Goal: Transaction & Acquisition: Download file/media

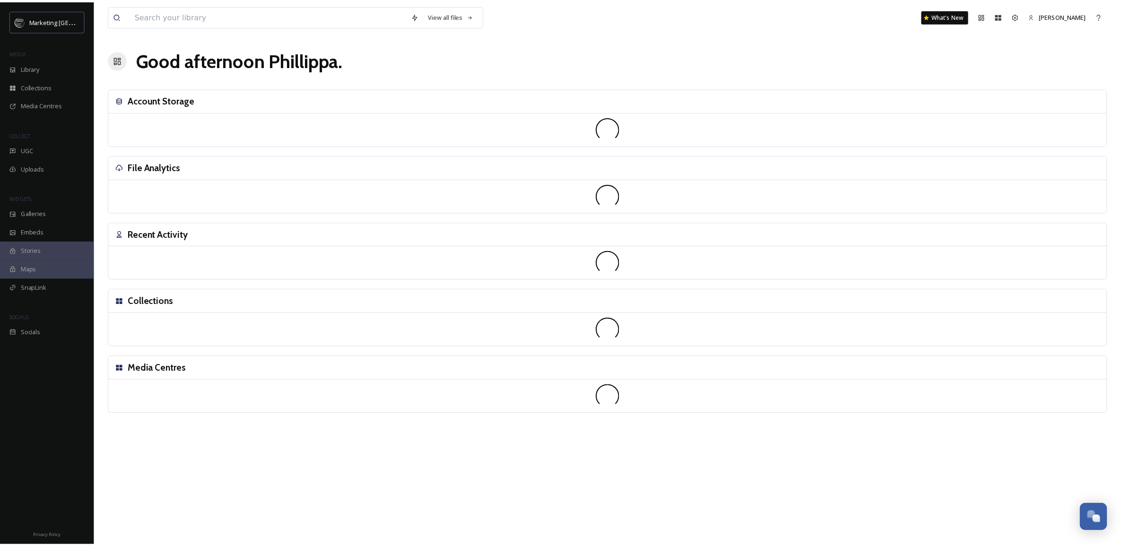
scroll to position [359, 0]
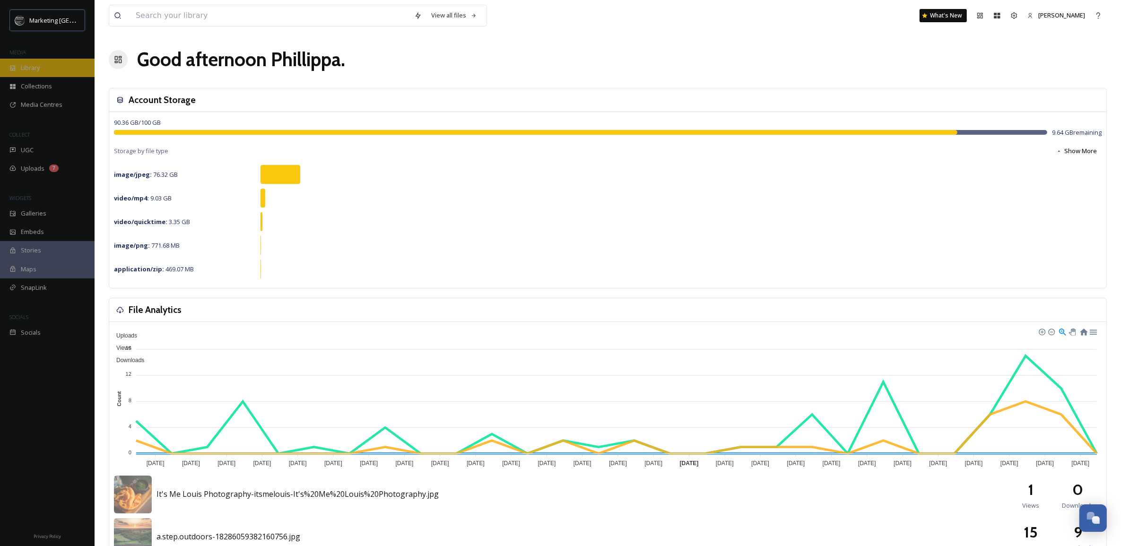
click at [43, 69] on div "Library" at bounding box center [47, 68] width 95 height 18
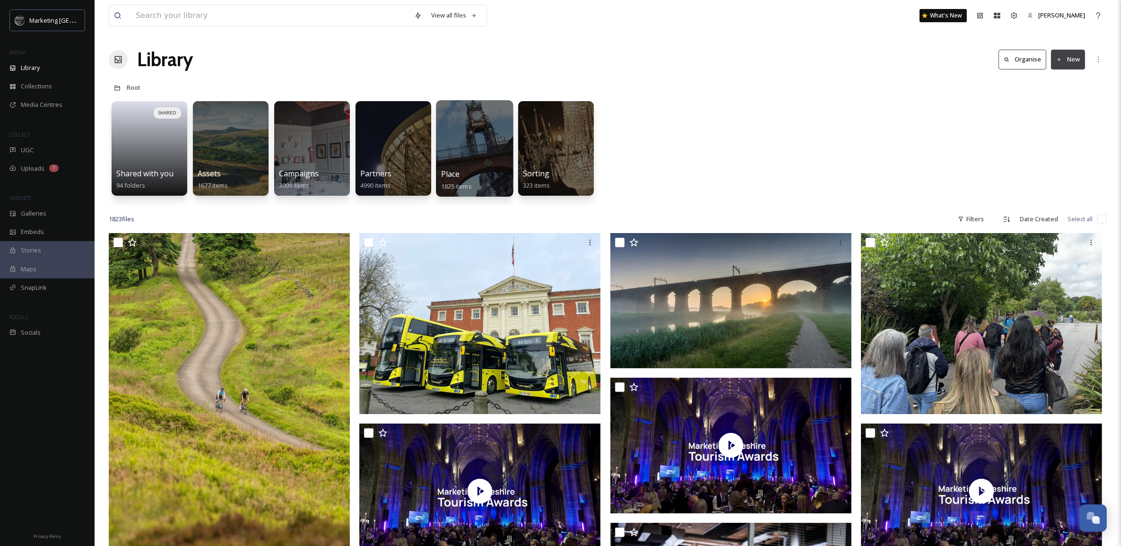
click at [471, 142] on div at bounding box center [474, 148] width 77 height 96
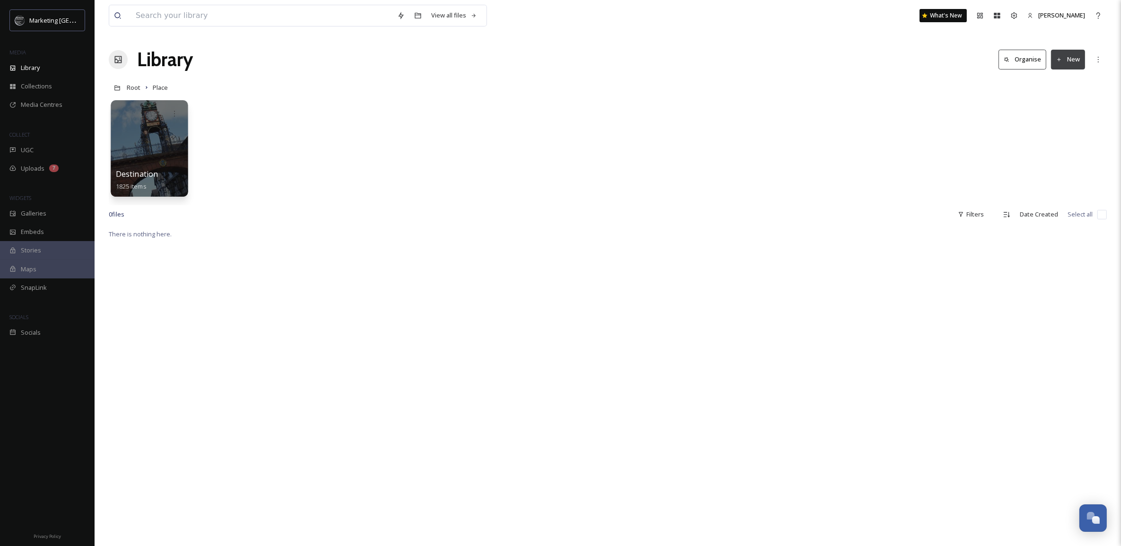
click at [158, 150] on div at bounding box center [149, 148] width 77 height 96
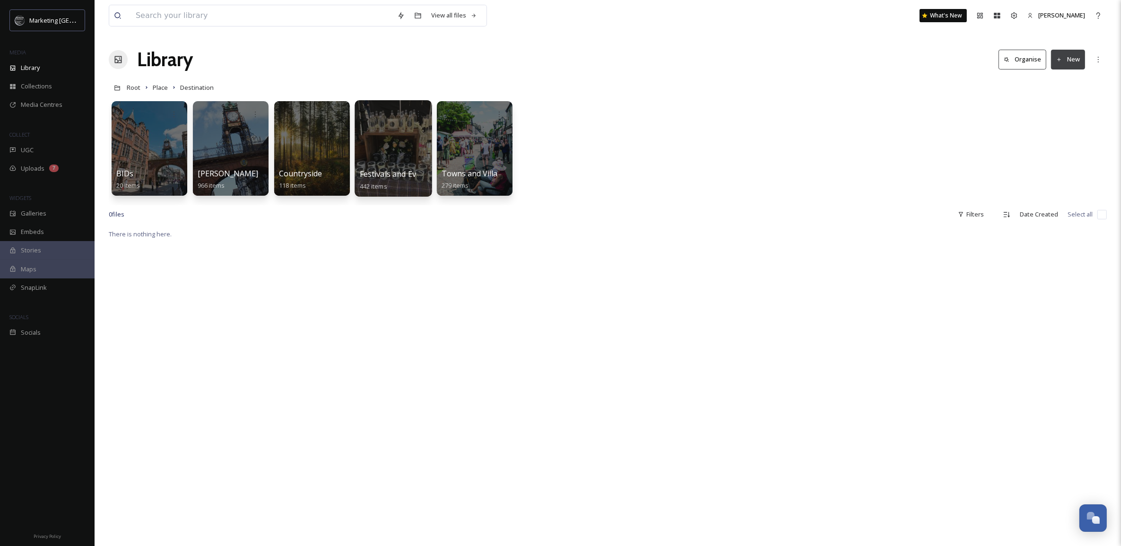
click at [390, 136] on div at bounding box center [392, 148] width 77 height 96
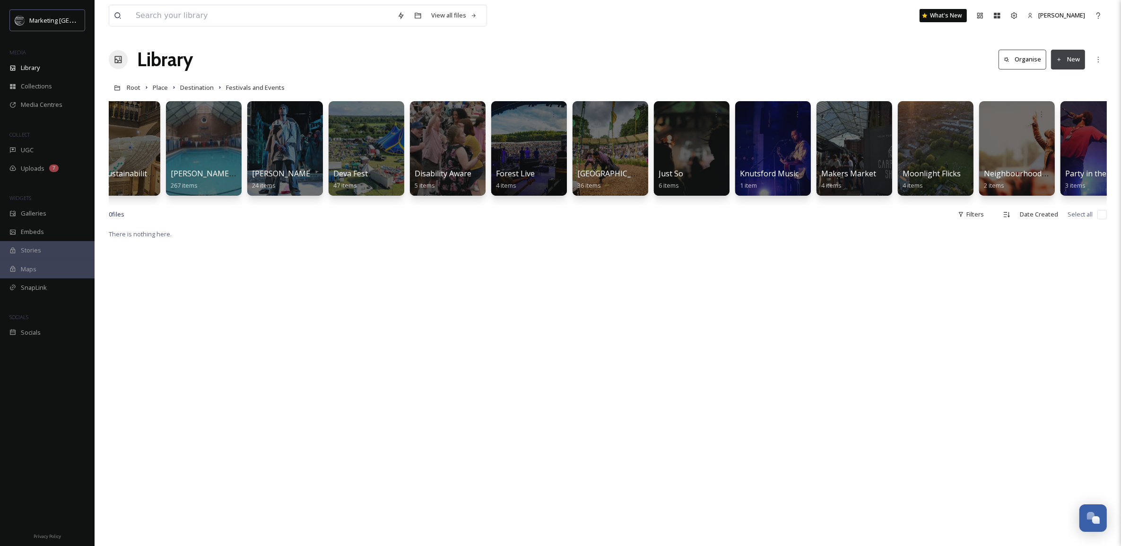
scroll to position [0, 17]
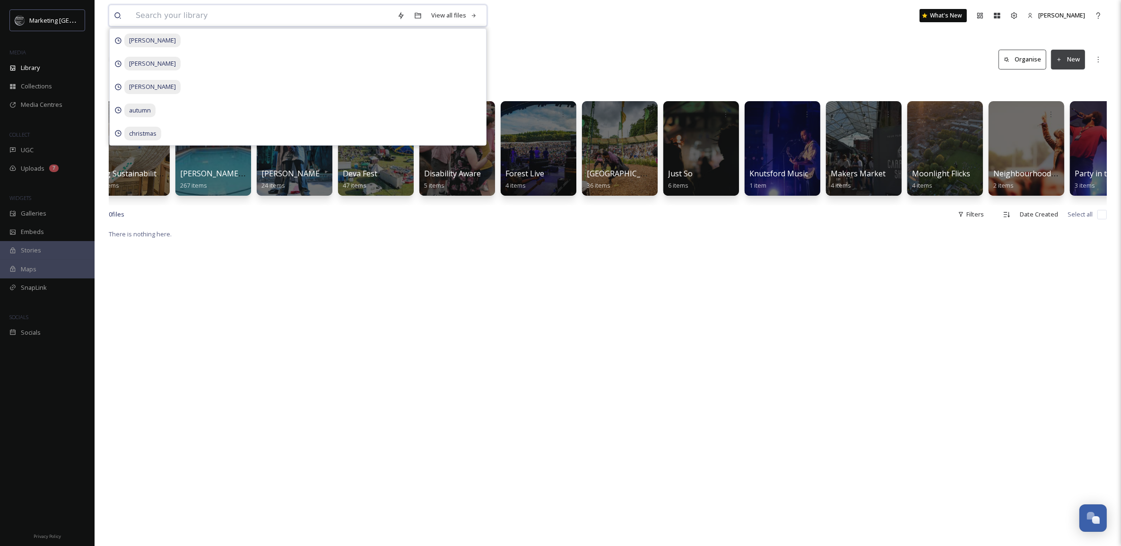
click at [175, 18] on input at bounding box center [261, 15] width 261 height 21
type input "parade"
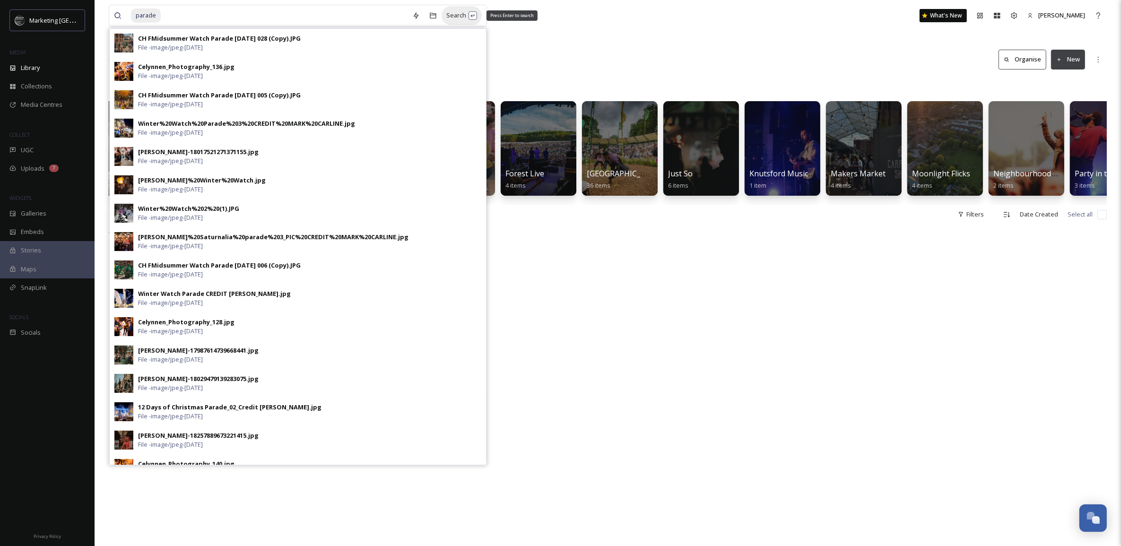
click at [457, 11] on div "Search Press Enter to search" at bounding box center [461, 15] width 40 height 18
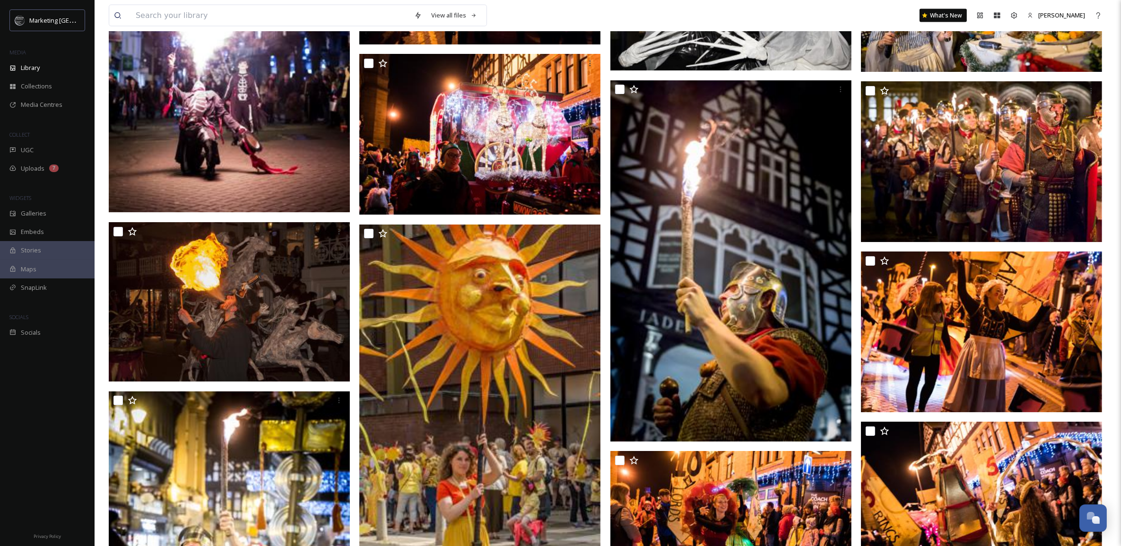
scroll to position [2016, 0]
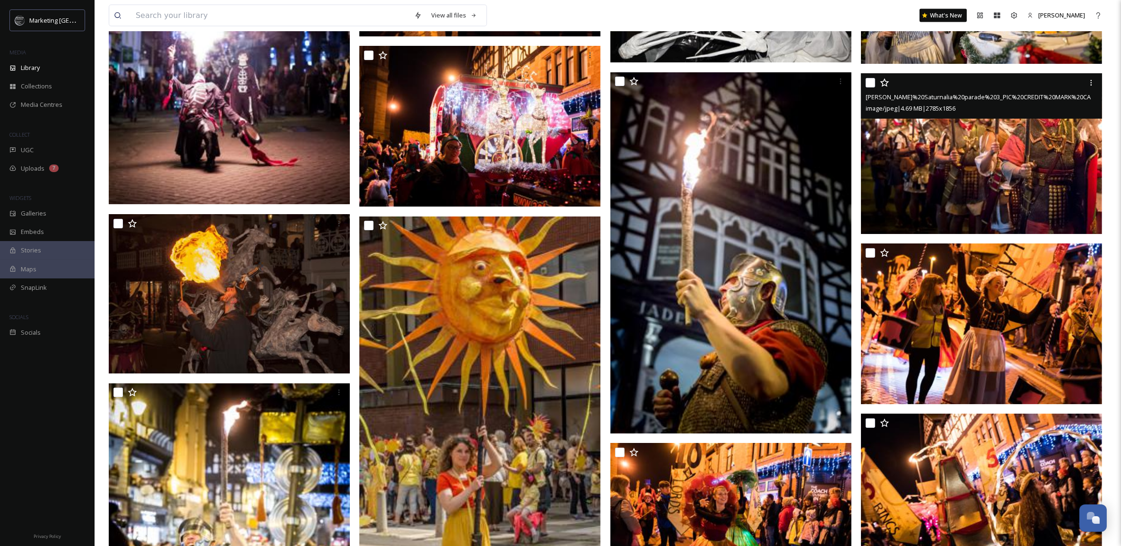
click at [1032, 177] on img at bounding box center [981, 153] width 241 height 161
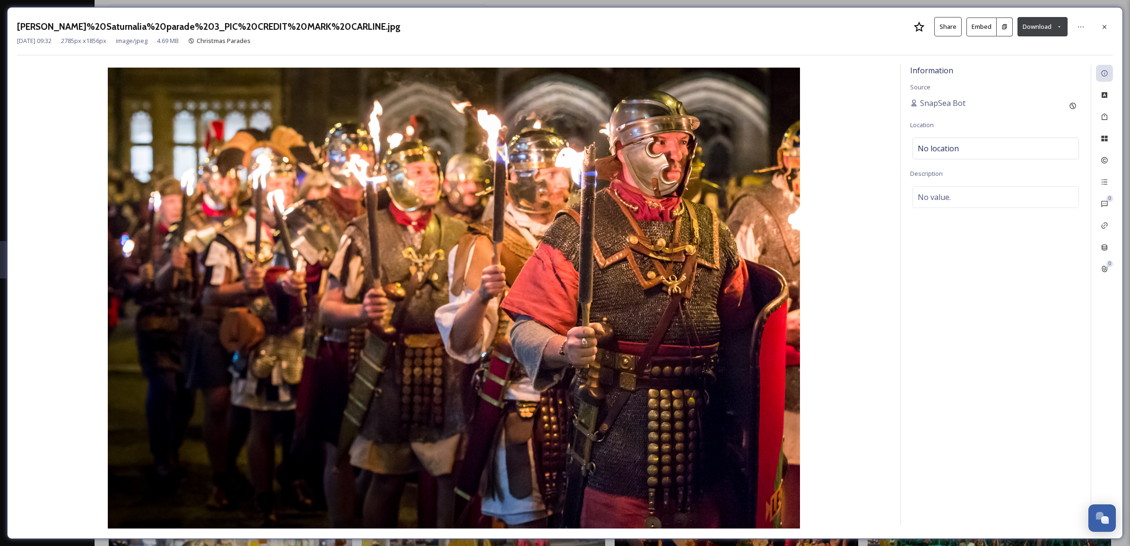
click at [1060, 26] on icon at bounding box center [1059, 27] width 6 height 6
click at [1024, 69] on span "Download Large (2000 x 1333)" at bounding box center [1014, 66] width 83 height 9
click at [1104, 24] on icon at bounding box center [1104, 27] width 8 height 8
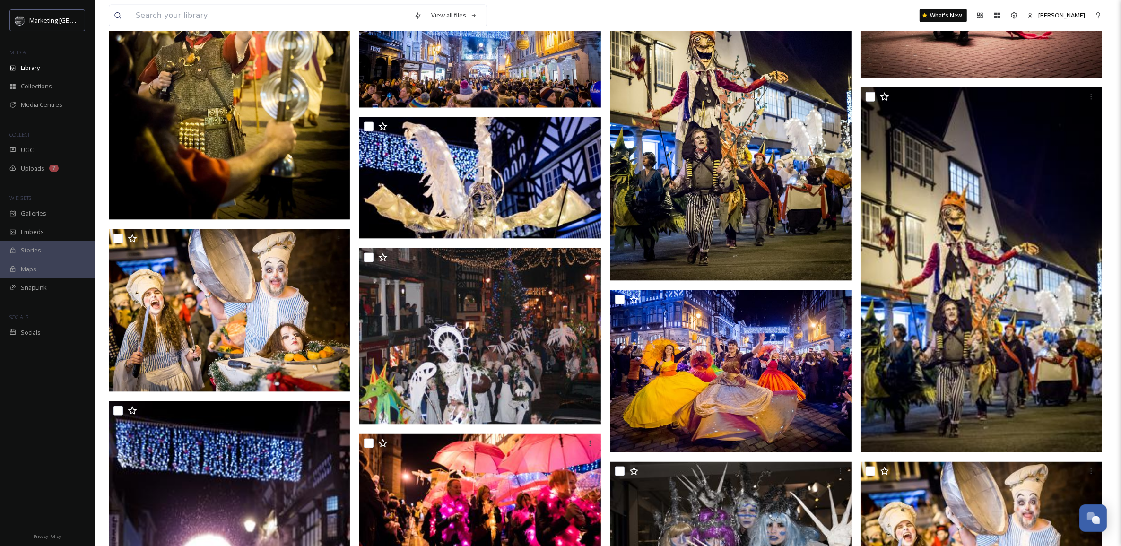
scroll to position [1438, 0]
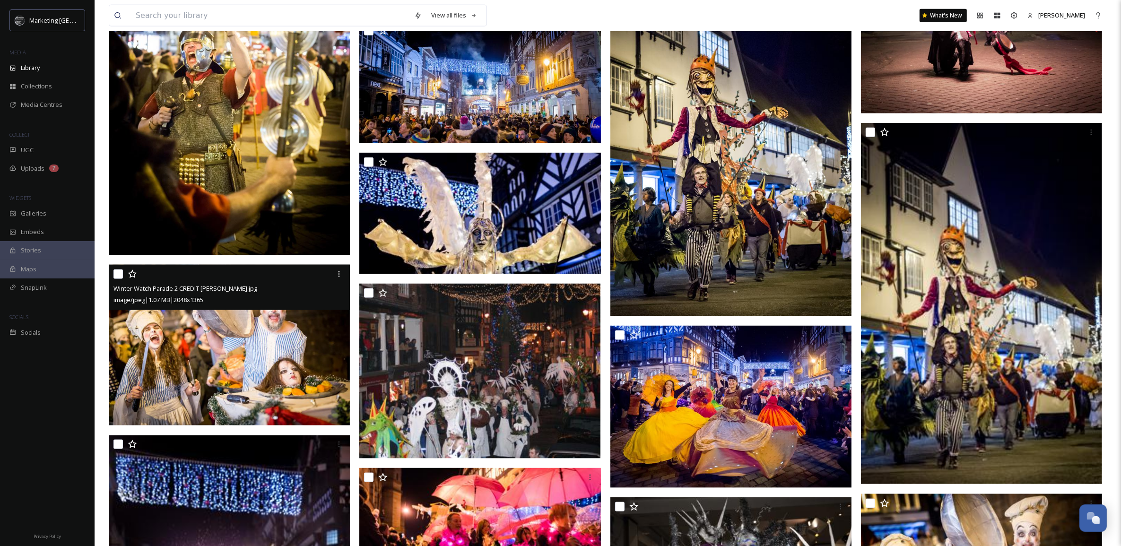
click at [296, 378] on img at bounding box center [229, 345] width 241 height 161
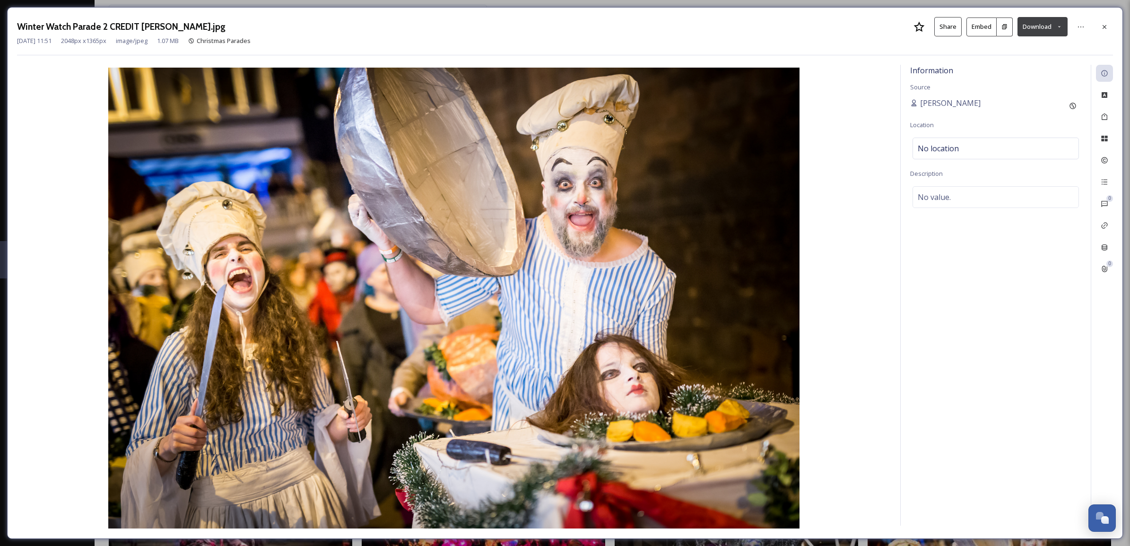
click at [1059, 26] on icon at bounding box center [1059, 27] width 6 height 6
click at [1026, 69] on span "Download Large (2000 x 1333)" at bounding box center [1014, 66] width 83 height 9
click at [1104, 23] on icon at bounding box center [1104, 27] width 8 height 8
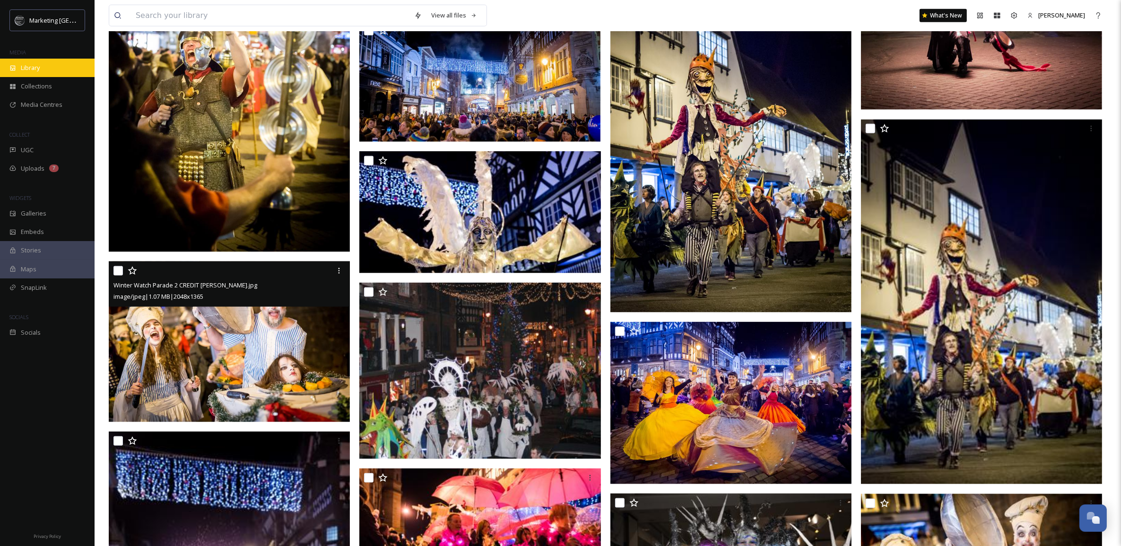
click at [45, 68] on div "Library" at bounding box center [47, 68] width 95 height 18
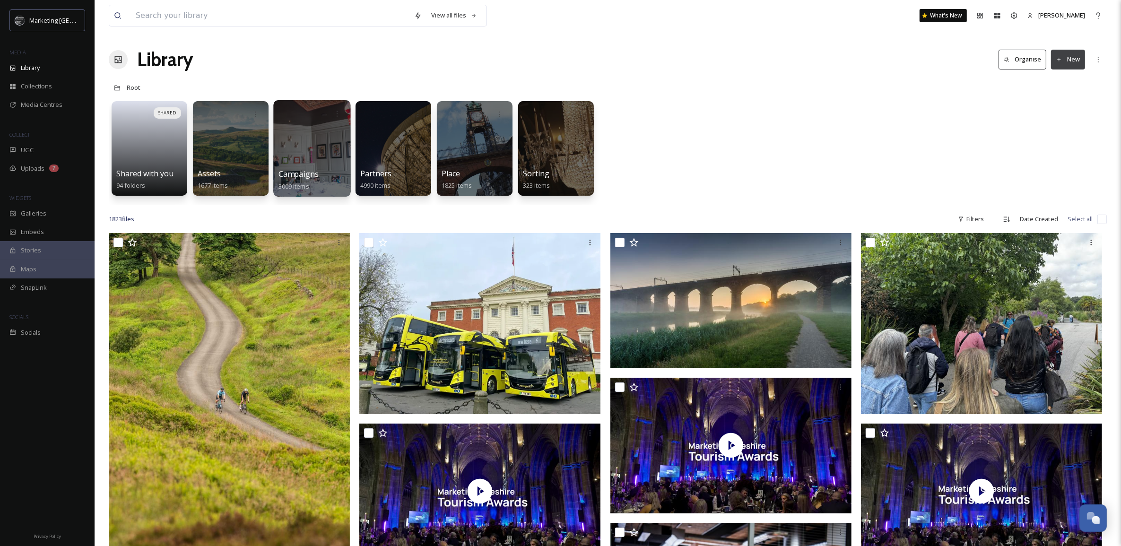
click at [322, 155] on div at bounding box center [311, 148] width 77 height 96
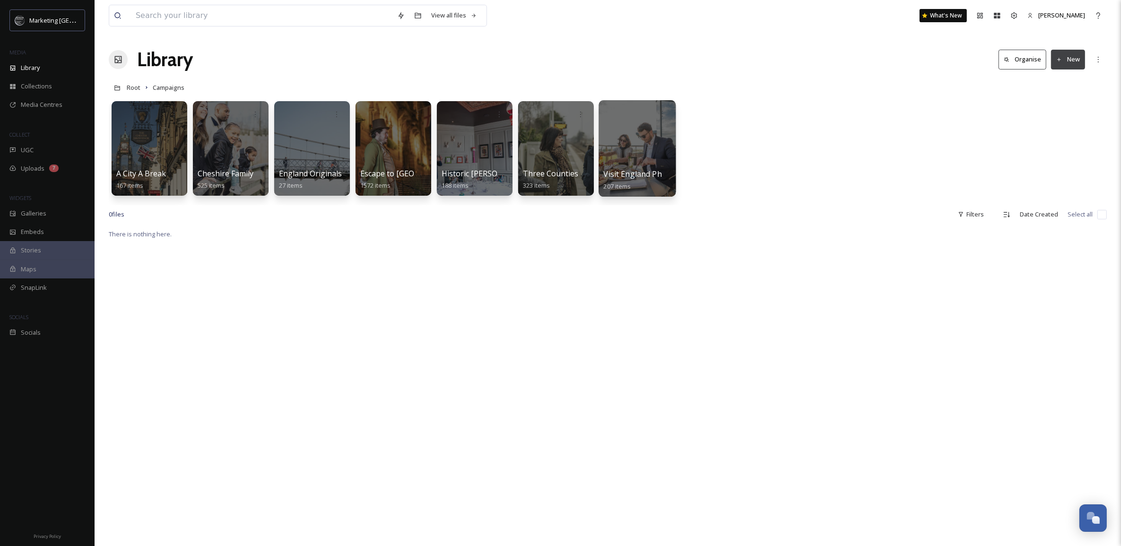
click at [657, 149] on div at bounding box center [636, 148] width 77 height 96
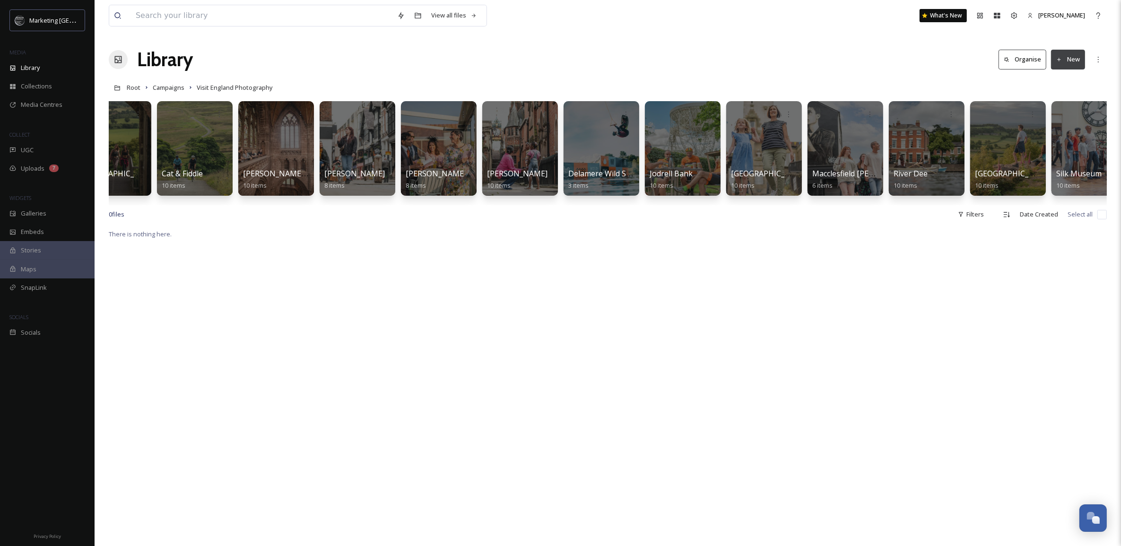
scroll to position [0, 303]
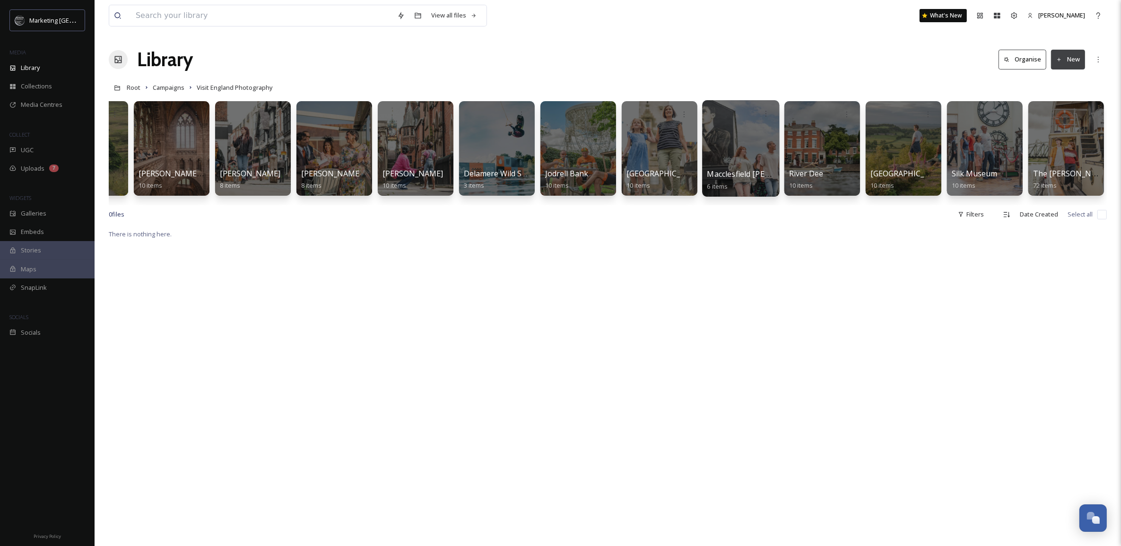
click at [723, 126] on div at bounding box center [740, 148] width 77 height 96
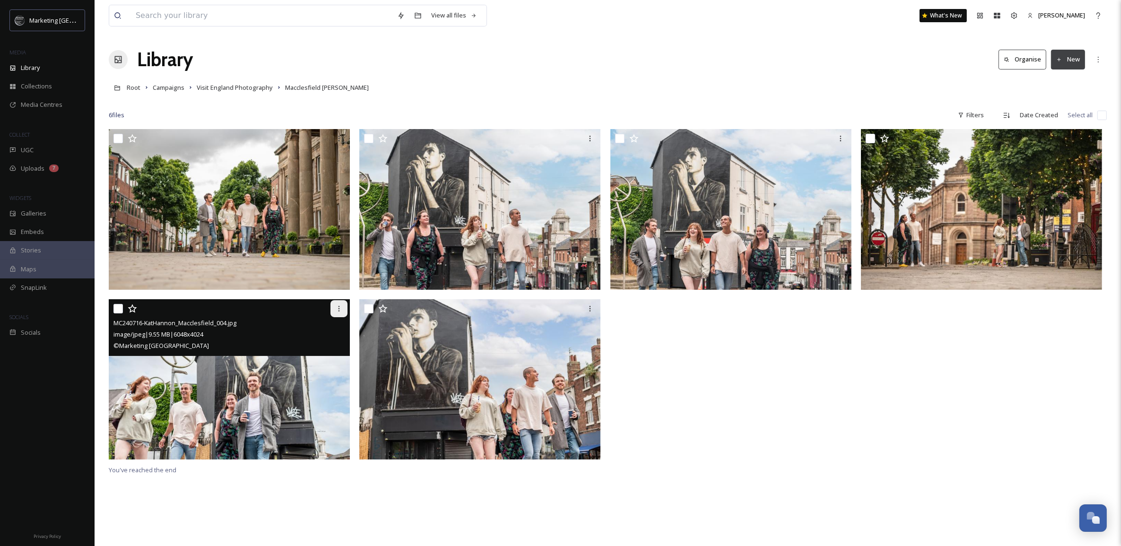
click at [336, 305] on icon at bounding box center [339, 309] width 8 height 8
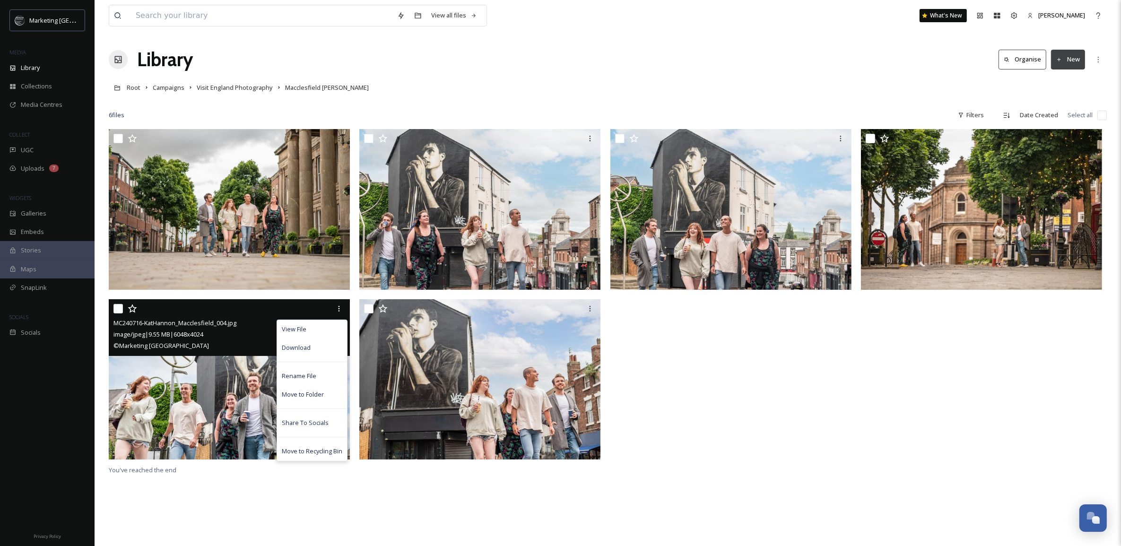
click at [232, 394] on img at bounding box center [229, 379] width 241 height 161
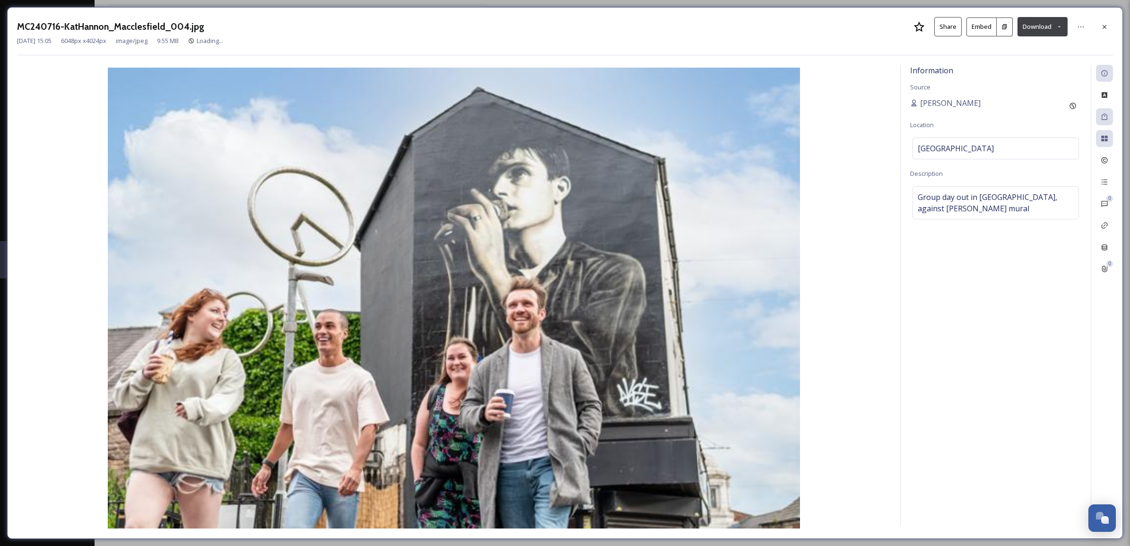
click at [1059, 29] on icon at bounding box center [1059, 27] width 6 height 6
click at [1029, 87] on span "Download Medium (1080 x 719)" at bounding box center [1016, 85] width 87 height 9
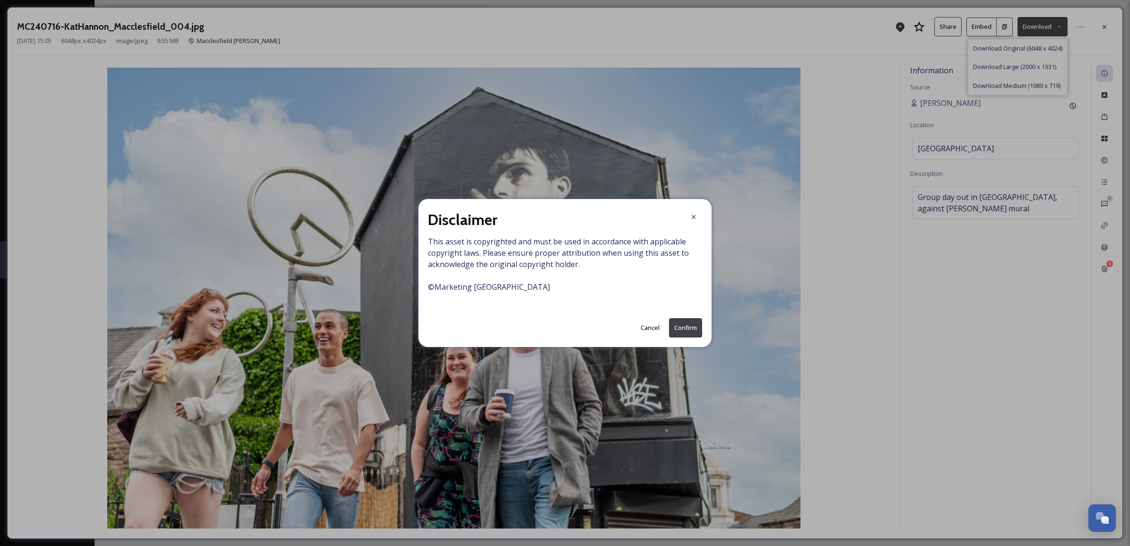
click at [694, 333] on button "Confirm" at bounding box center [685, 327] width 33 height 19
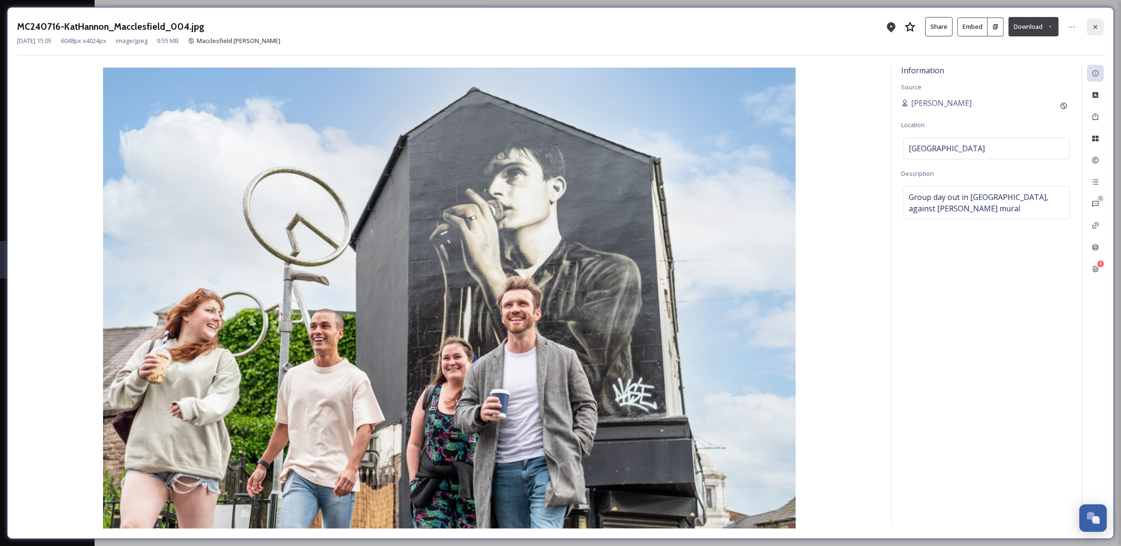
click at [1093, 27] on icon at bounding box center [1095, 27] width 8 height 8
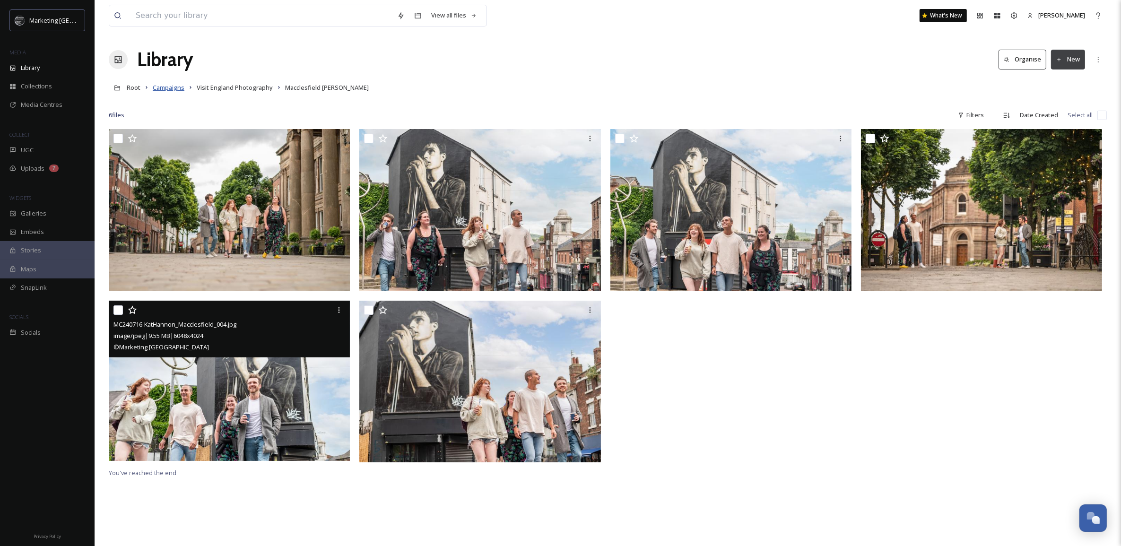
click at [178, 86] on span "Campaigns" at bounding box center [169, 87] width 32 height 9
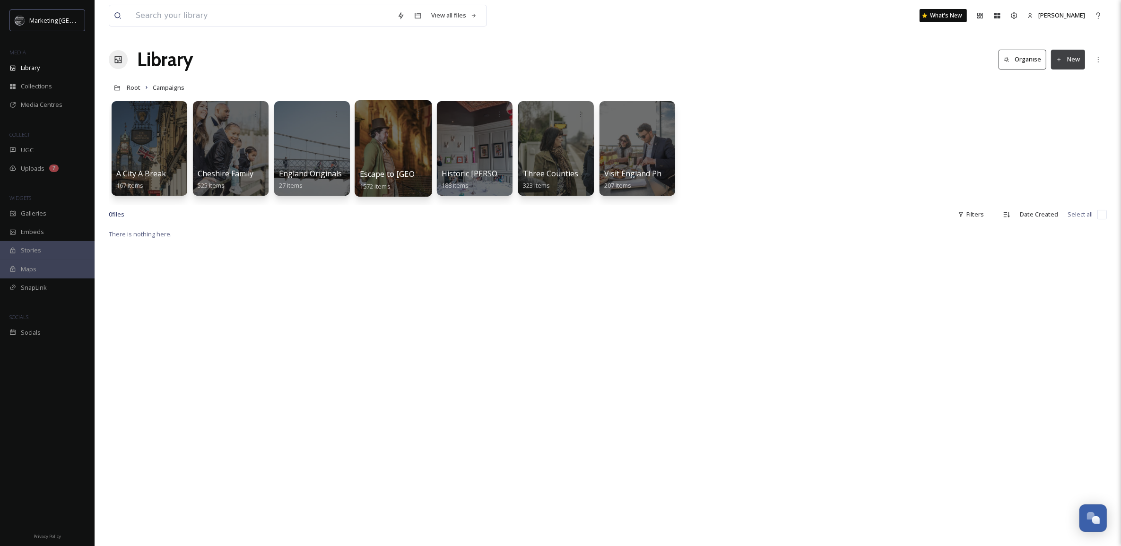
click at [381, 135] on div at bounding box center [392, 148] width 77 height 96
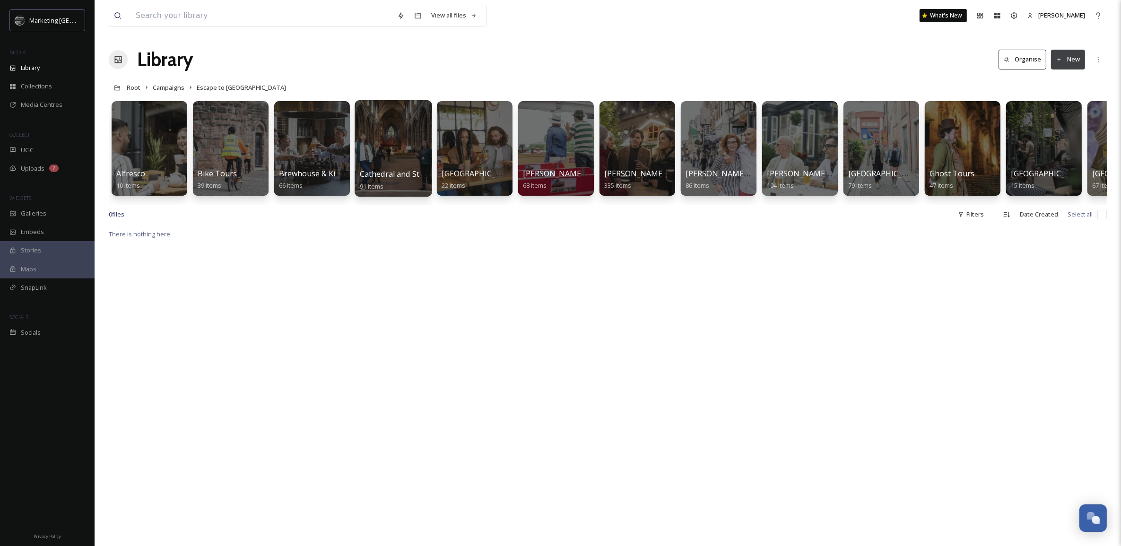
click at [383, 143] on div at bounding box center [392, 148] width 77 height 96
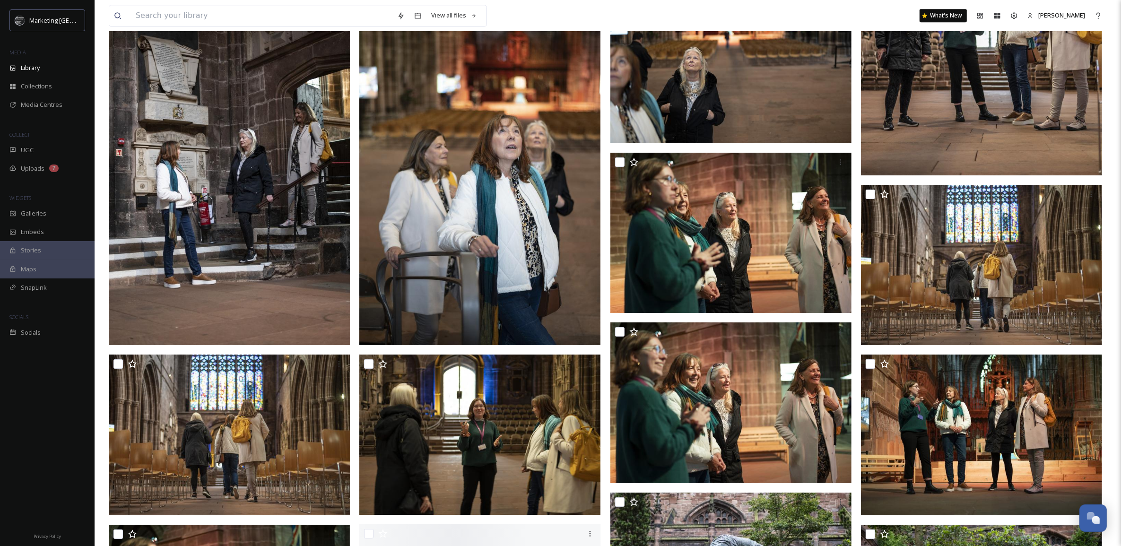
scroll to position [3250, 0]
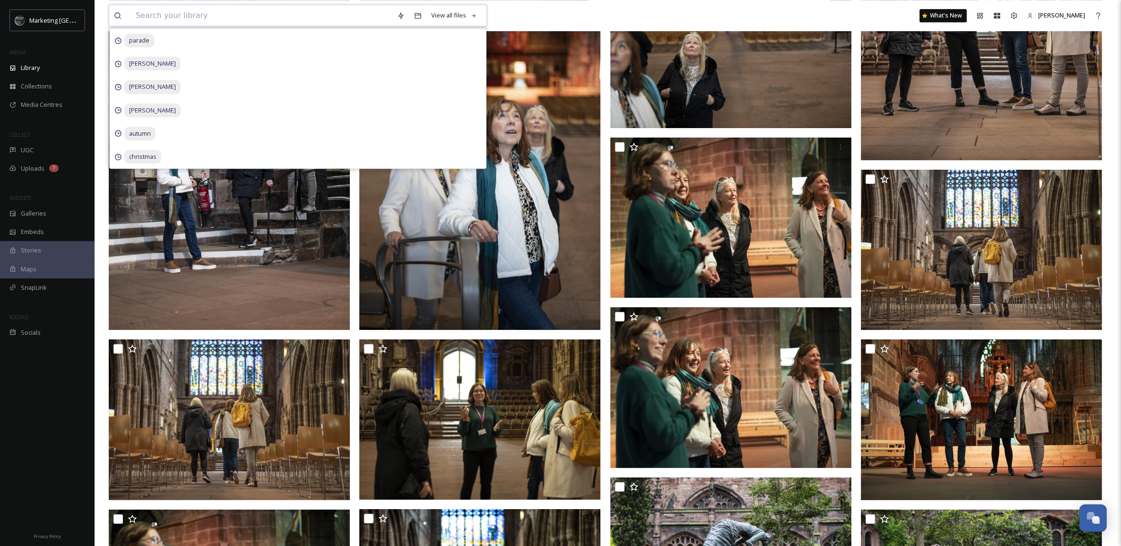
click at [247, 20] on input at bounding box center [261, 15] width 261 height 21
type input "cathedral"
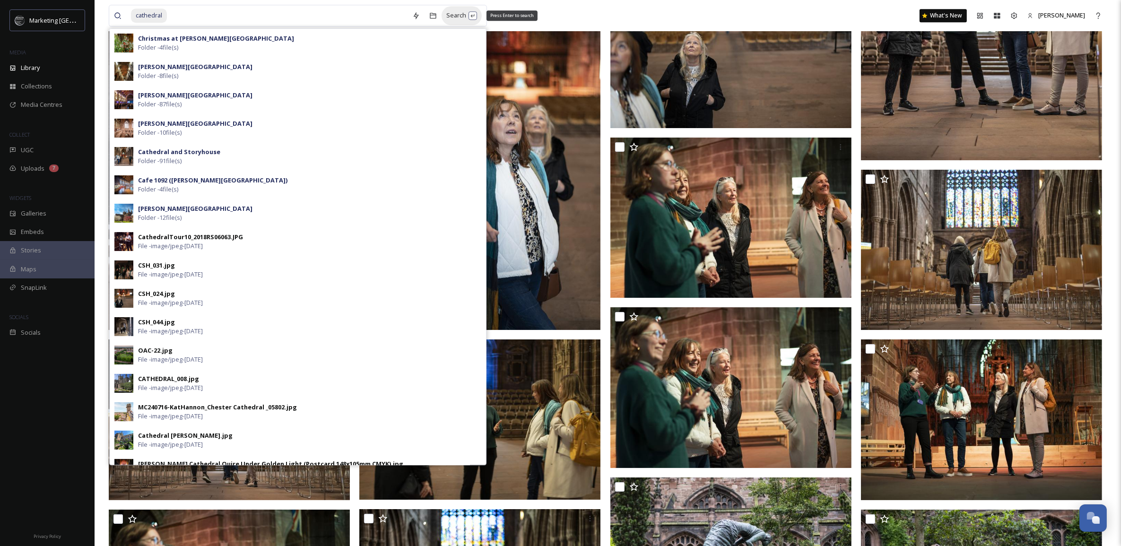
click at [451, 15] on div "Search Press Enter to search" at bounding box center [461, 15] width 40 height 18
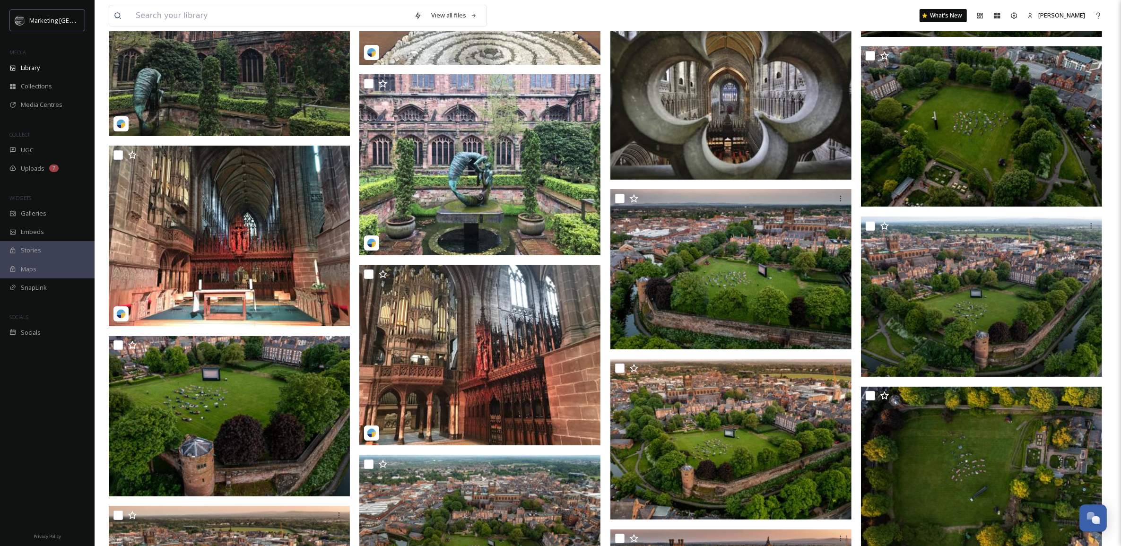
scroll to position [8337, 0]
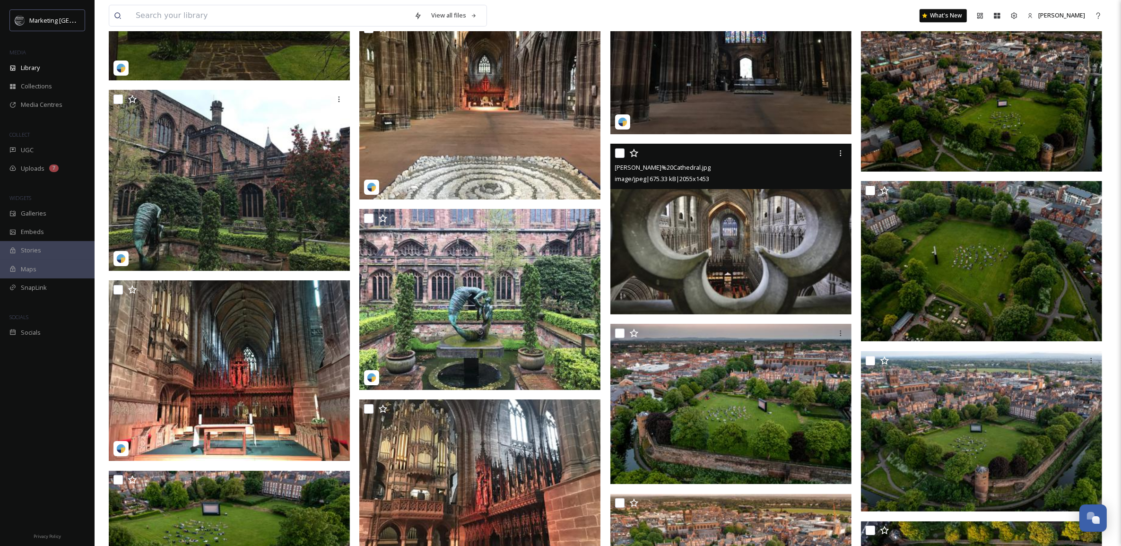
click at [733, 276] on img at bounding box center [730, 229] width 241 height 171
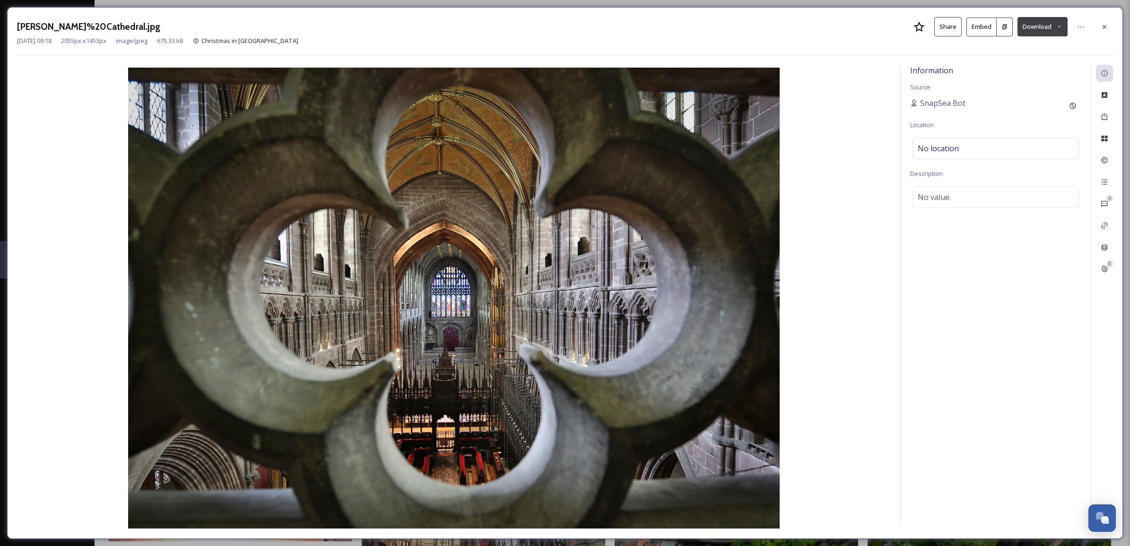
click at [1058, 31] on button "Download" at bounding box center [1042, 26] width 50 height 19
click at [1102, 25] on icon at bounding box center [1104, 27] width 4 height 4
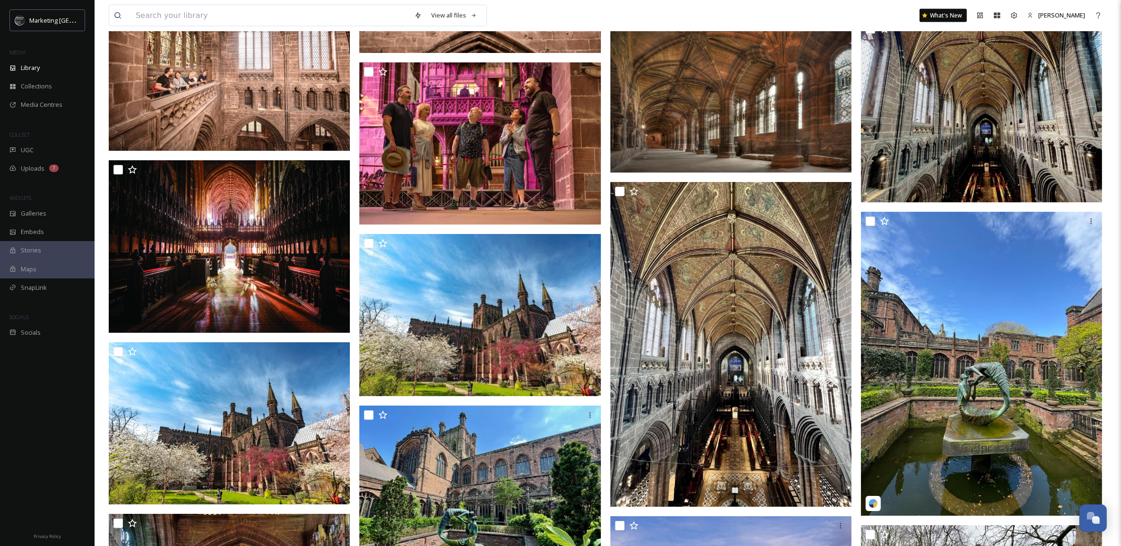
scroll to position [1957, 0]
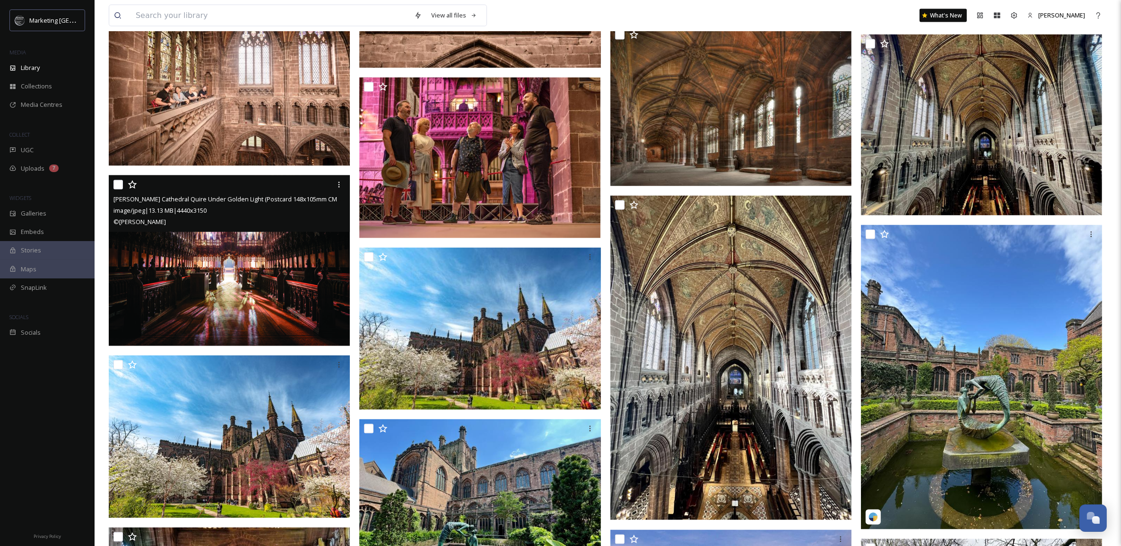
click at [246, 271] on img at bounding box center [229, 260] width 241 height 171
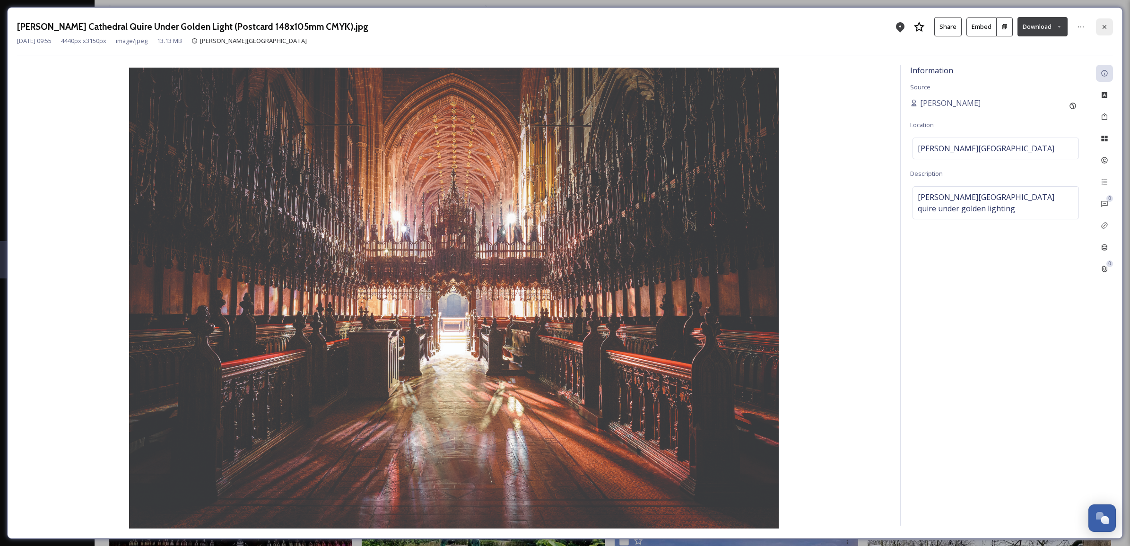
click at [1107, 31] on icon at bounding box center [1104, 27] width 8 height 8
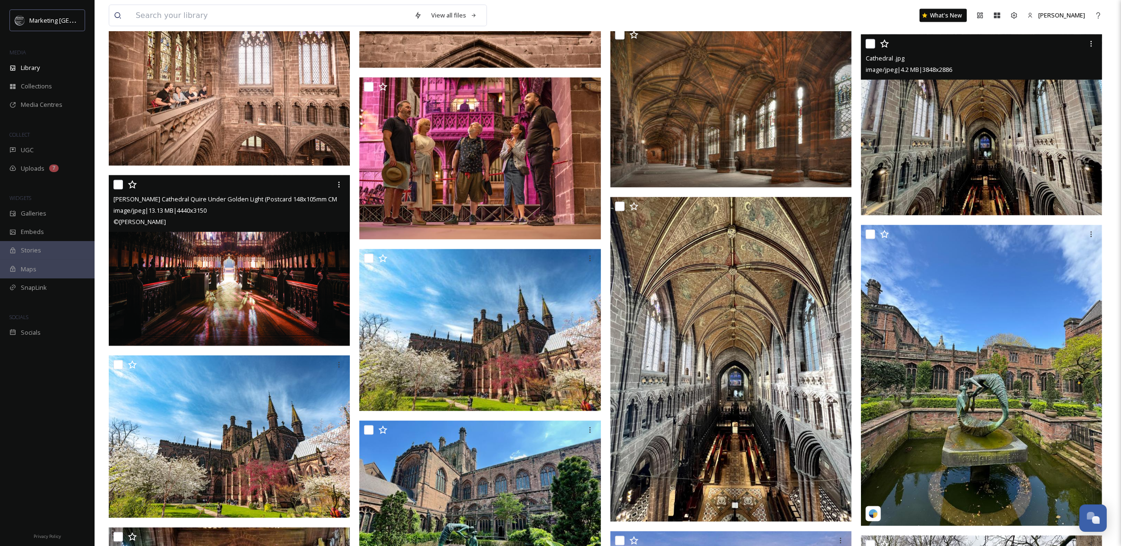
click at [1040, 112] on img at bounding box center [981, 124] width 241 height 181
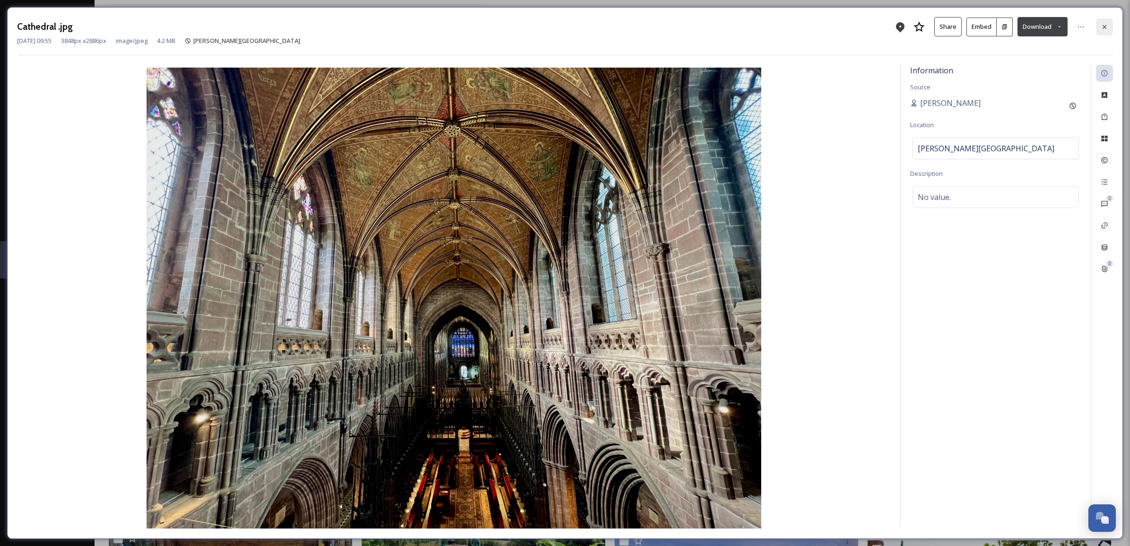
click at [1102, 27] on icon at bounding box center [1104, 27] width 8 height 8
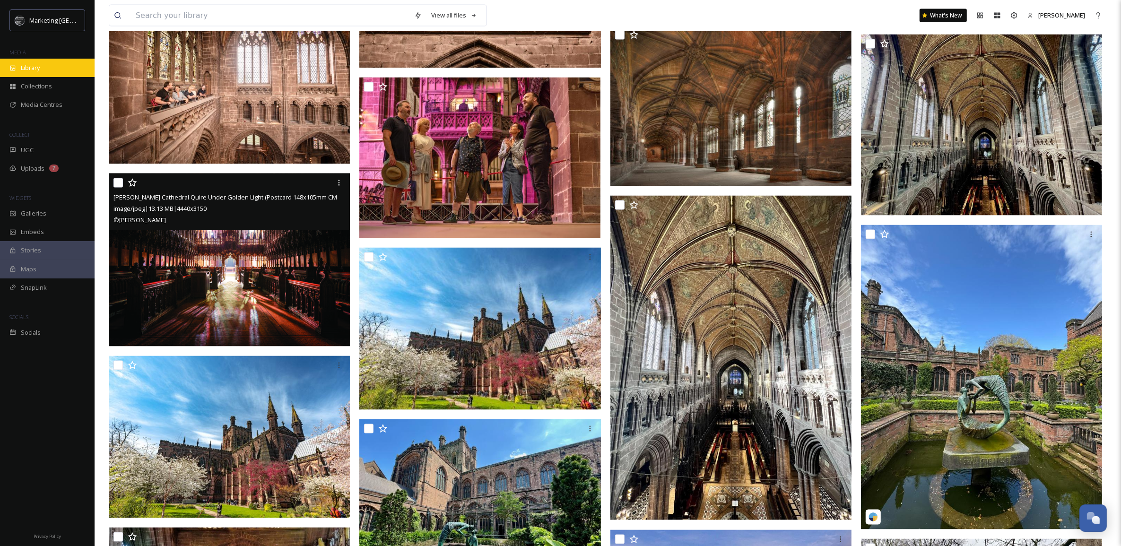
click at [46, 67] on div "Library" at bounding box center [47, 68] width 95 height 18
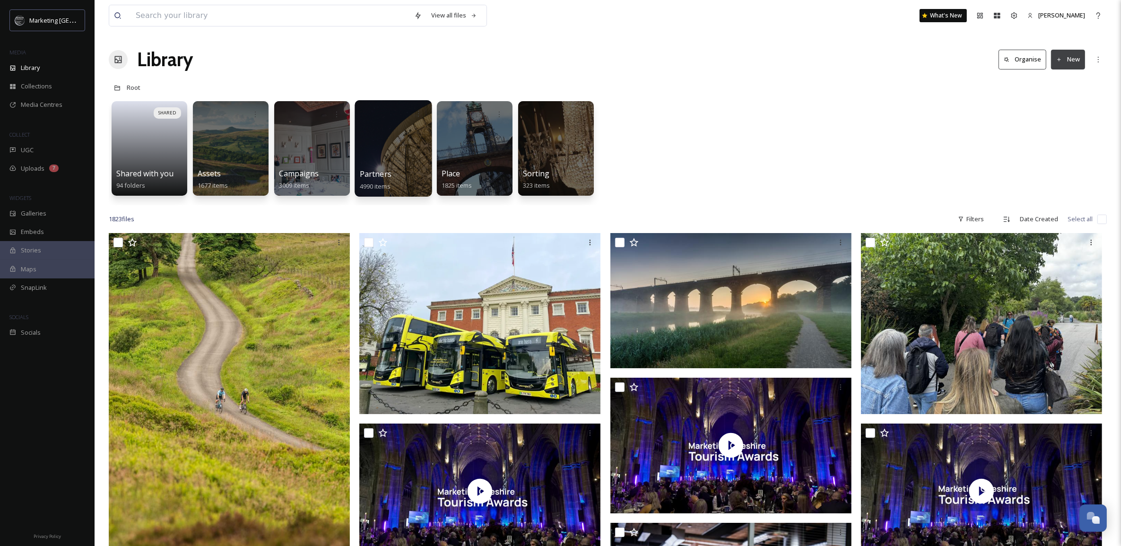
click at [364, 138] on div at bounding box center [392, 148] width 77 height 96
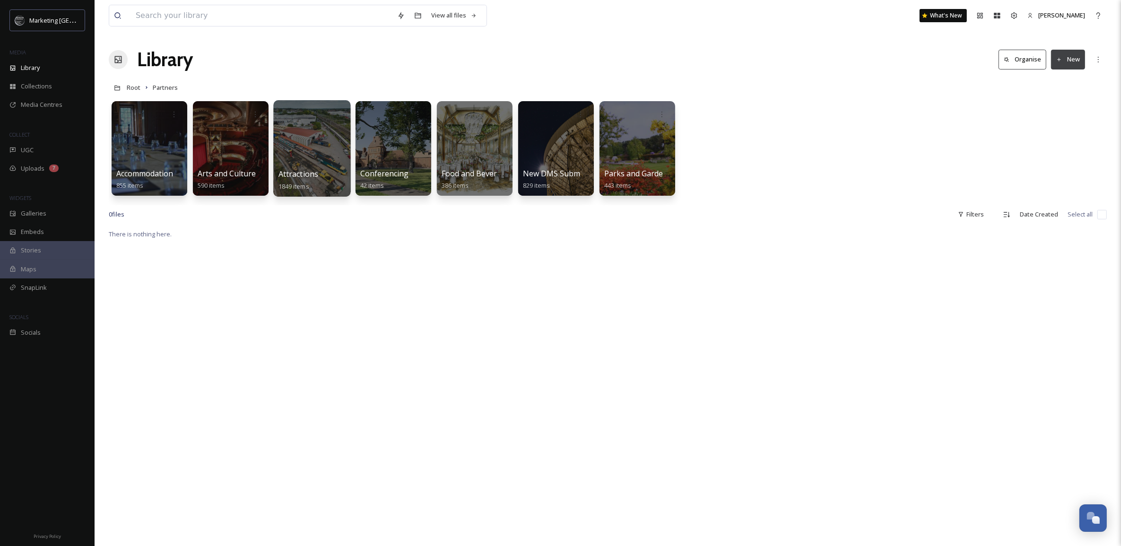
click at [306, 133] on div at bounding box center [311, 148] width 77 height 96
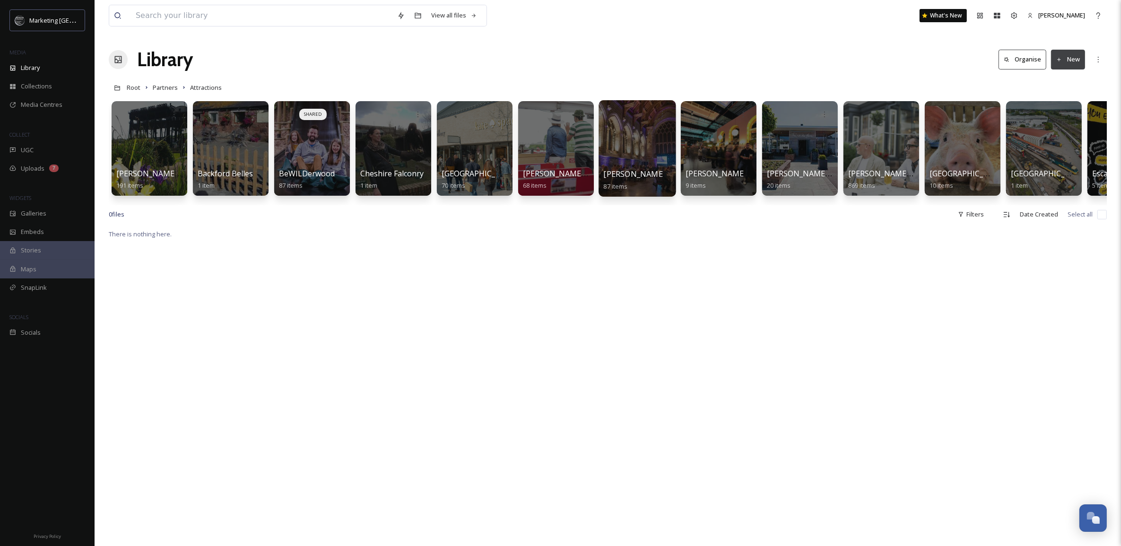
click at [621, 155] on div at bounding box center [636, 148] width 77 height 96
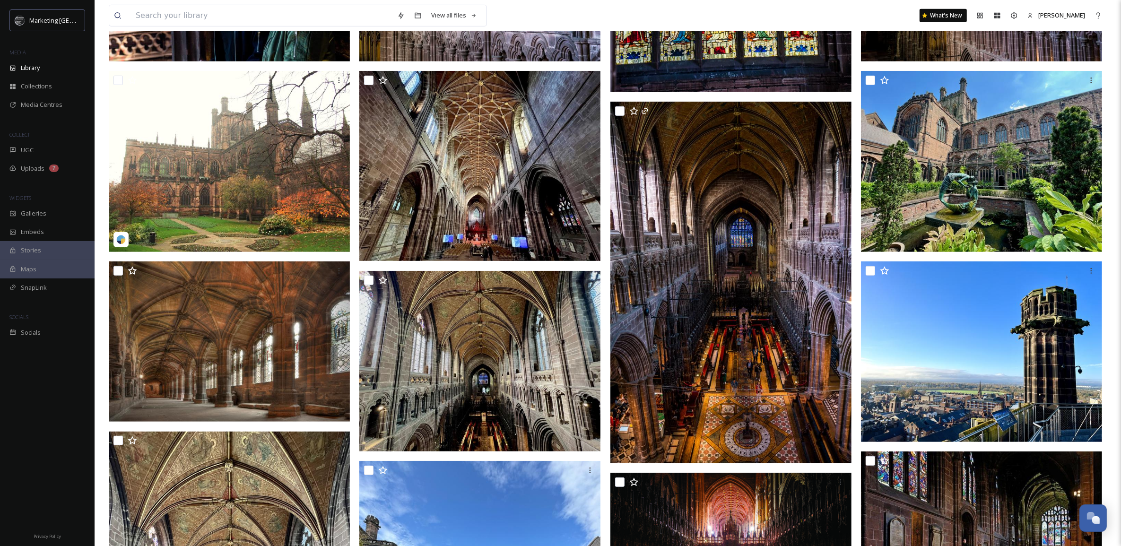
scroll to position [575, 0]
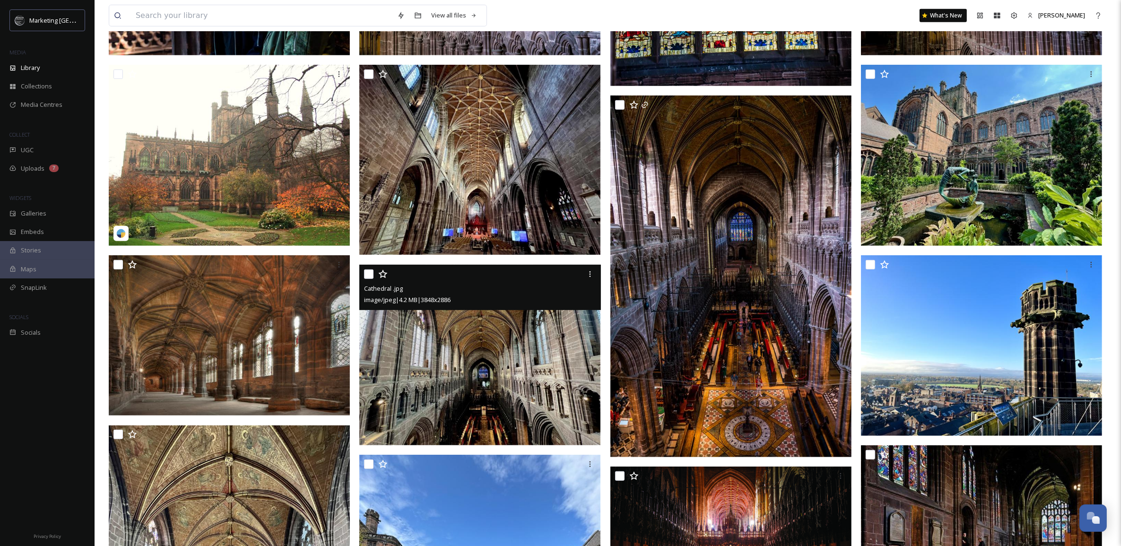
click at [480, 398] on img at bounding box center [479, 355] width 241 height 181
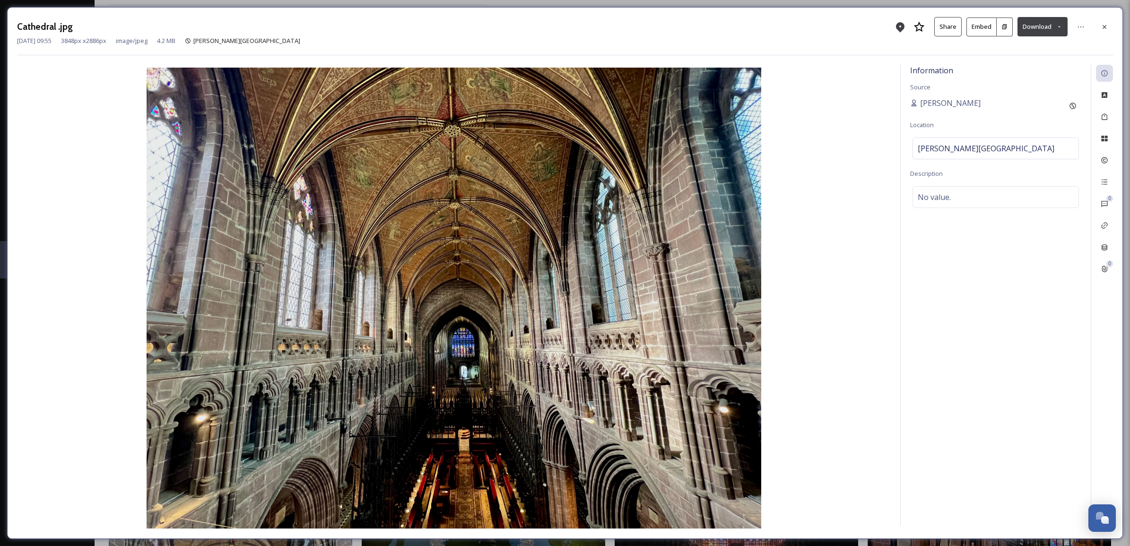
click at [1059, 30] on button "Download" at bounding box center [1042, 26] width 50 height 19
click at [1044, 67] on span "Download Large (2000 x 1500)" at bounding box center [1014, 66] width 83 height 9
click at [1106, 26] on icon at bounding box center [1104, 27] width 8 height 8
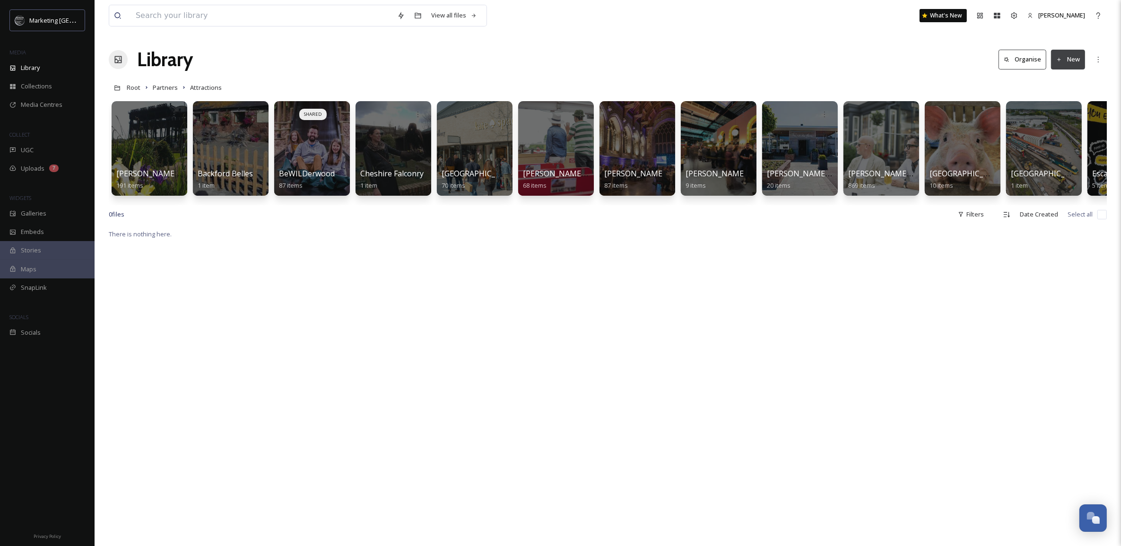
click at [166, 83] on link "Partners" at bounding box center [165, 87] width 25 height 11
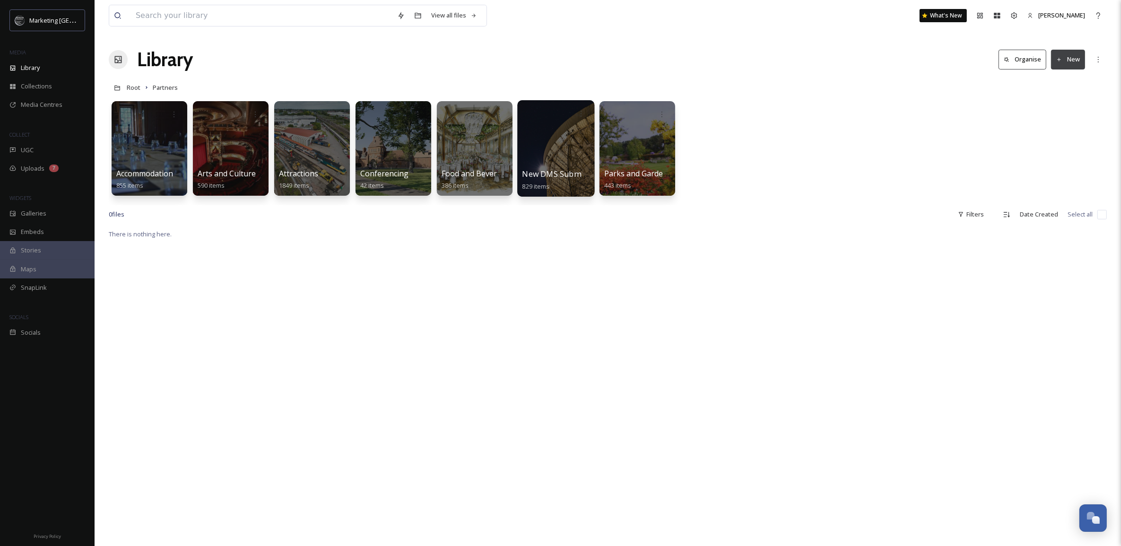
click at [556, 174] on span "New DMS Submissions" at bounding box center [563, 174] width 83 height 10
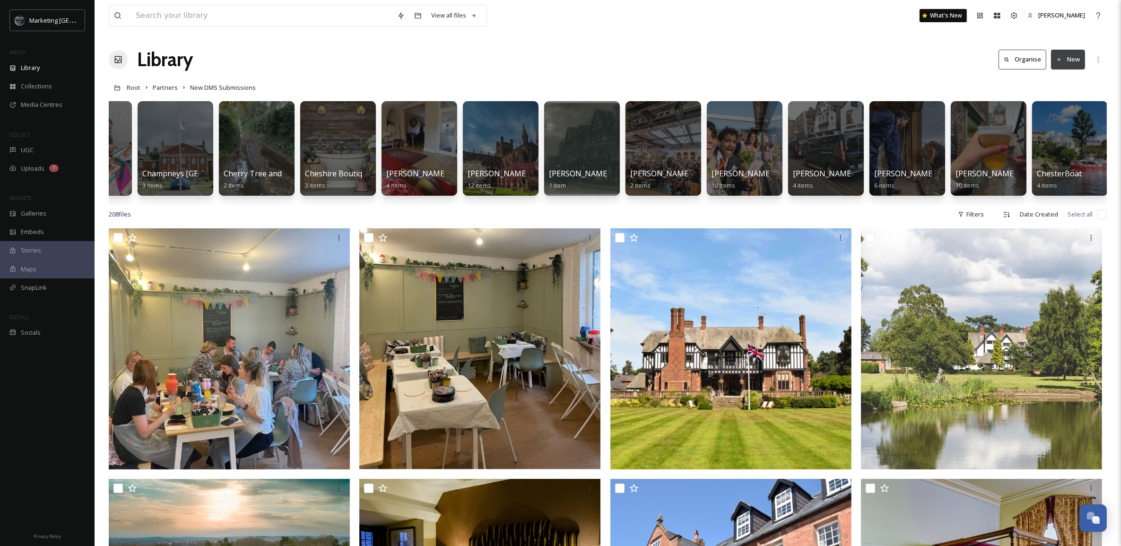
scroll to position [0, 3304]
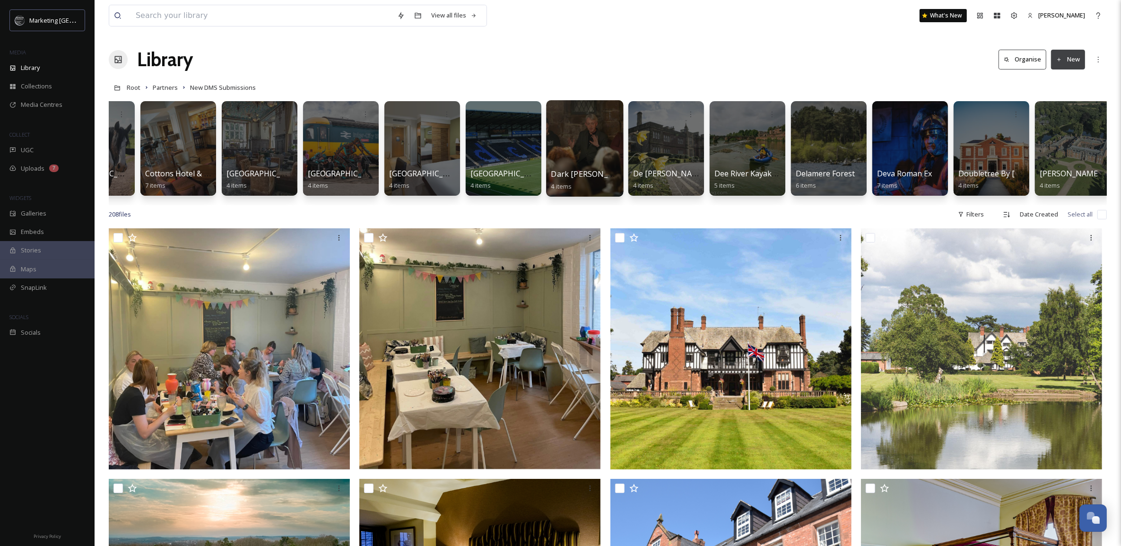
click at [575, 153] on div at bounding box center [584, 148] width 77 height 96
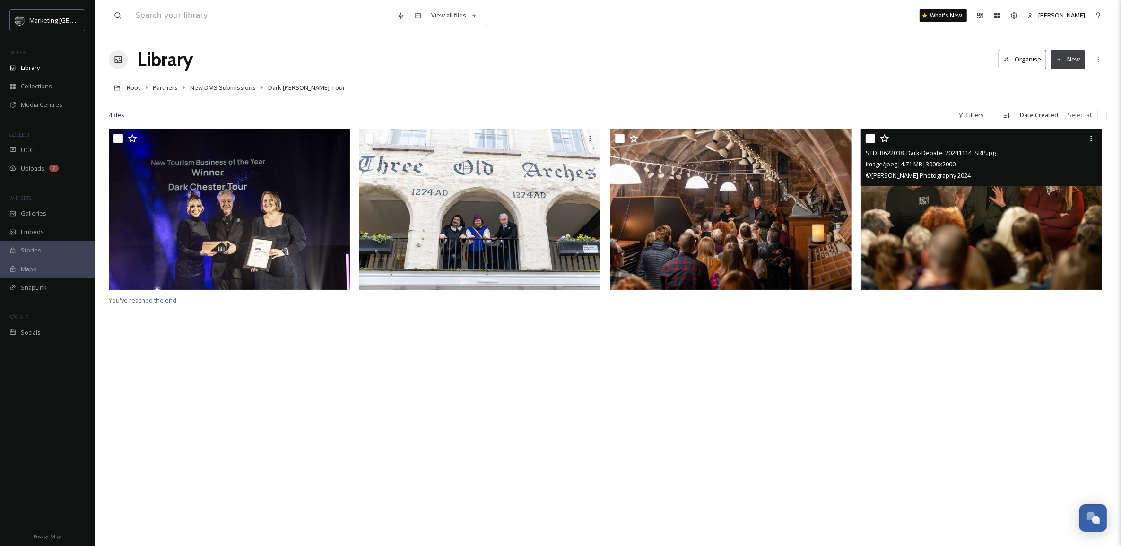
click at [956, 227] on img at bounding box center [981, 209] width 241 height 161
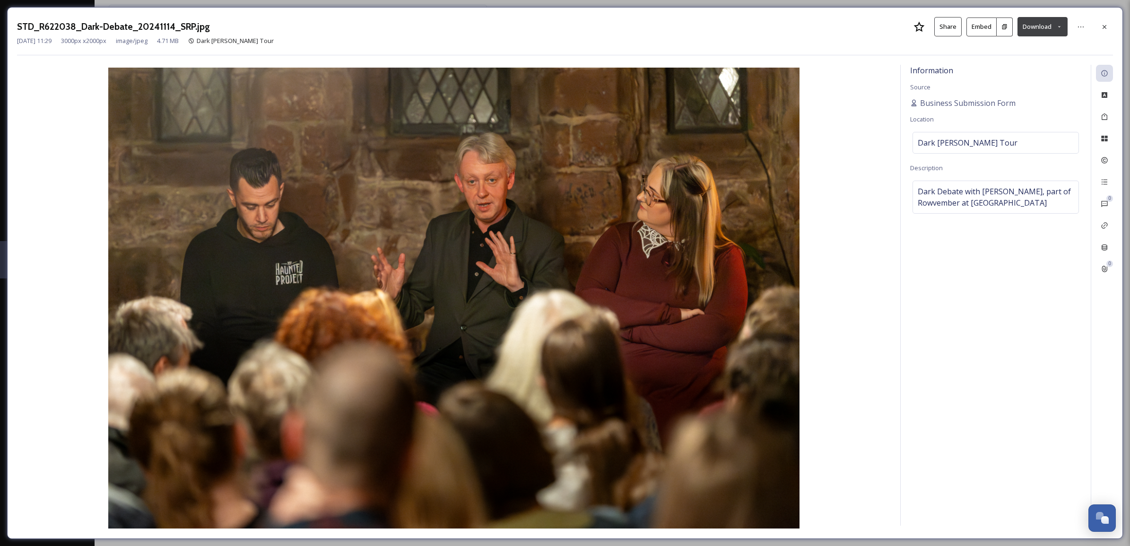
click at [1060, 27] on icon at bounding box center [1059, 27] width 6 height 6
click at [1104, 26] on icon at bounding box center [1104, 27] width 4 height 4
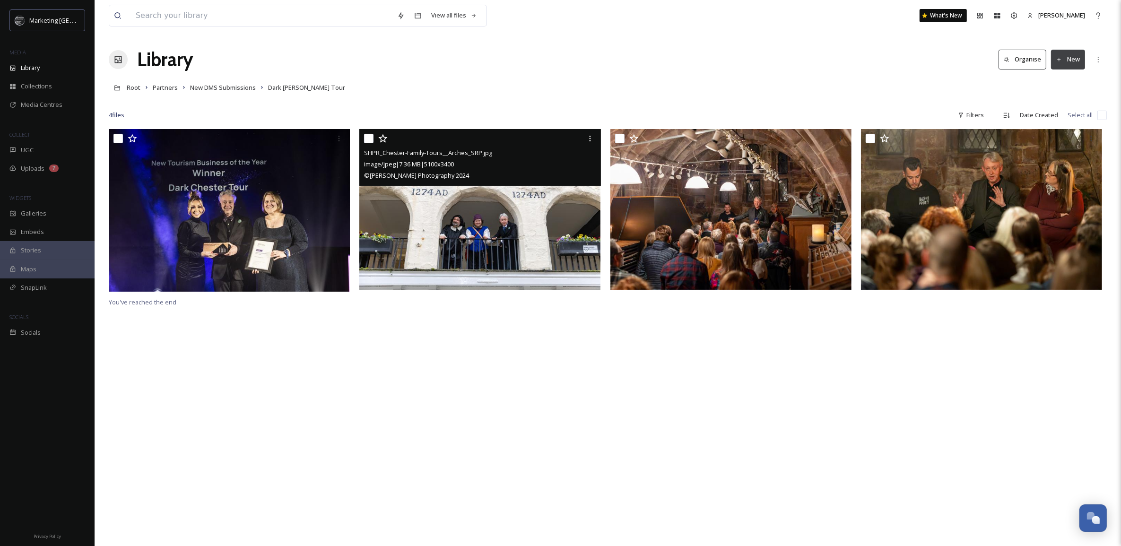
click at [506, 228] on img at bounding box center [479, 209] width 241 height 161
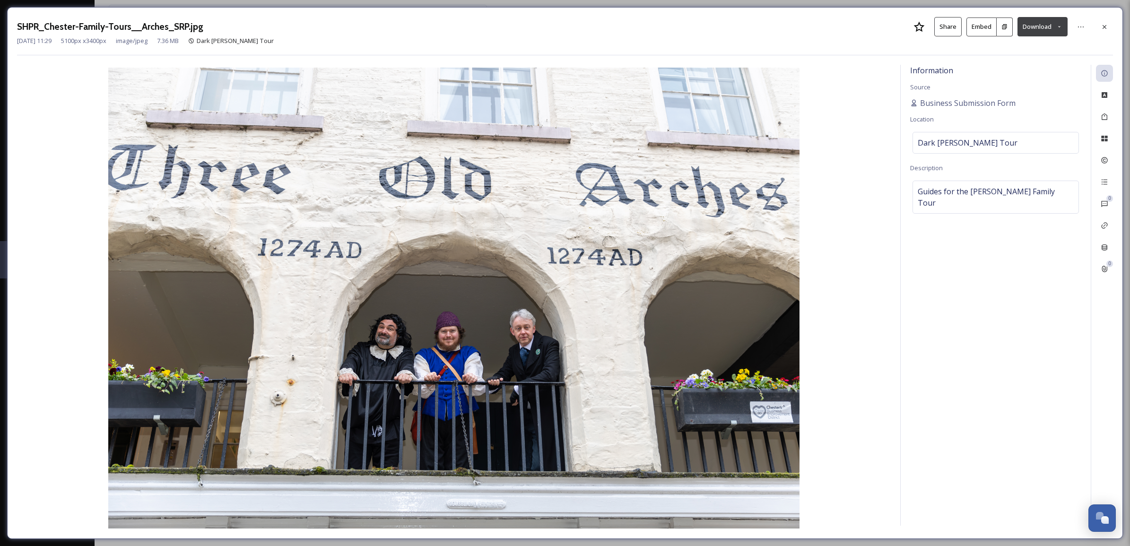
click at [1056, 24] on icon at bounding box center [1059, 27] width 6 height 6
click at [1019, 88] on span "Download Medium (1080 x 720)" at bounding box center [1016, 85] width 87 height 9
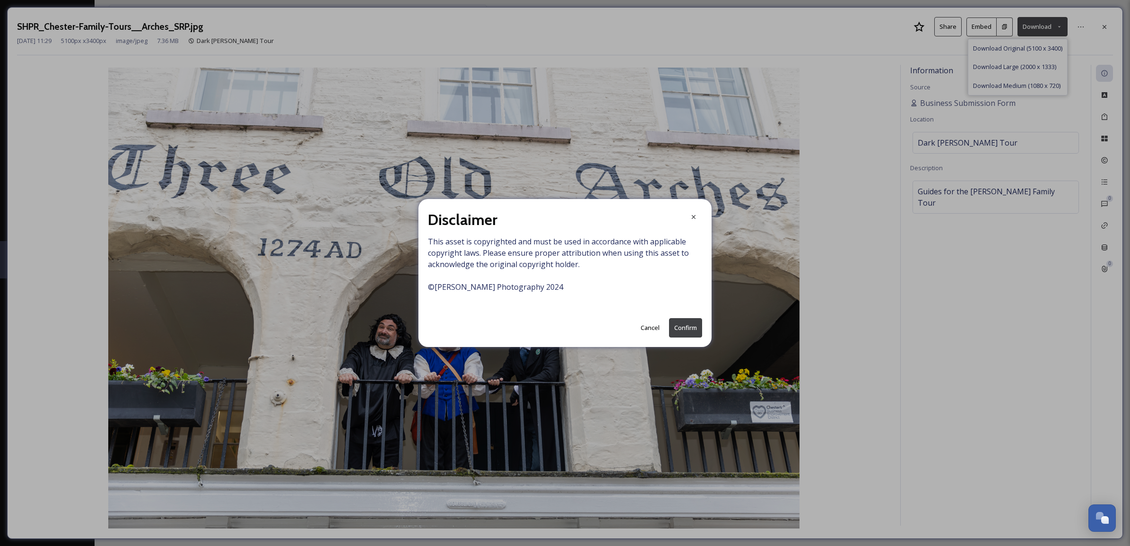
click at [684, 333] on button "Confirm" at bounding box center [685, 327] width 33 height 19
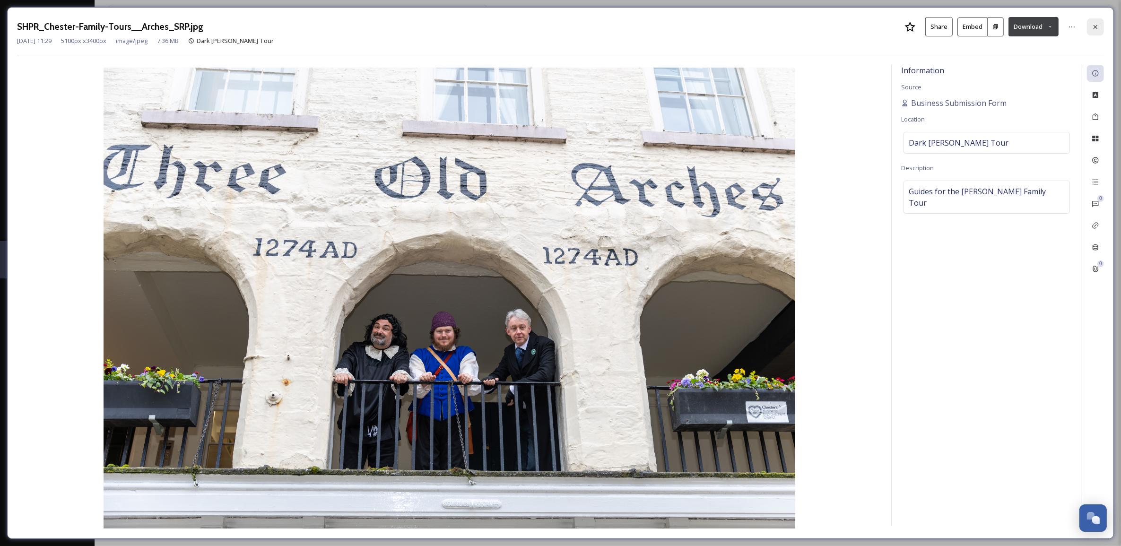
click at [1099, 26] on div at bounding box center [1095, 26] width 17 height 17
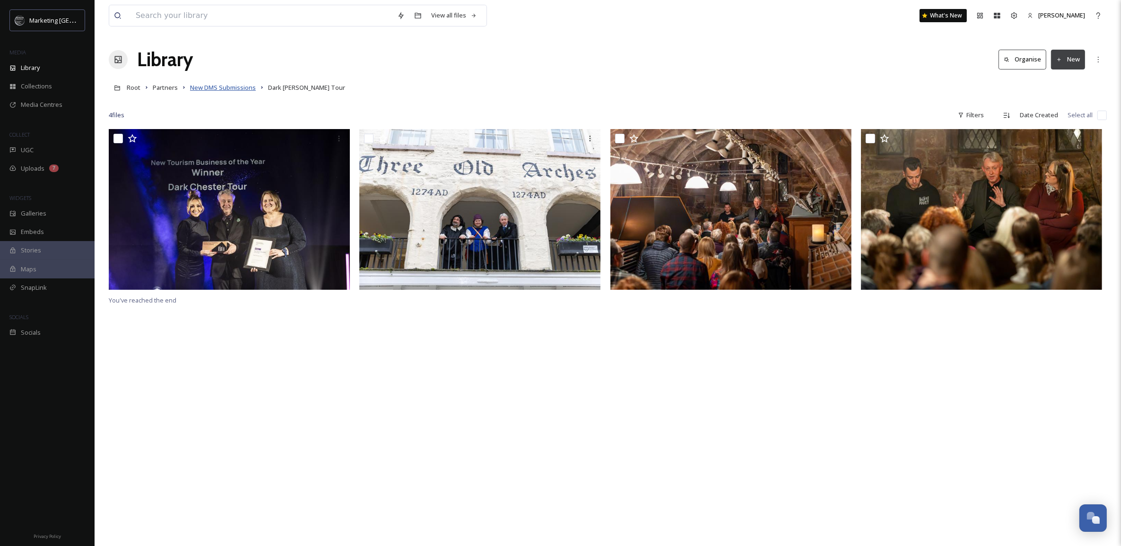
click at [206, 86] on span "New DMS Submissions" at bounding box center [223, 87] width 66 height 9
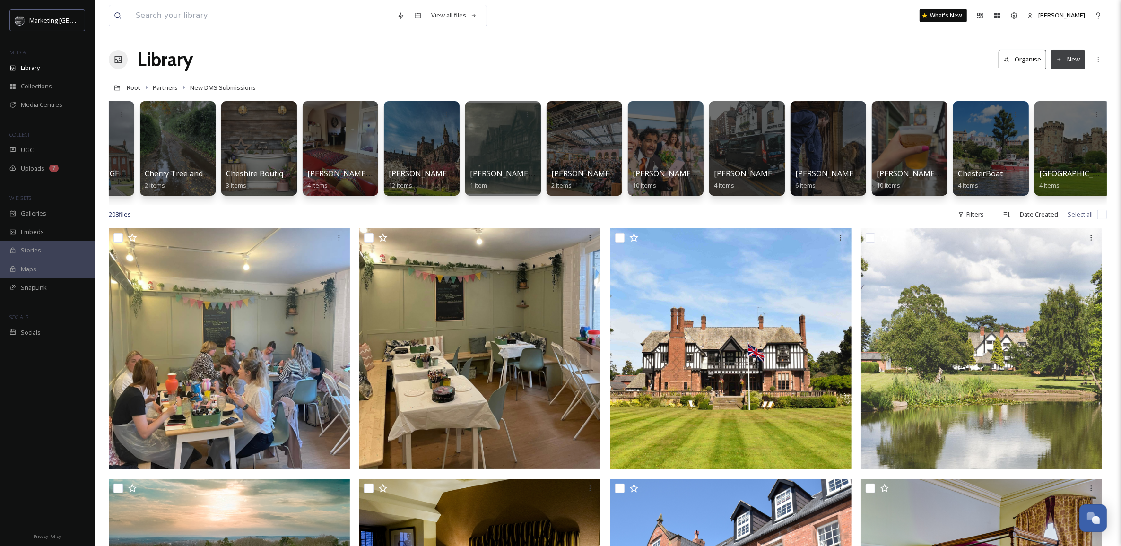
scroll to position [0, 2193]
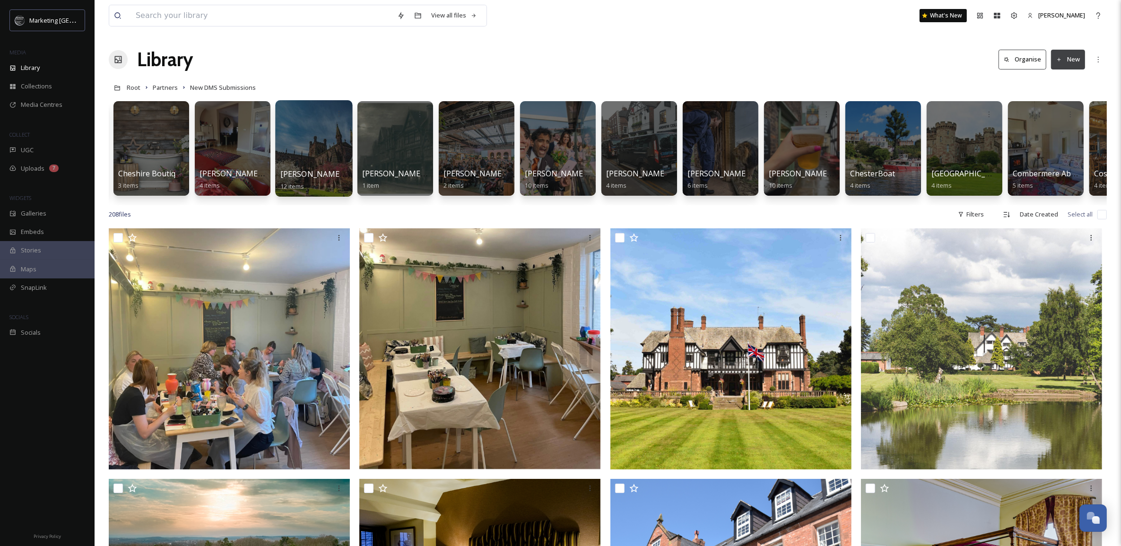
click at [318, 142] on div at bounding box center [313, 148] width 77 height 96
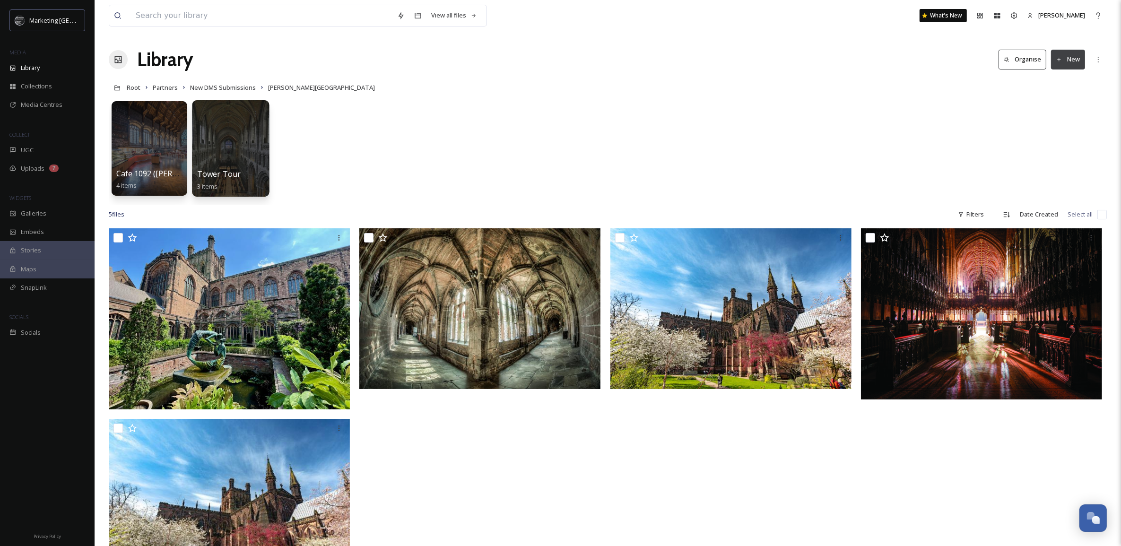
click at [233, 151] on div at bounding box center [230, 148] width 77 height 96
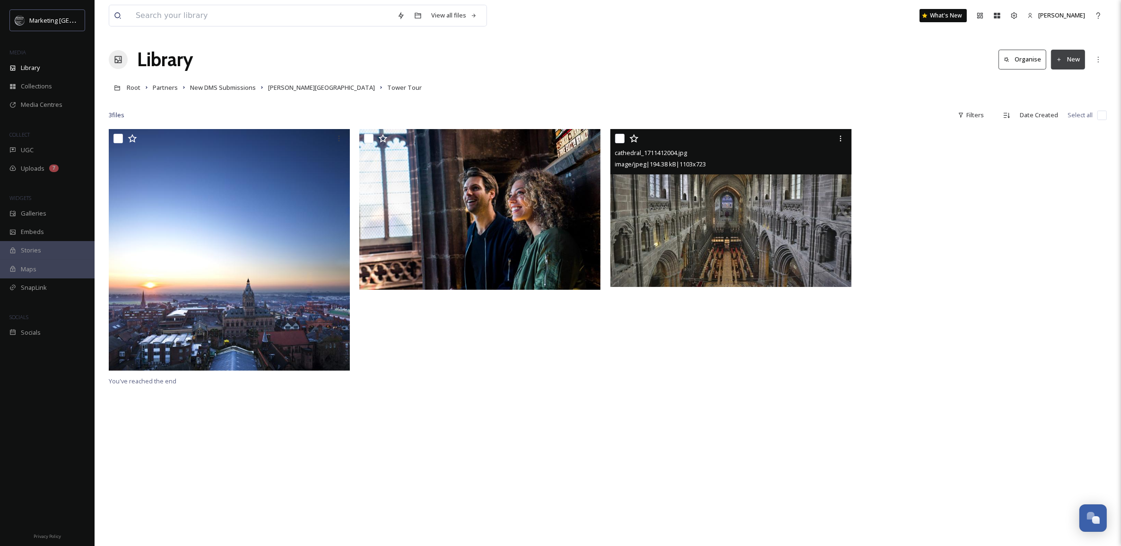
click at [756, 198] on img at bounding box center [730, 208] width 241 height 158
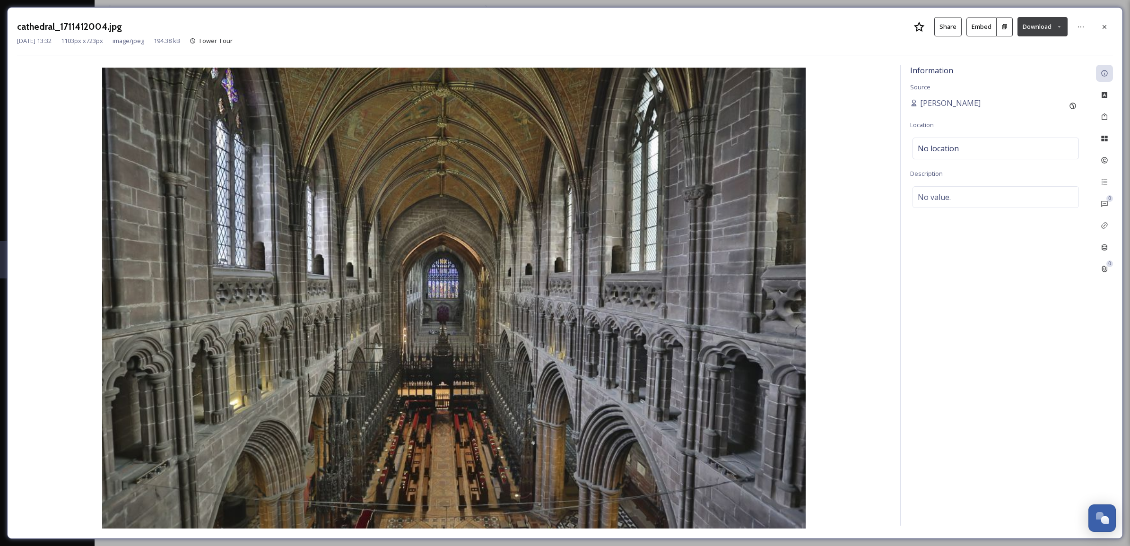
click at [1053, 27] on button "Download" at bounding box center [1042, 26] width 50 height 19
click at [1033, 65] on span "Download Medium (1080 x 708)" at bounding box center [1018, 66] width 87 height 9
click at [1104, 25] on icon at bounding box center [1104, 27] width 8 height 8
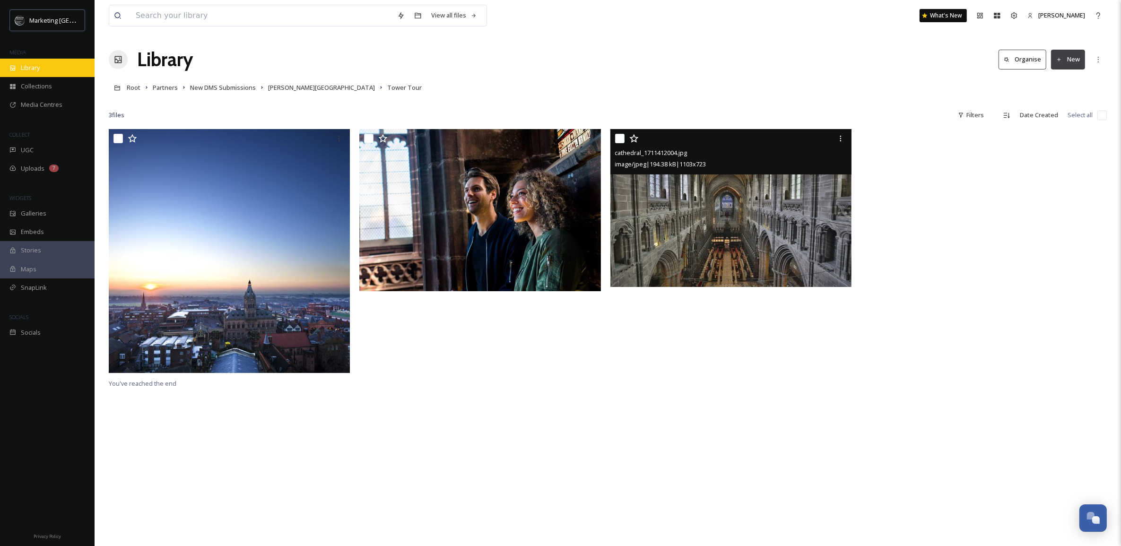
click at [31, 72] on span "Library" at bounding box center [30, 67] width 19 height 9
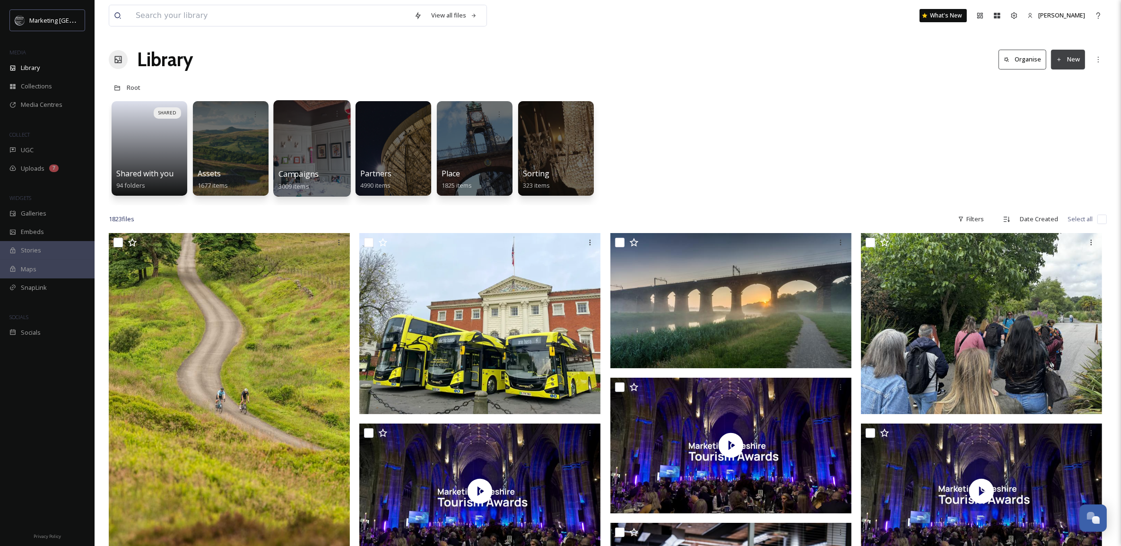
click at [304, 133] on div at bounding box center [311, 148] width 77 height 96
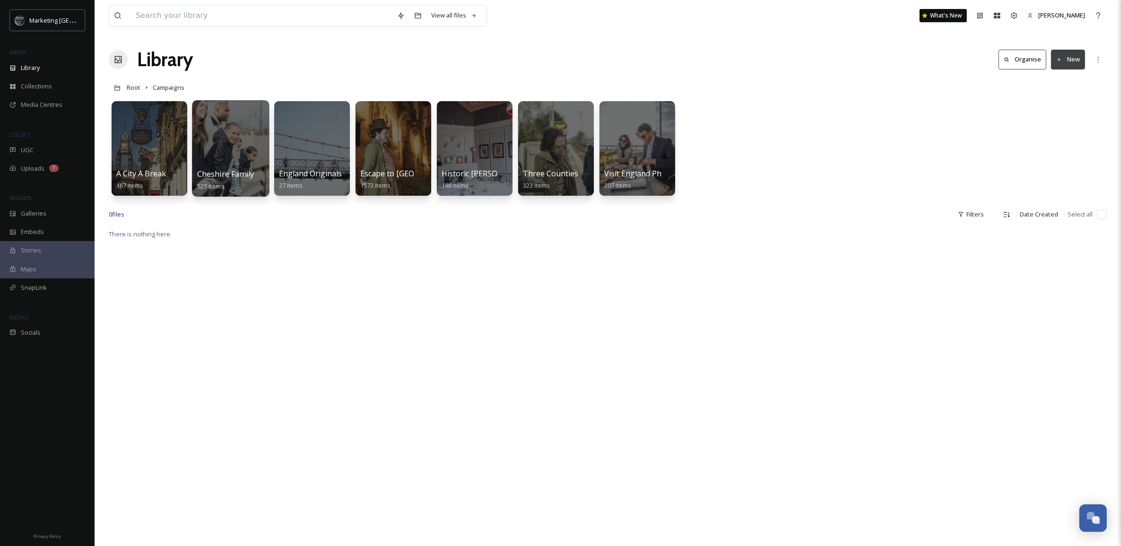
click at [247, 133] on div at bounding box center [230, 148] width 77 height 96
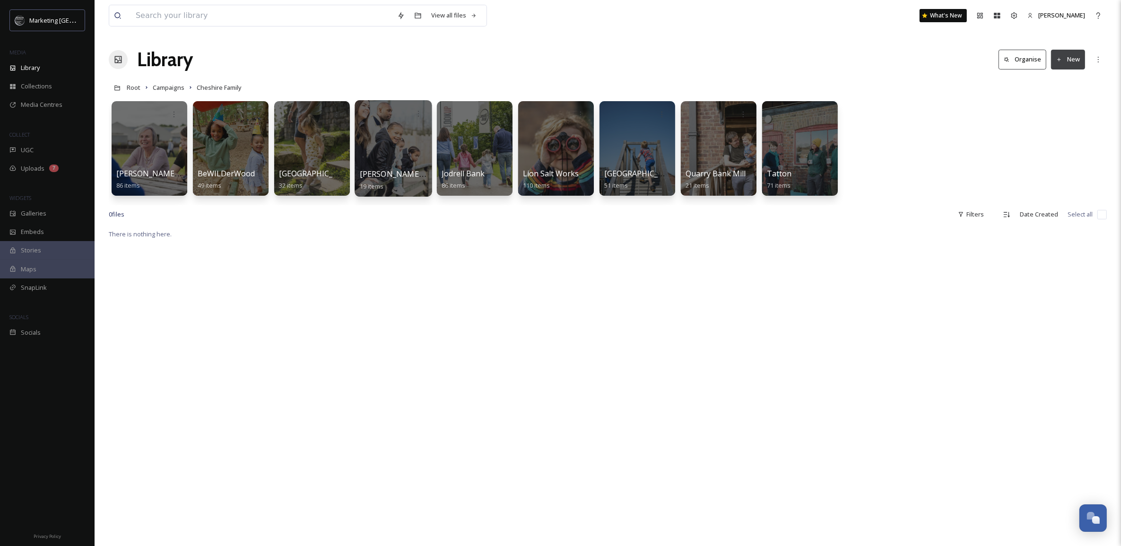
click at [396, 140] on div at bounding box center [392, 148] width 77 height 96
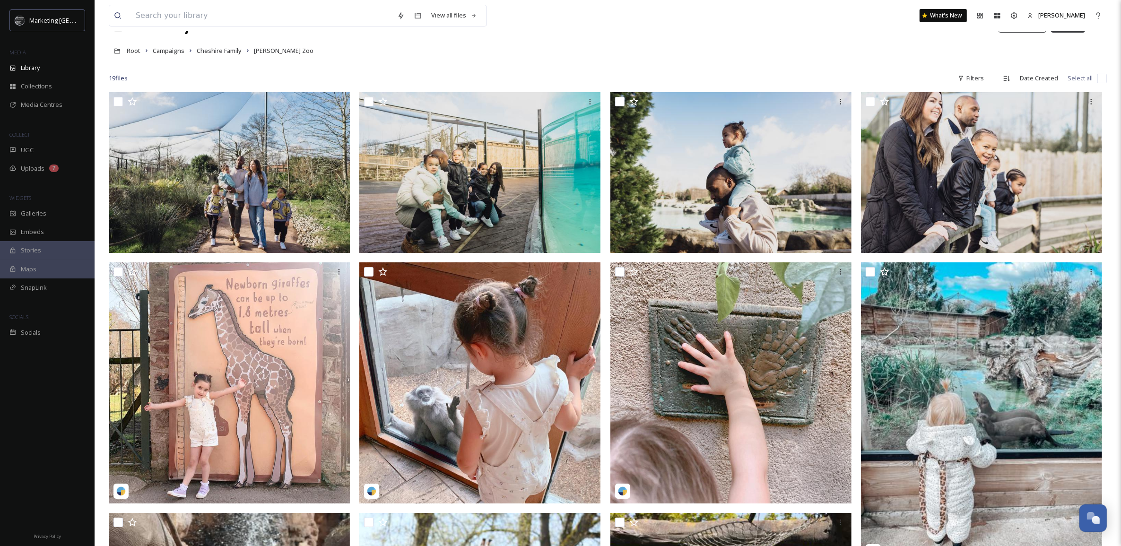
scroll to position [32, 0]
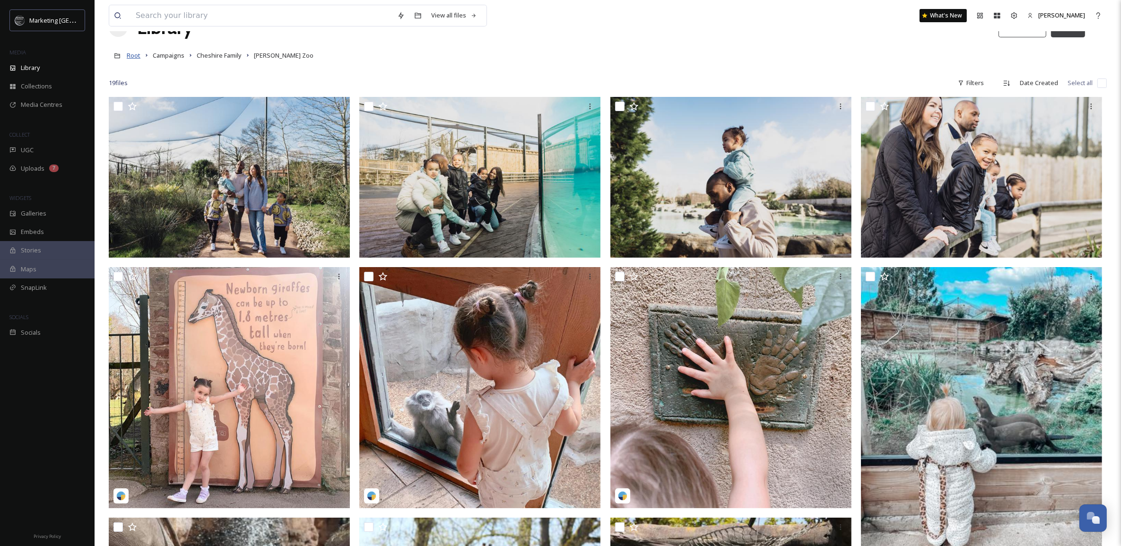
click at [131, 57] on span "Root" at bounding box center [134, 55] width 14 height 9
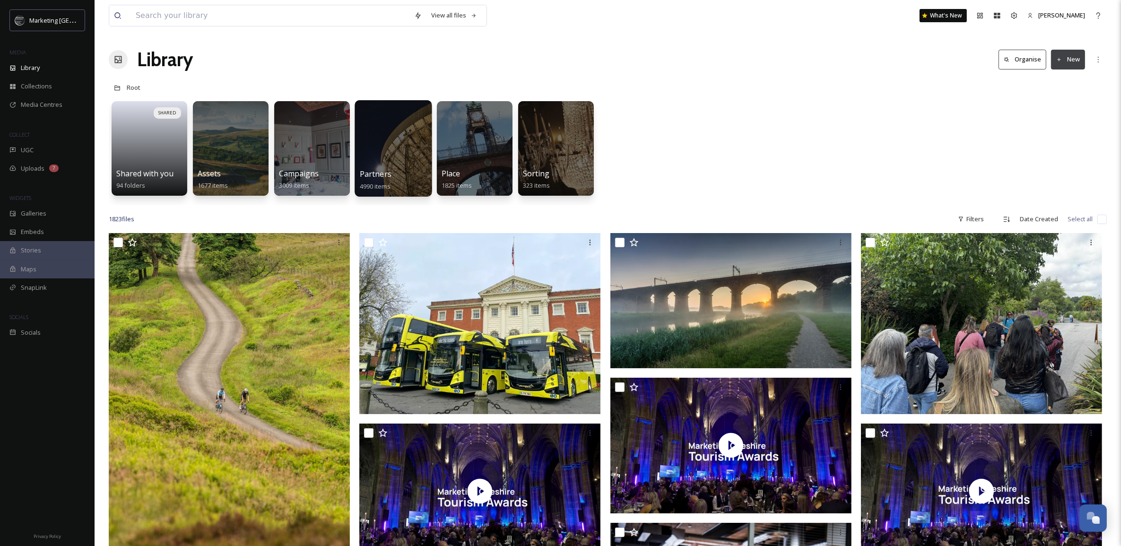
click at [397, 143] on div at bounding box center [392, 148] width 77 height 96
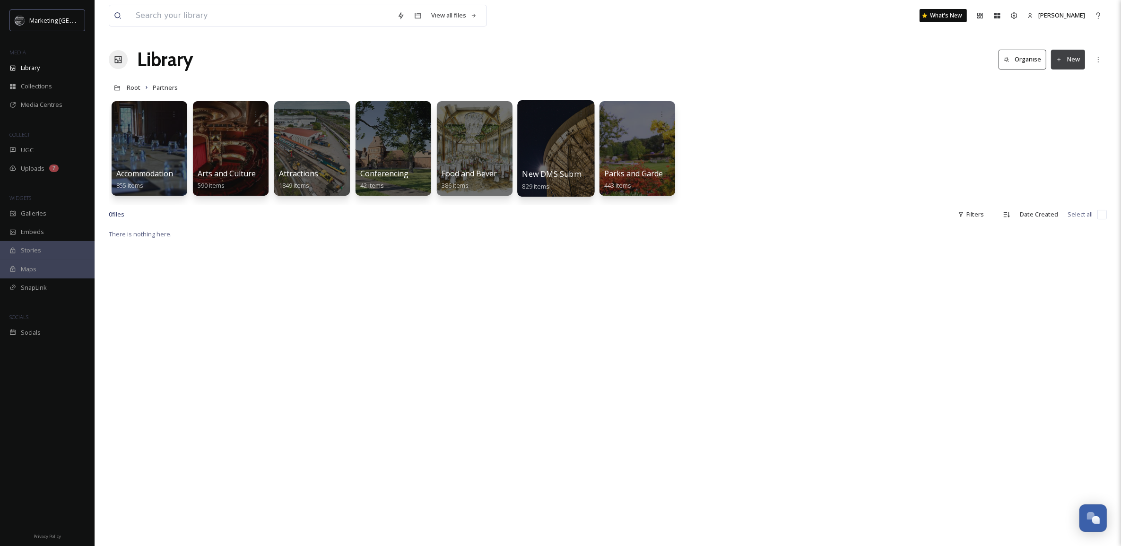
click at [561, 147] on div at bounding box center [555, 148] width 77 height 96
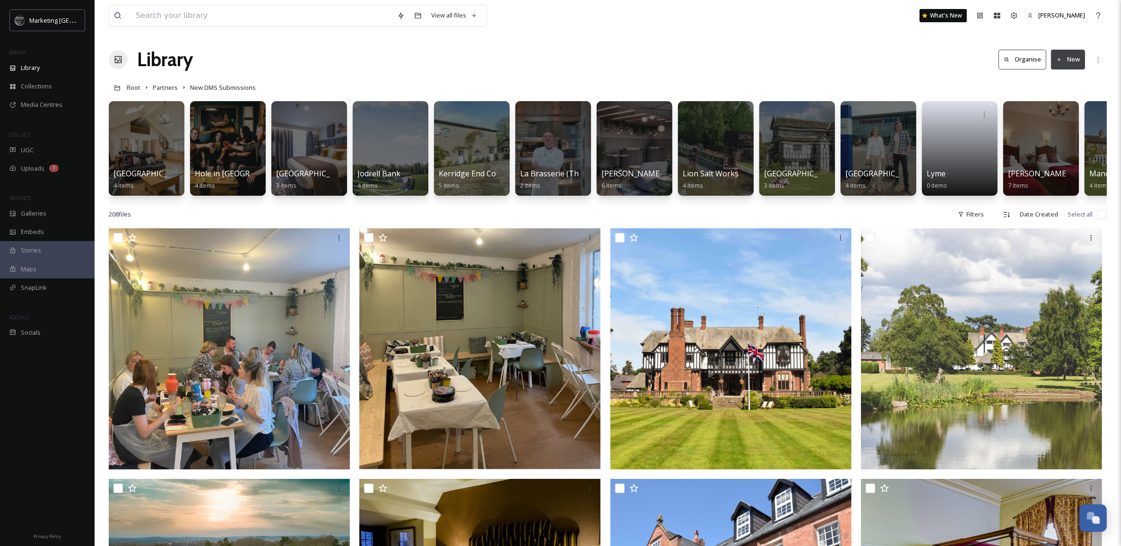
scroll to position [0, 5455]
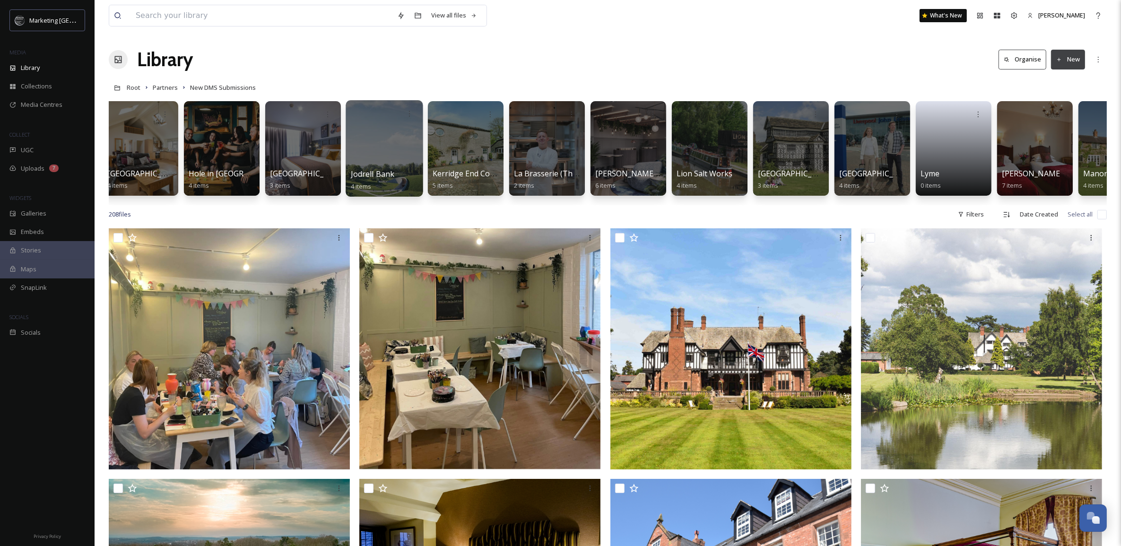
click at [386, 143] on div at bounding box center [383, 148] width 77 height 96
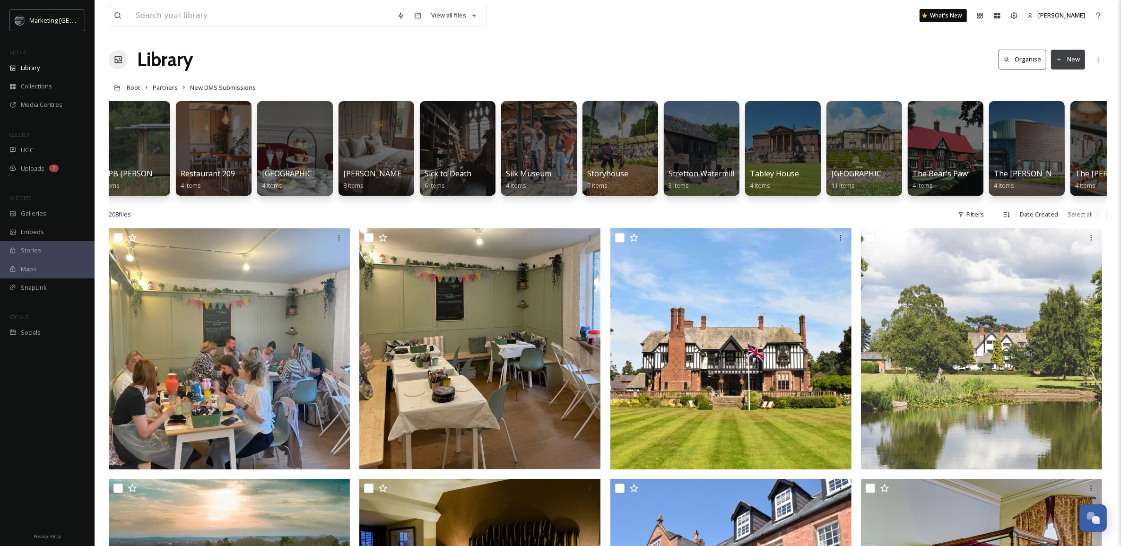
scroll to position [0, 8247]
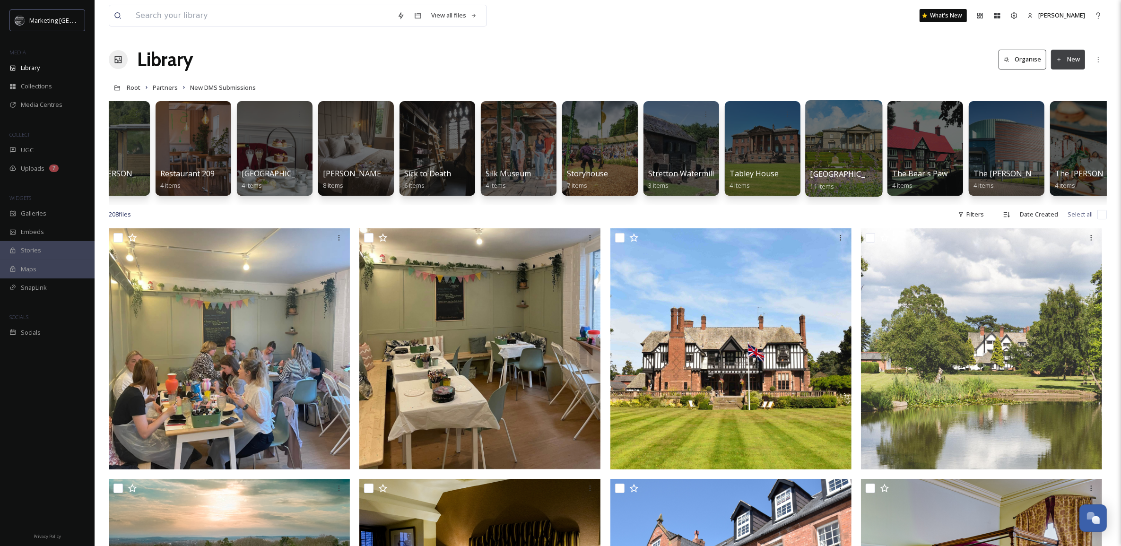
click at [845, 160] on div at bounding box center [843, 148] width 77 height 96
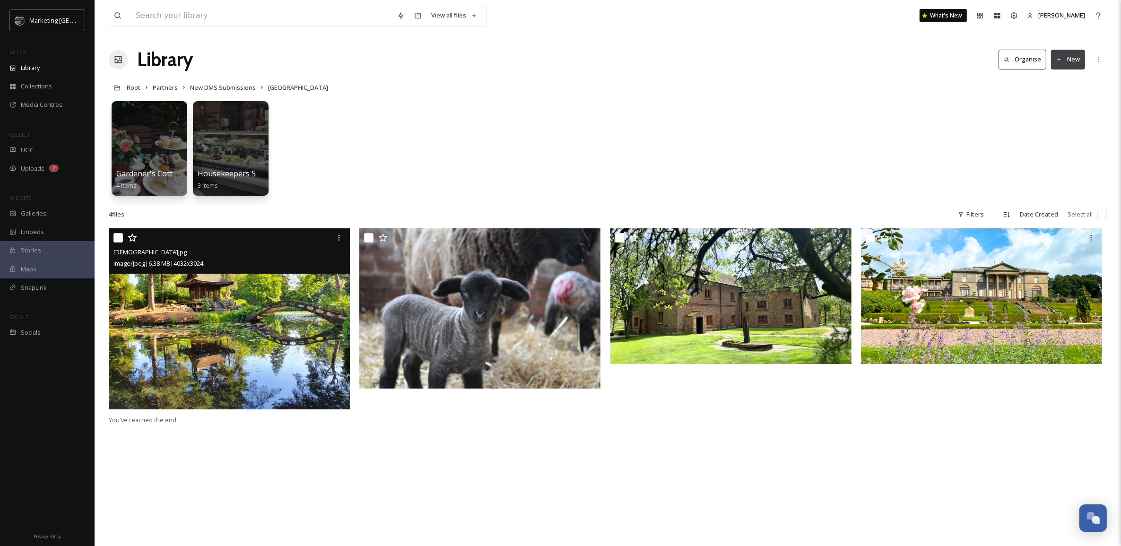
click at [201, 313] on img at bounding box center [229, 318] width 241 height 181
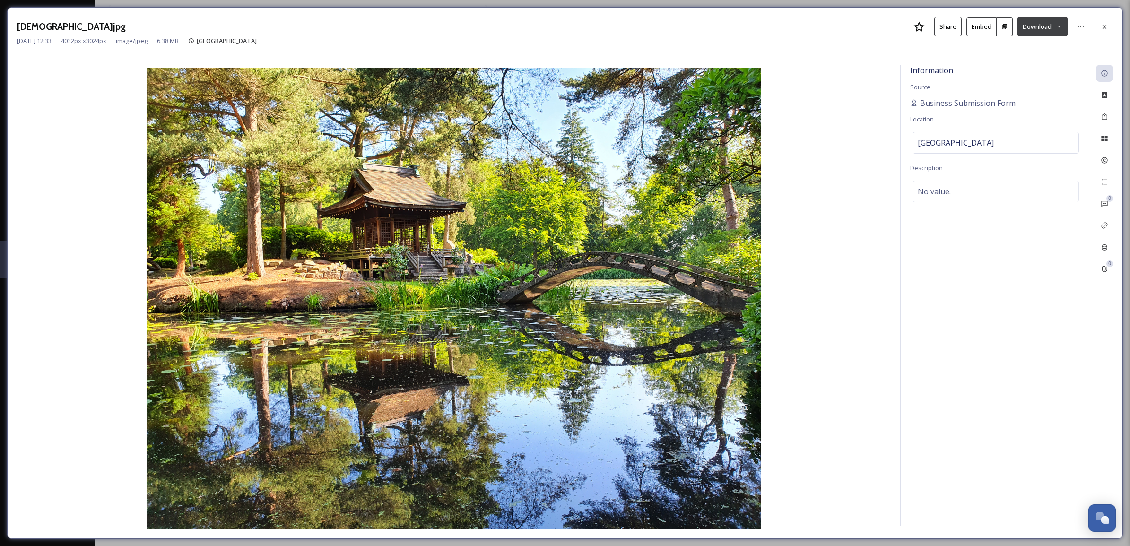
click at [1058, 24] on icon at bounding box center [1059, 27] width 6 height 6
click at [1019, 69] on span "Download Large (2000 x 1500)" at bounding box center [1014, 66] width 83 height 9
click at [1106, 23] on icon at bounding box center [1104, 27] width 8 height 8
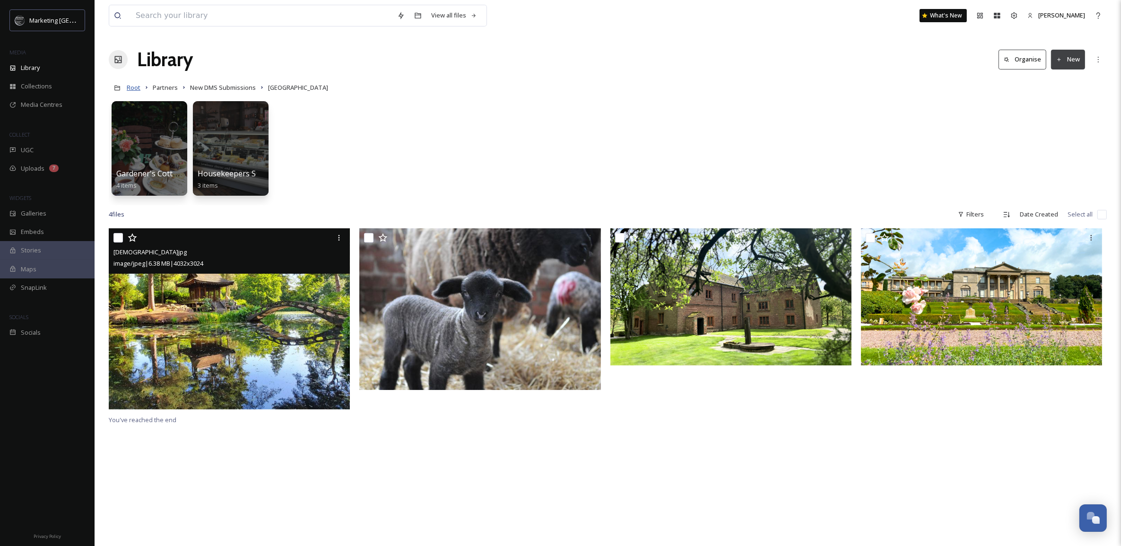
click at [136, 86] on span "Root" at bounding box center [134, 87] width 14 height 9
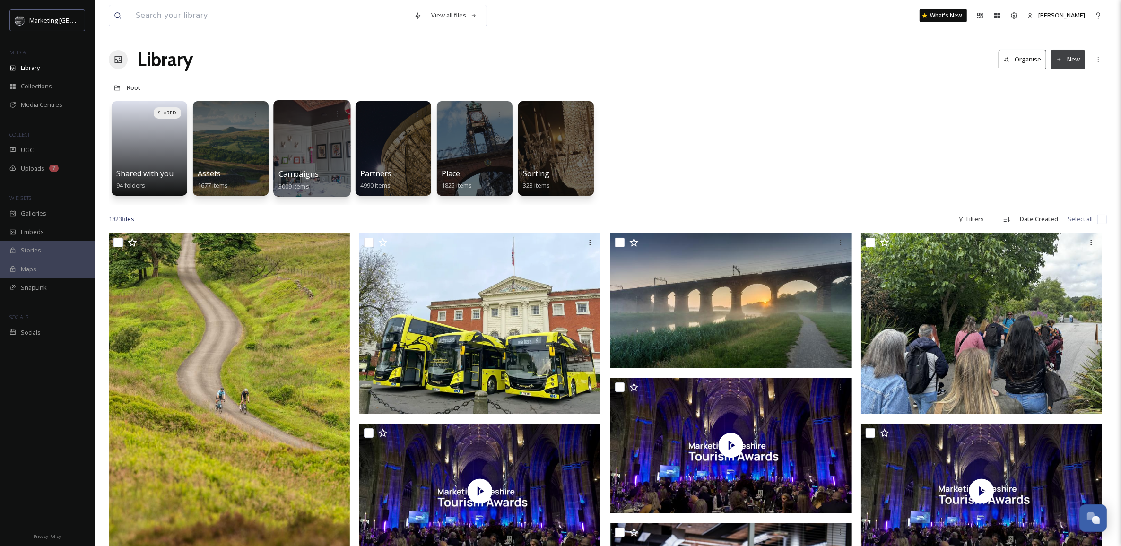
click at [308, 159] on div at bounding box center [311, 148] width 77 height 96
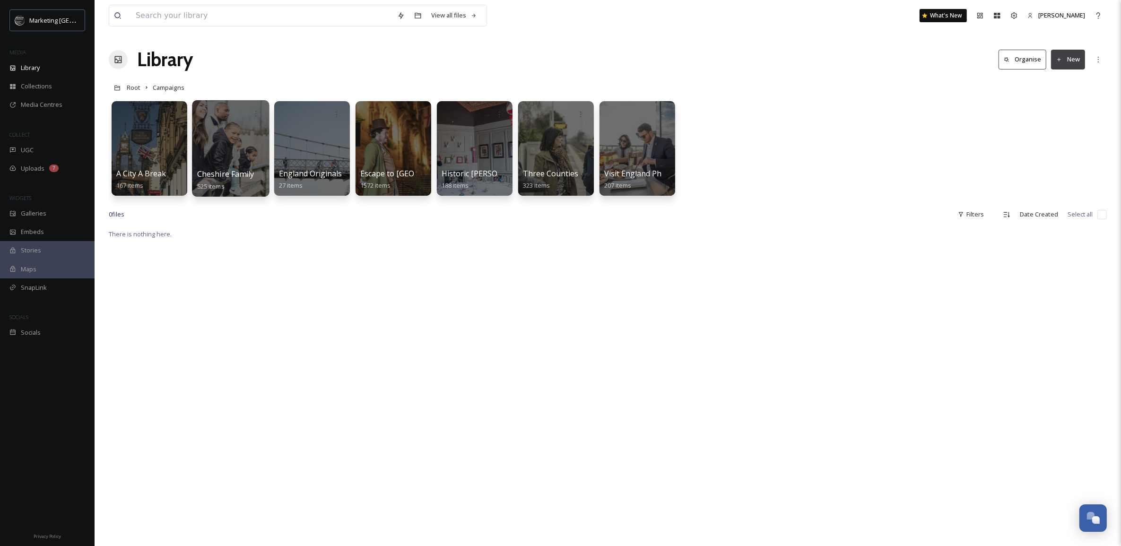
click at [234, 167] on div at bounding box center [230, 148] width 77 height 96
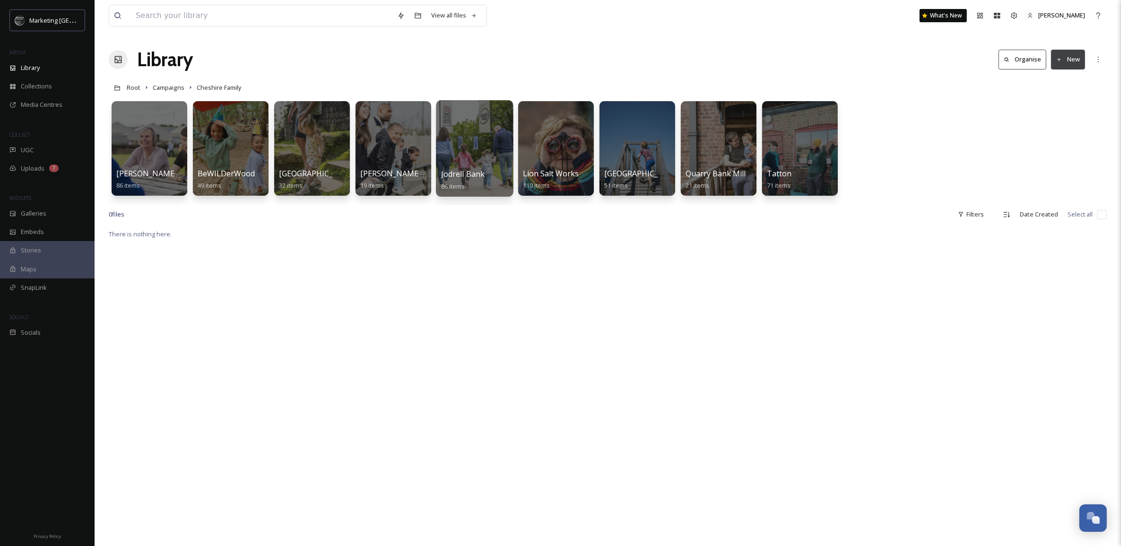
click at [490, 152] on div at bounding box center [474, 148] width 77 height 96
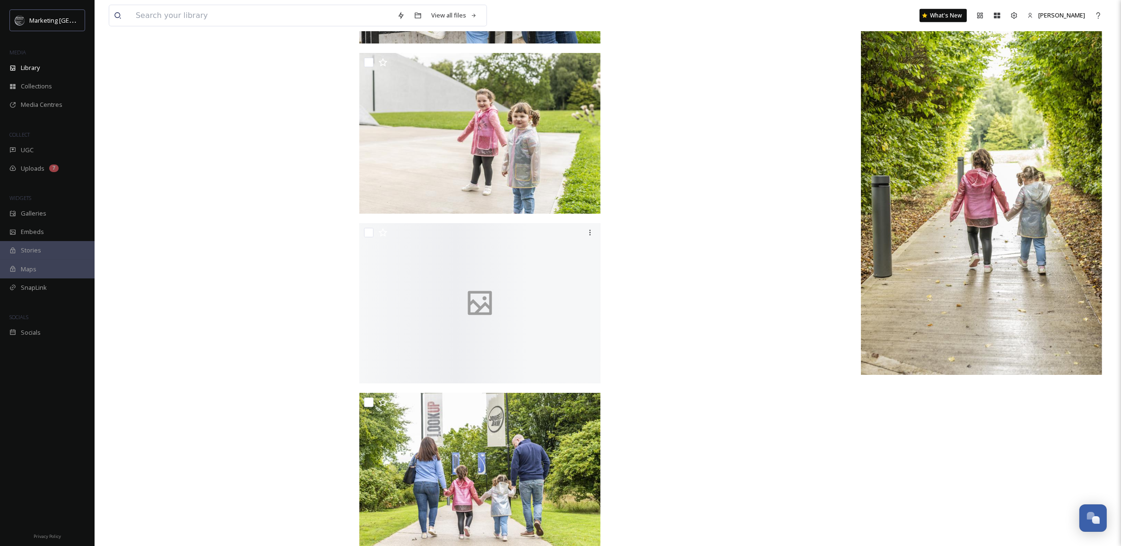
scroll to position [5546, 0]
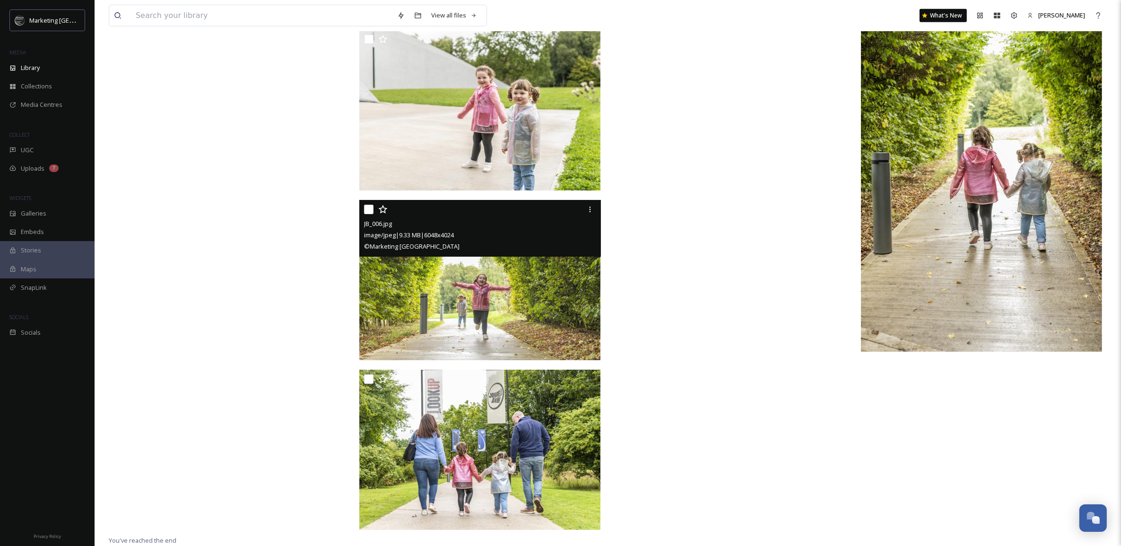
click at [547, 304] on img at bounding box center [479, 280] width 241 height 161
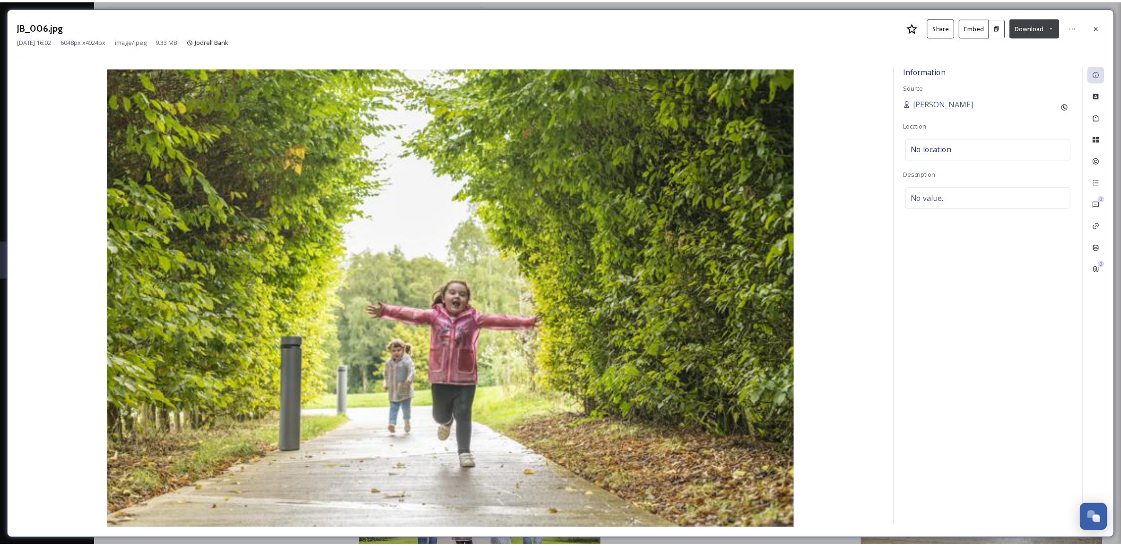
scroll to position [5432, 0]
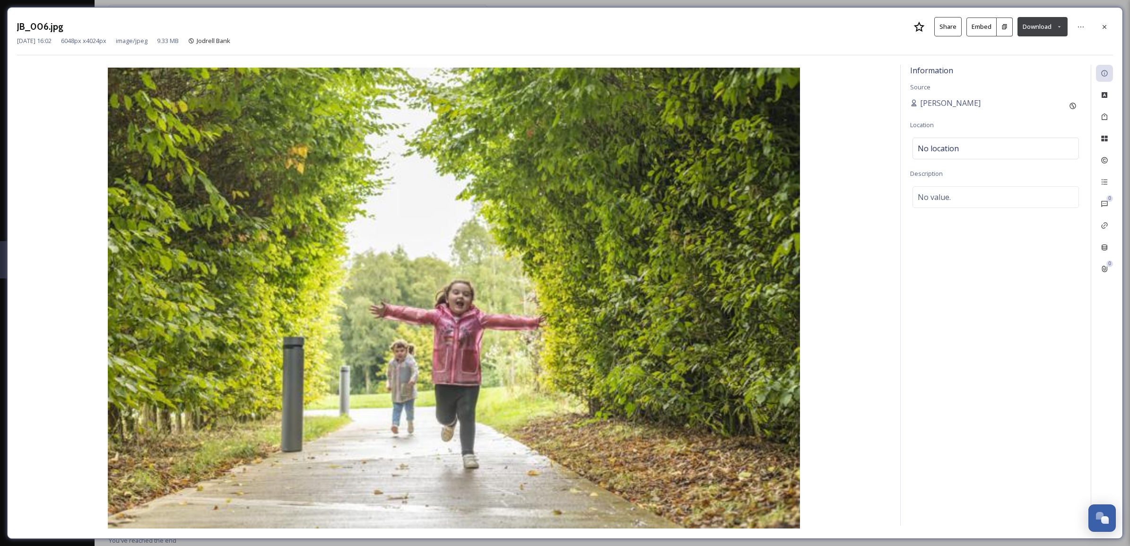
click at [1056, 28] on icon at bounding box center [1059, 27] width 6 height 6
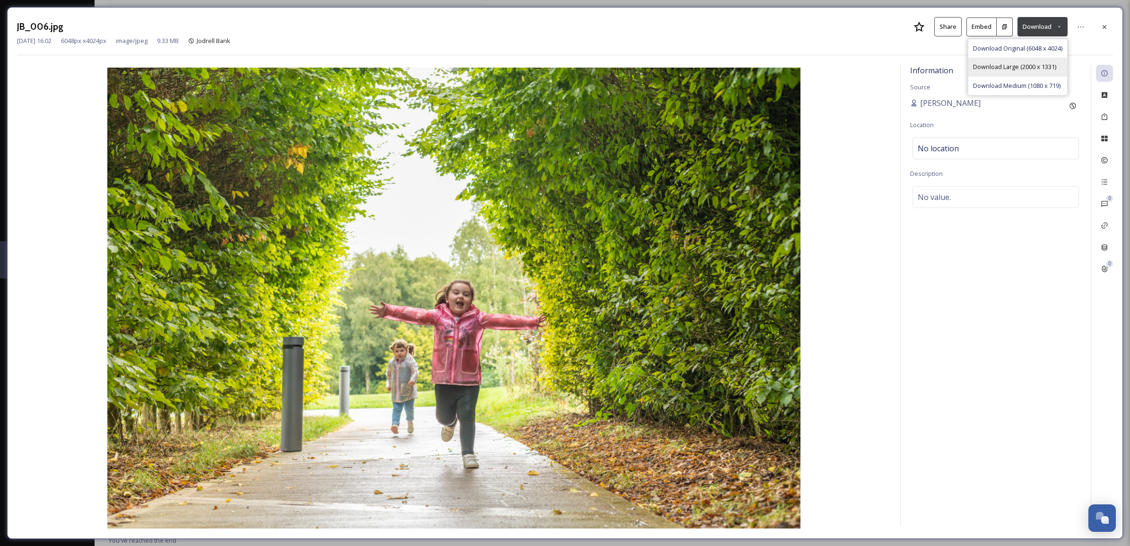
click at [1034, 69] on span "Download Large (2000 x 1331)" at bounding box center [1014, 66] width 83 height 9
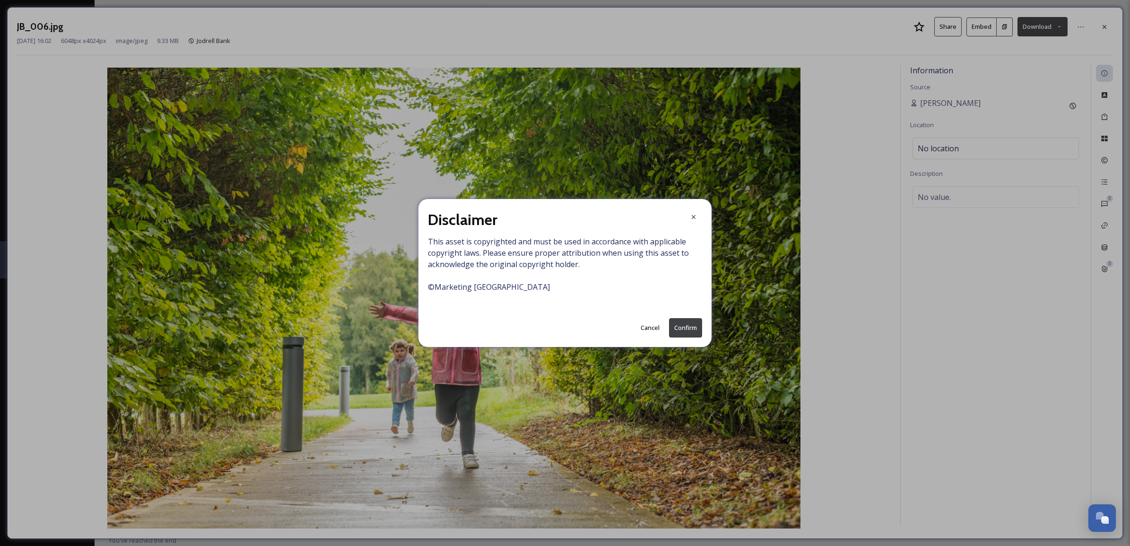
click at [691, 323] on button "Confirm" at bounding box center [685, 327] width 33 height 19
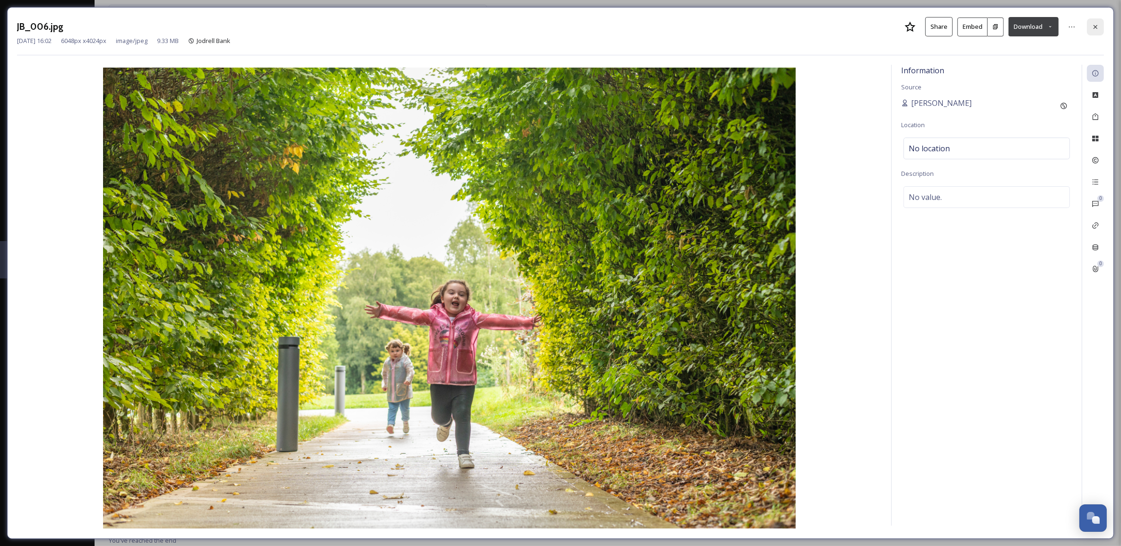
click at [1089, 23] on div at bounding box center [1095, 26] width 17 height 17
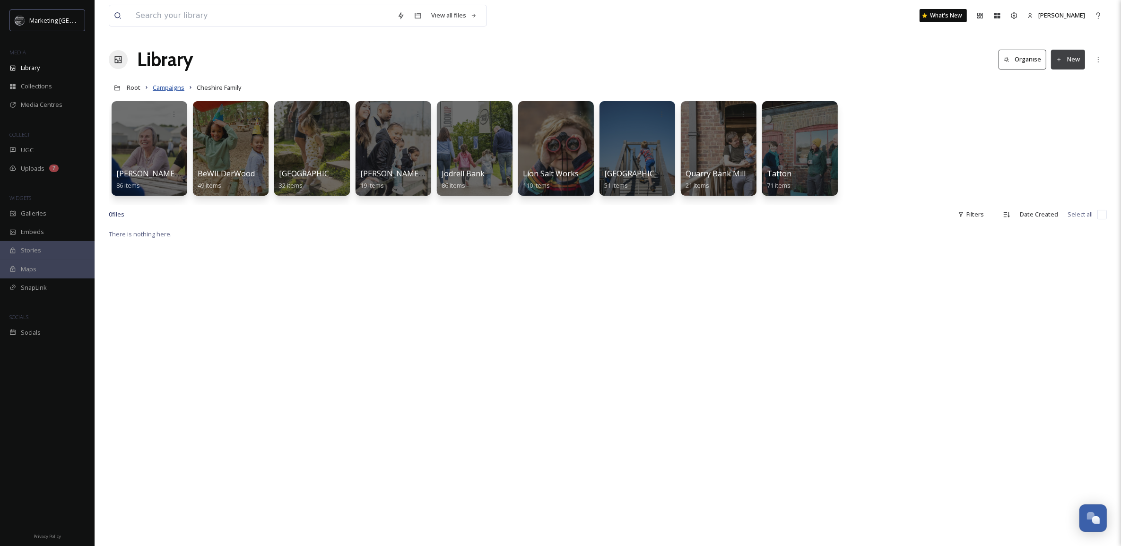
click at [161, 85] on span "Campaigns" at bounding box center [169, 87] width 32 height 9
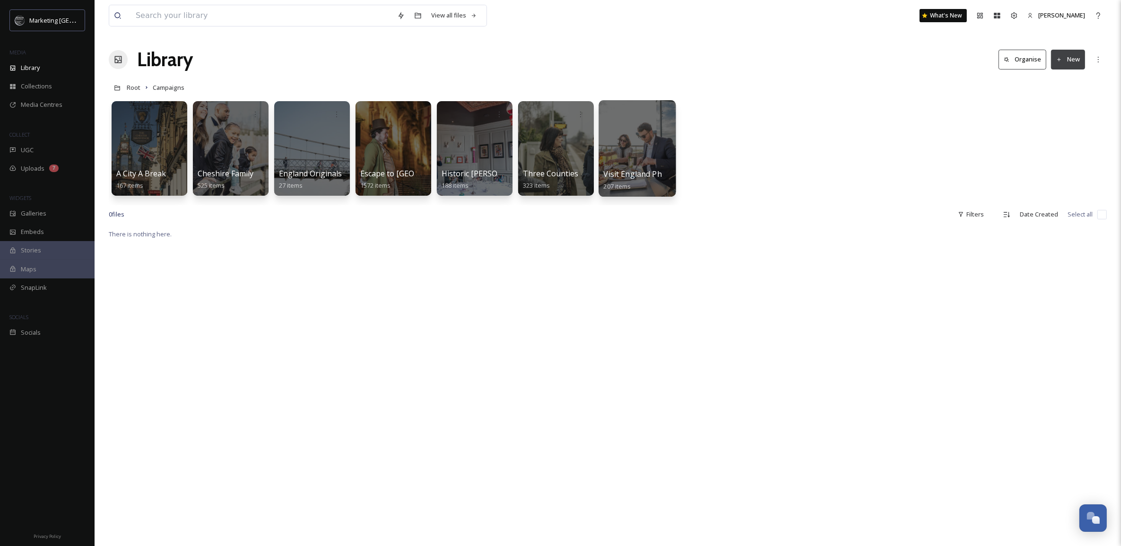
click at [624, 157] on div at bounding box center [636, 148] width 77 height 96
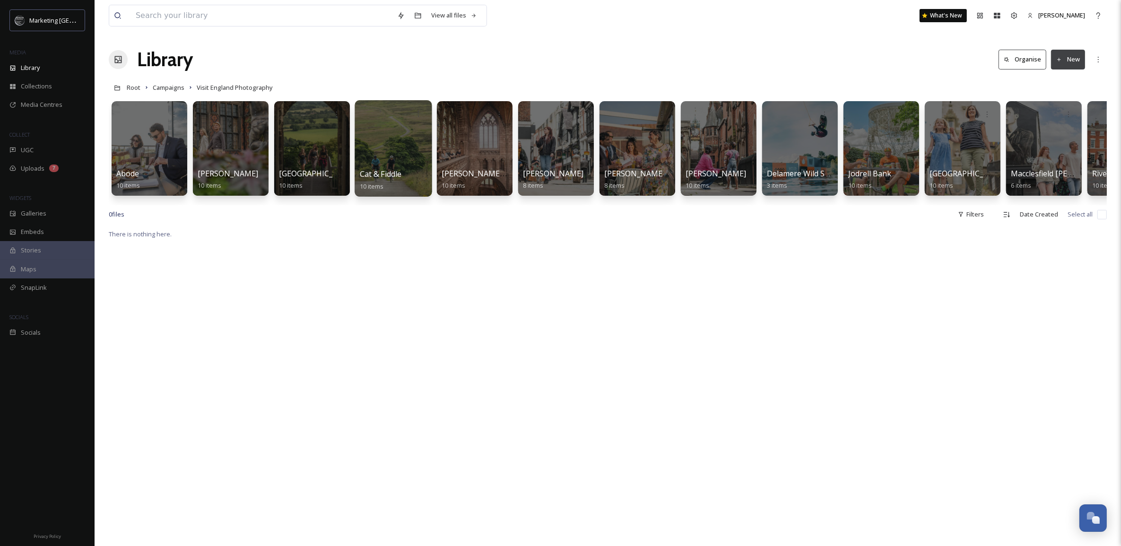
click at [384, 149] on div at bounding box center [392, 148] width 77 height 96
click at [881, 157] on div at bounding box center [880, 148] width 77 height 96
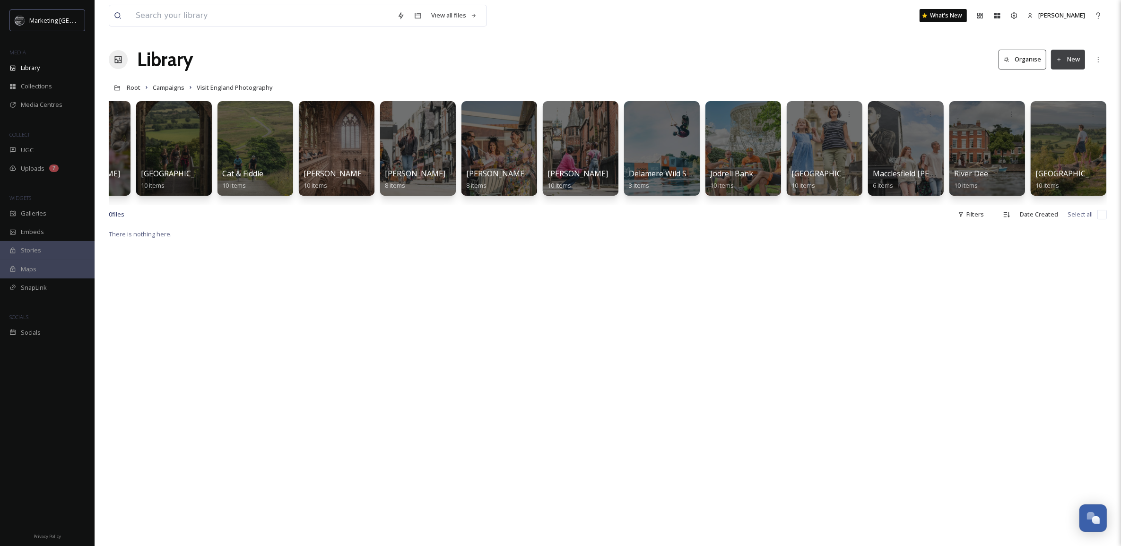
scroll to position [0, 140]
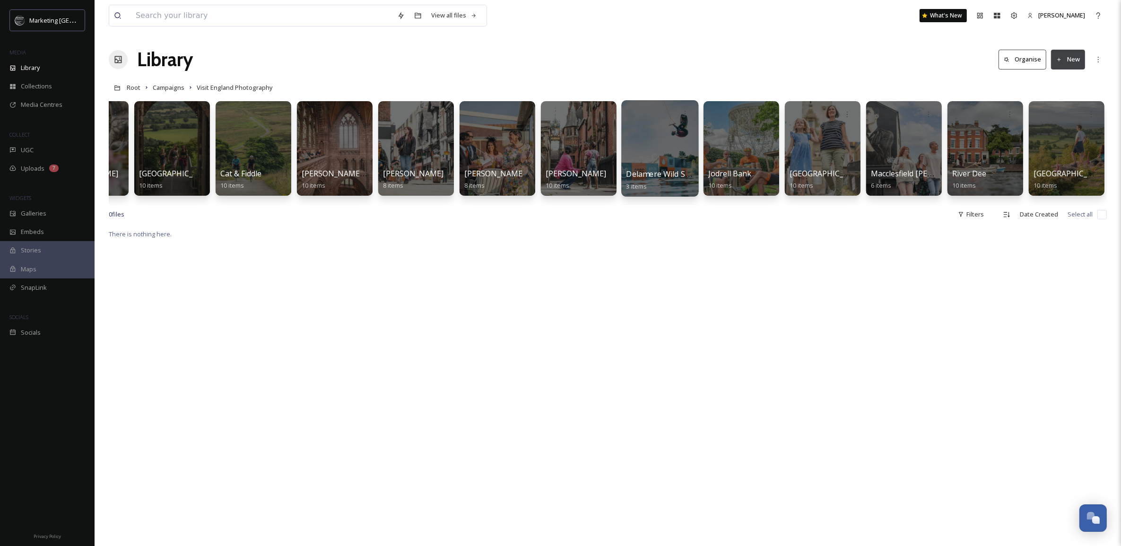
click at [660, 164] on div at bounding box center [659, 148] width 77 height 96
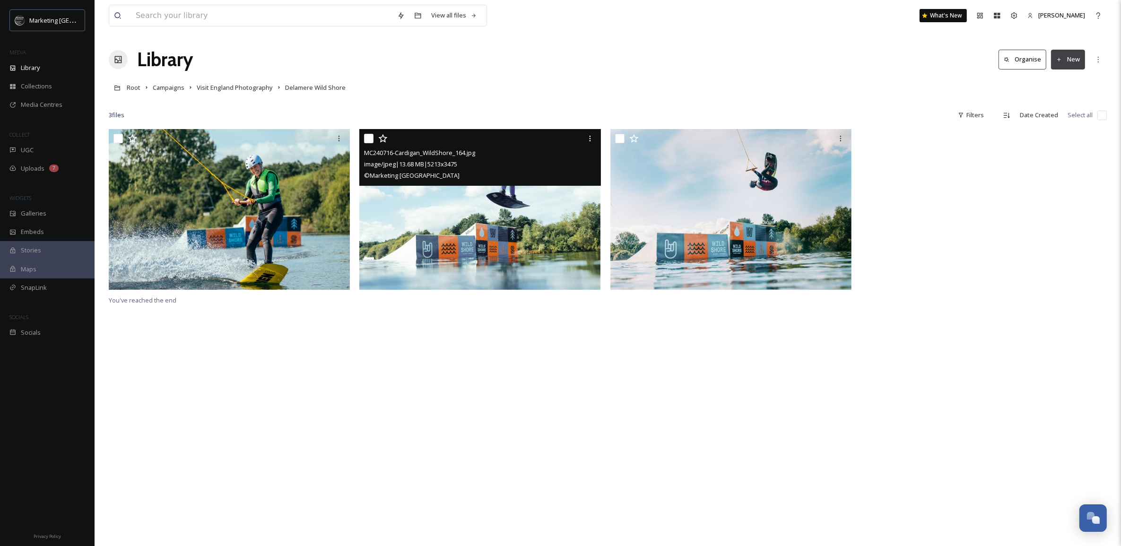
click at [457, 201] on img at bounding box center [479, 209] width 241 height 161
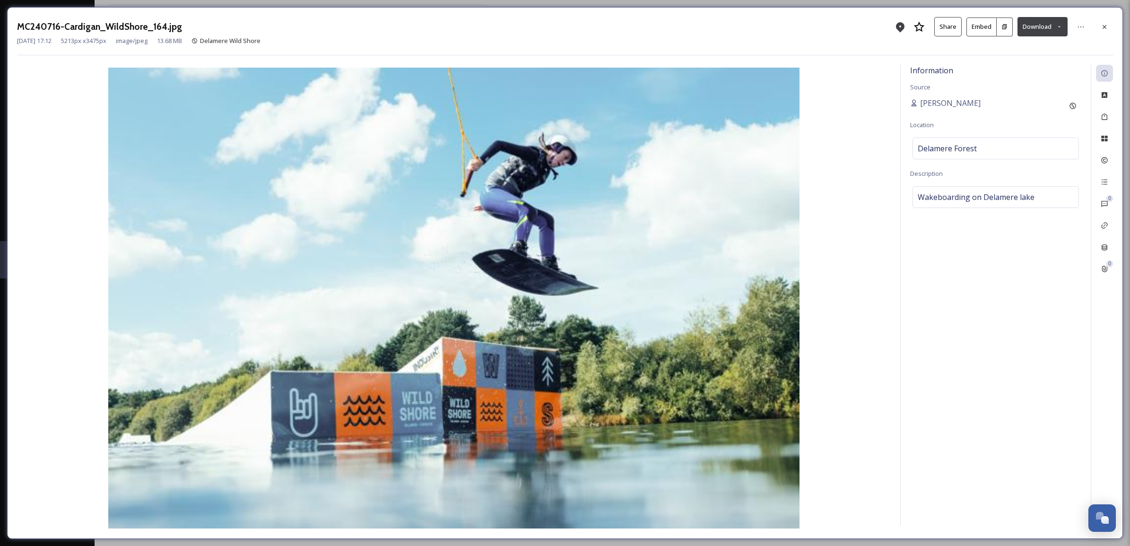
click at [1060, 26] on icon at bounding box center [1059, 27] width 6 height 6
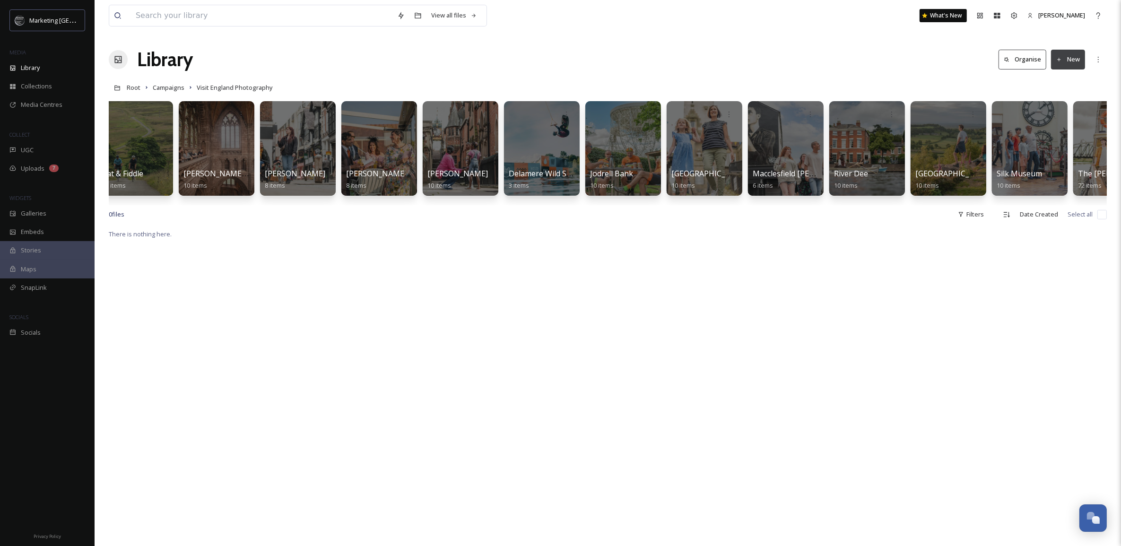
scroll to position [0, 303]
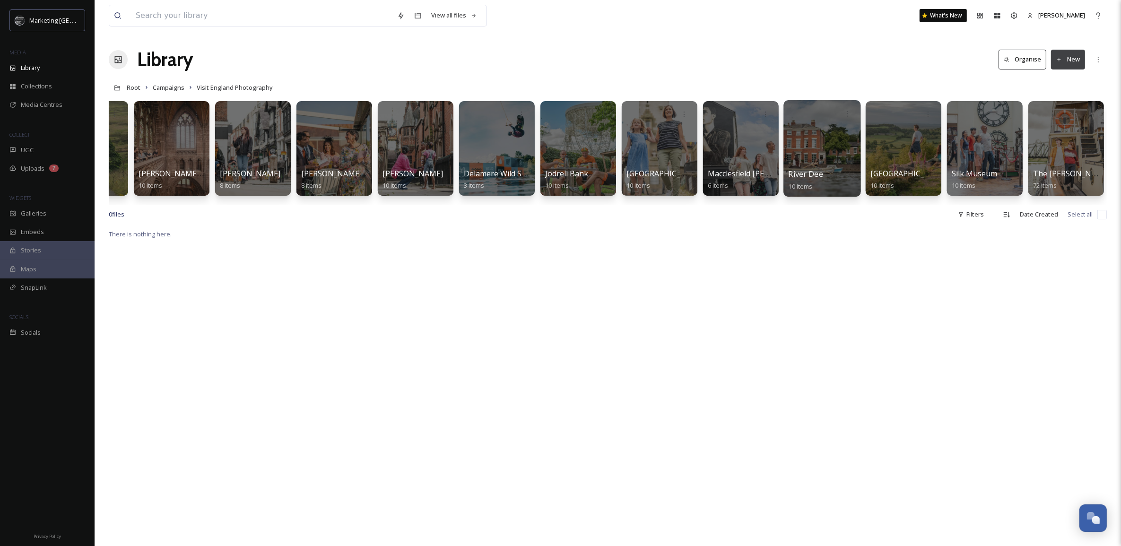
click at [830, 174] on div "River Dee 10 items" at bounding box center [822, 180] width 68 height 24
click at [817, 159] on div at bounding box center [821, 148] width 77 height 96
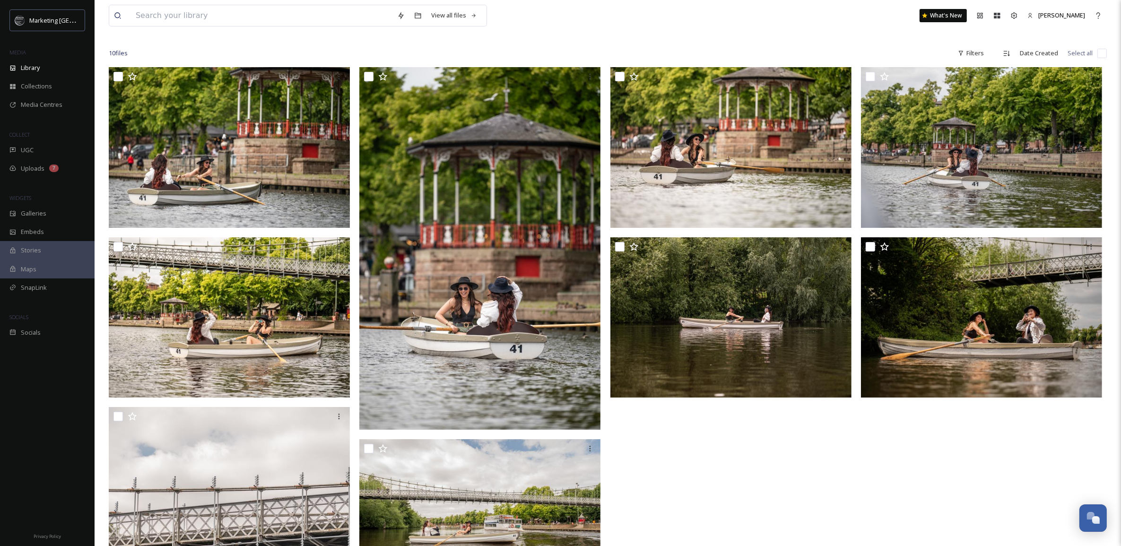
scroll to position [1, 0]
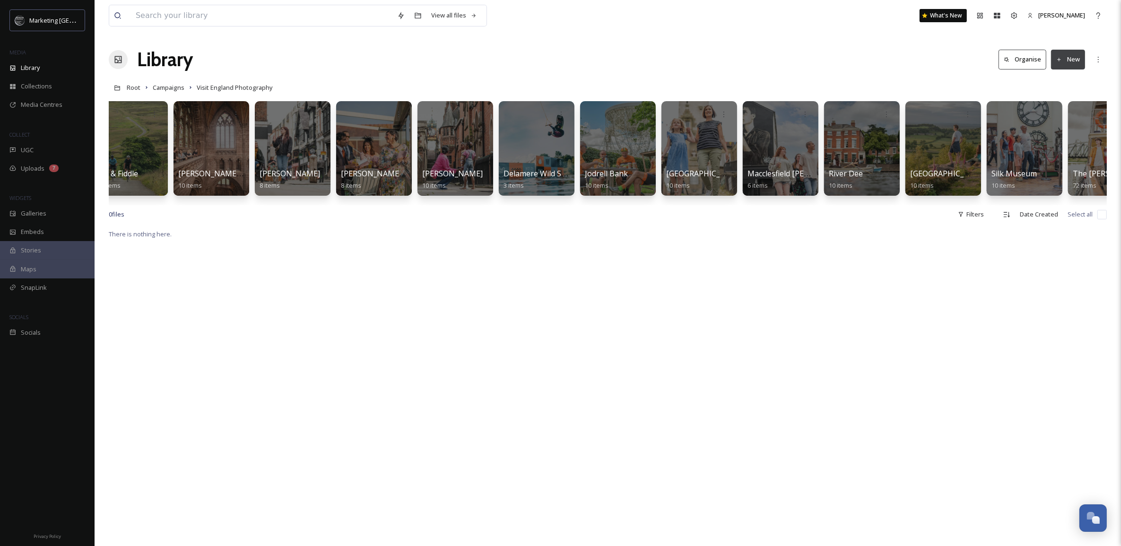
scroll to position [0, 303]
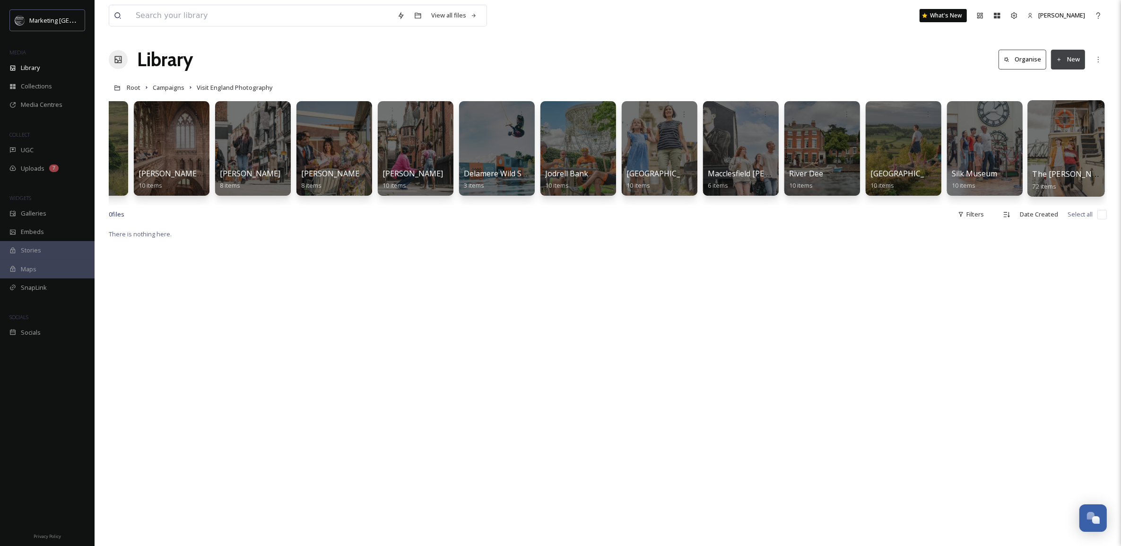
click at [1069, 135] on div at bounding box center [1065, 148] width 77 height 96
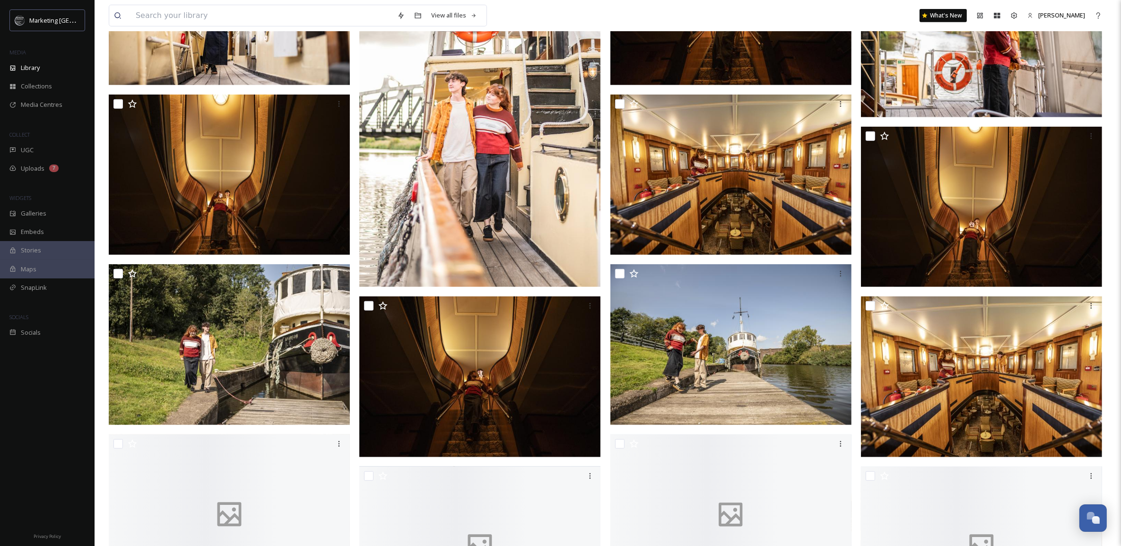
scroll to position [570, 0]
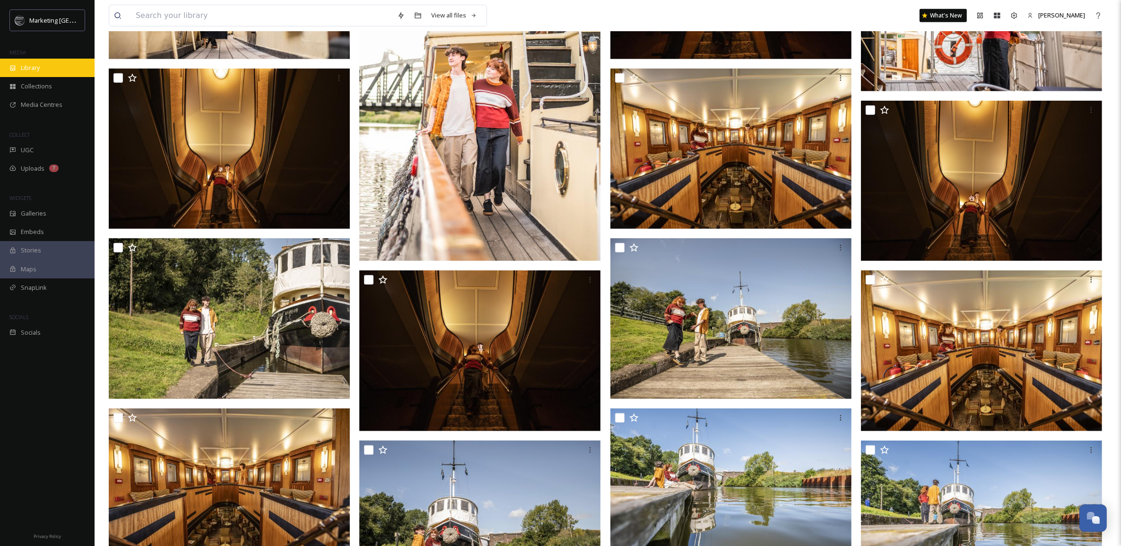
click at [44, 60] on div "Library" at bounding box center [47, 68] width 95 height 18
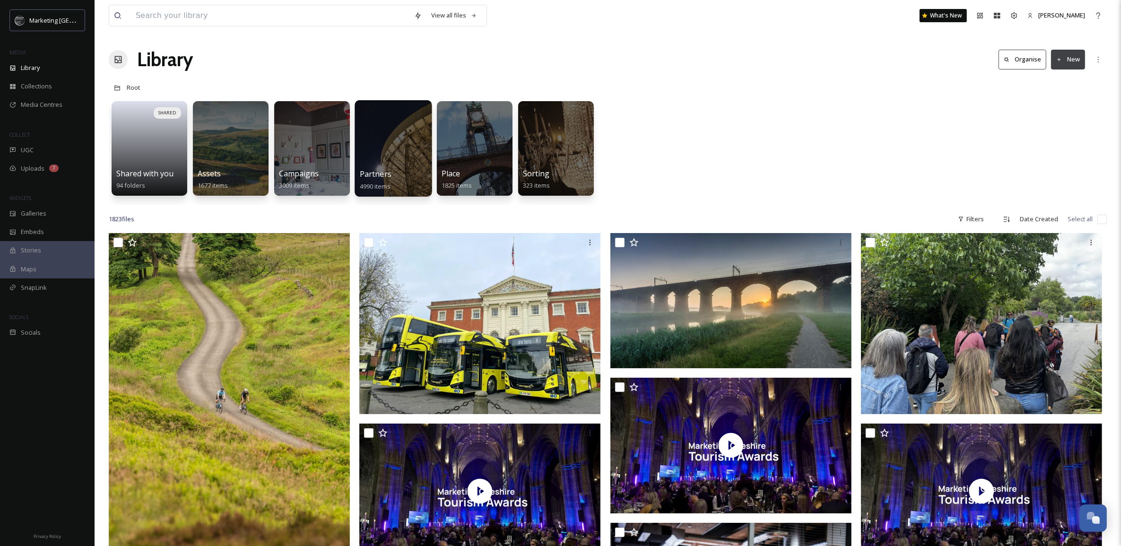
click at [389, 143] on div at bounding box center [392, 148] width 77 height 96
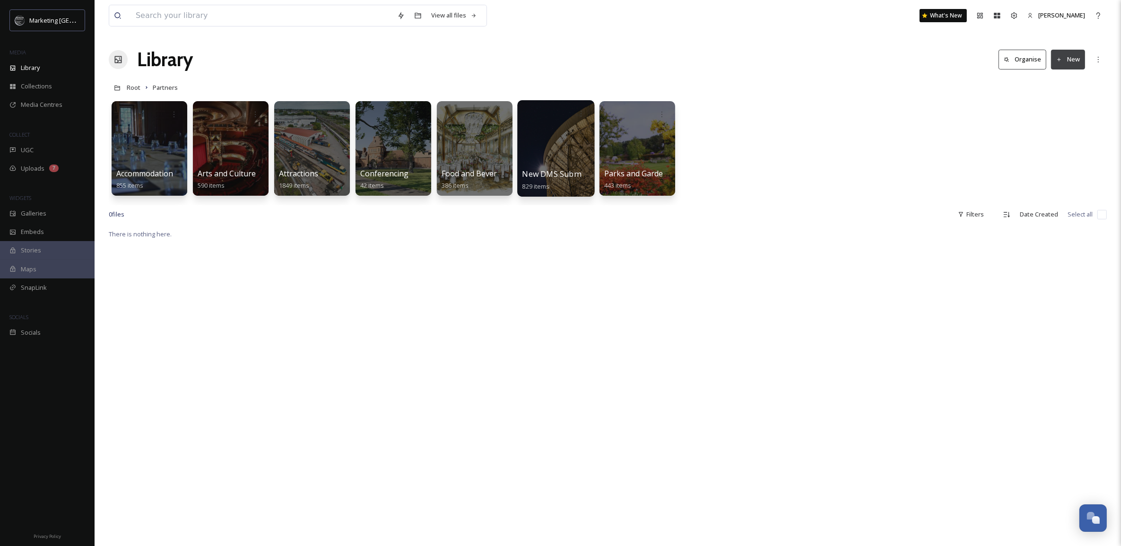
click at [543, 156] on div at bounding box center [555, 148] width 77 height 96
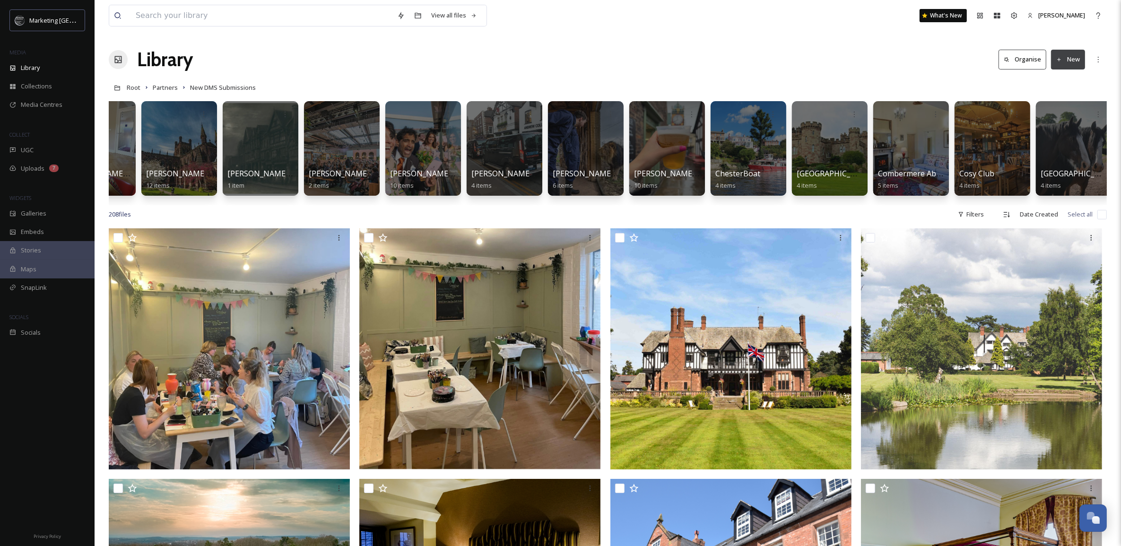
scroll to position [0, 2502]
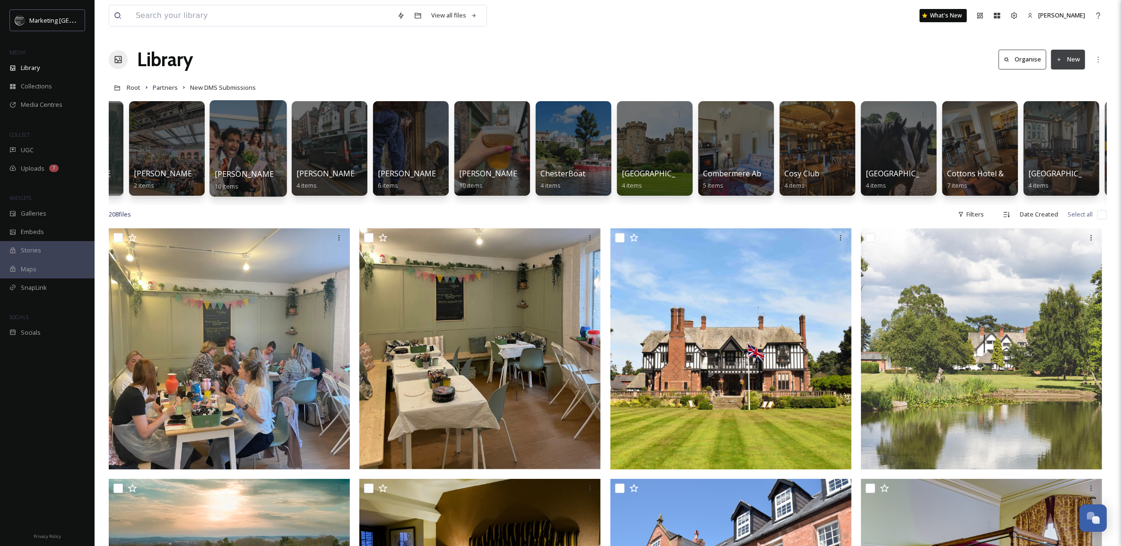
click at [251, 142] on div at bounding box center [247, 148] width 77 height 96
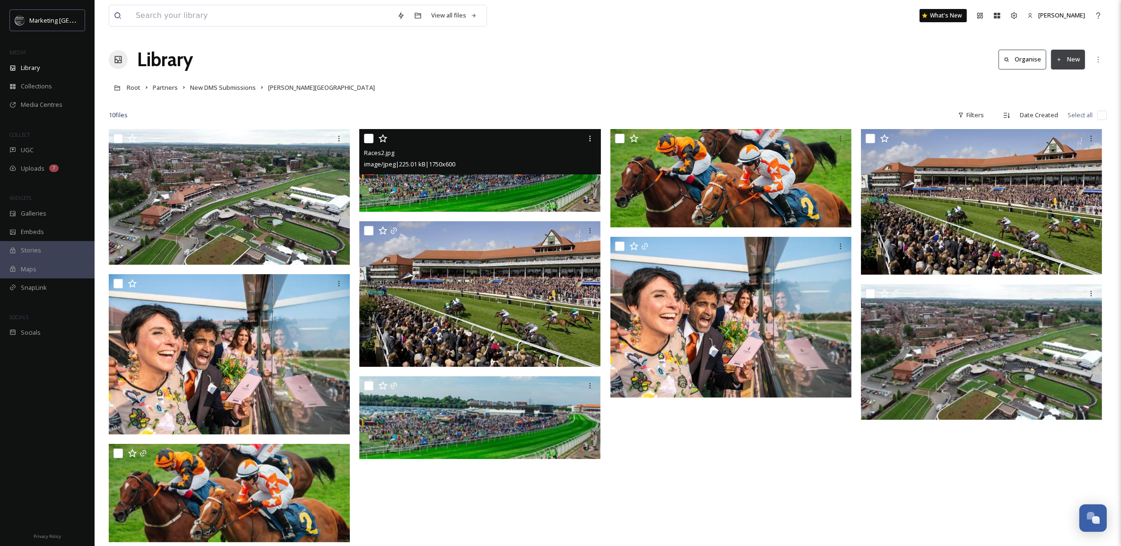
click at [499, 191] on img at bounding box center [479, 170] width 241 height 83
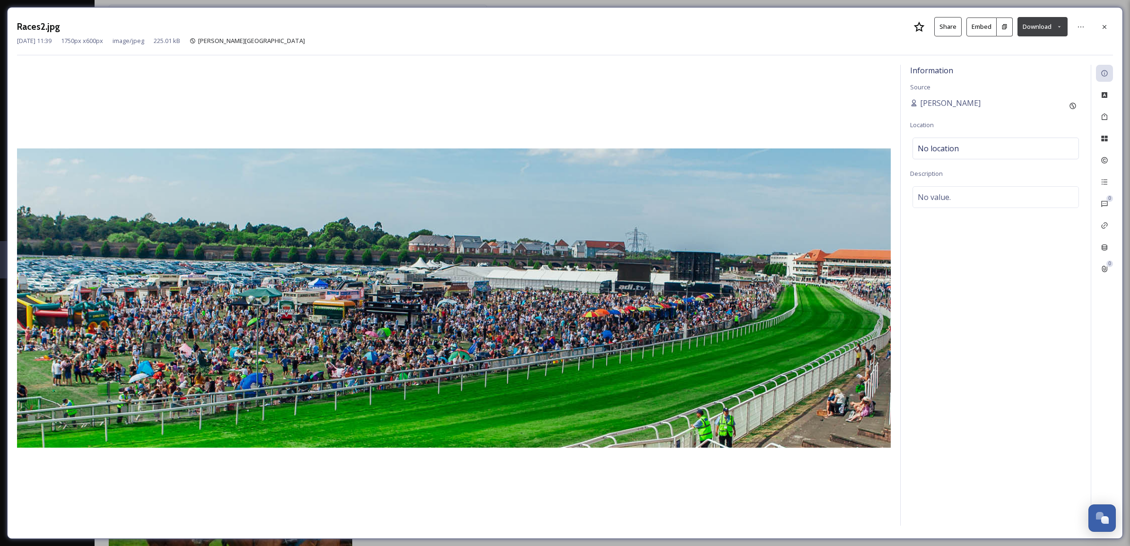
click at [1059, 27] on icon at bounding box center [1059, 26] width 2 height 1
click at [1108, 24] on div at bounding box center [1103, 26] width 17 height 17
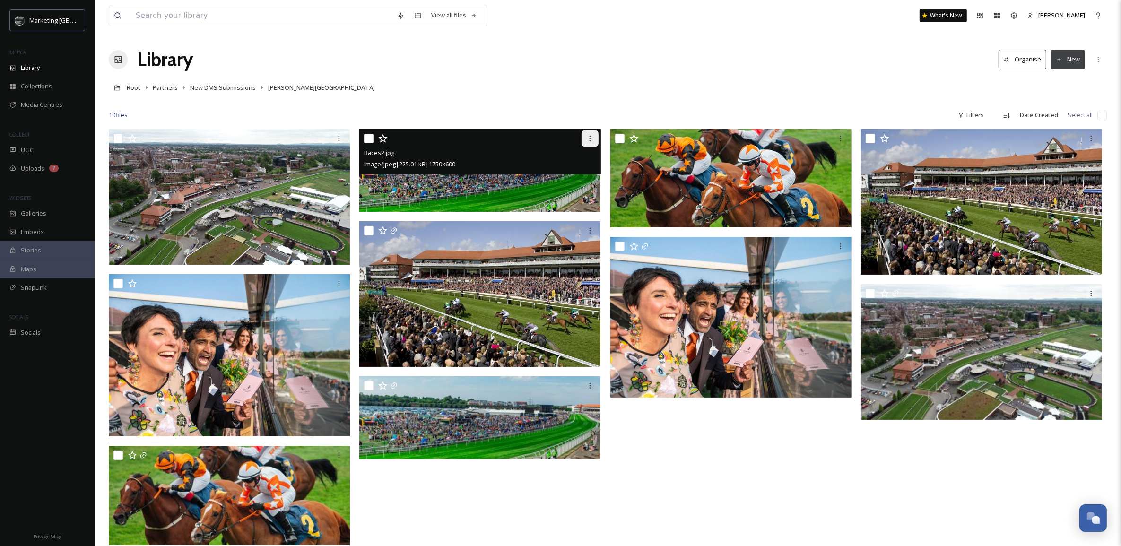
click at [587, 138] on icon at bounding box center [590, 139] width 8 height 8
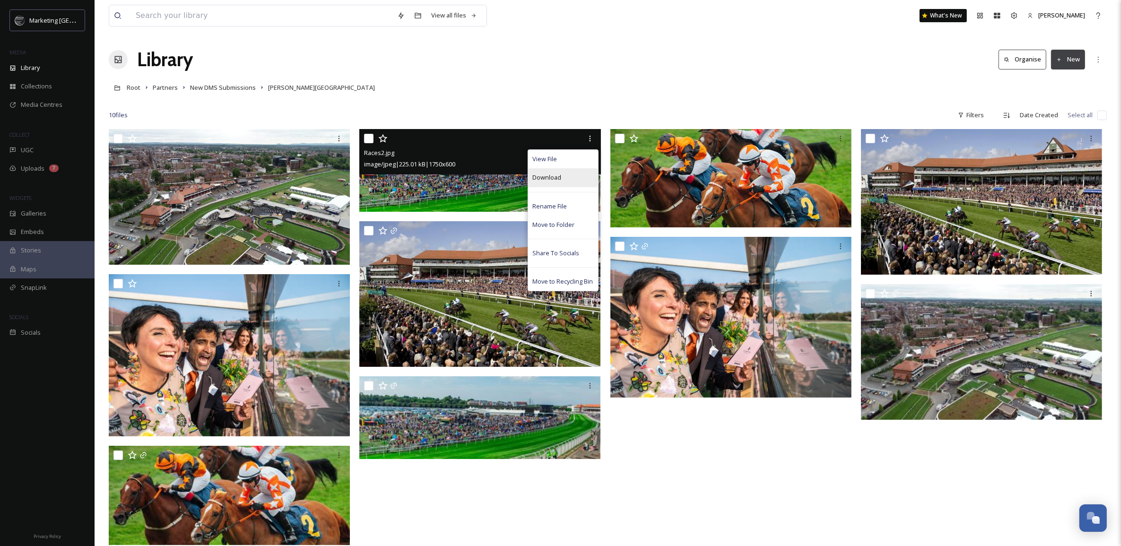
click at [556, 180] on span "Download" at bounding box center [547, 177] width 29 height 9
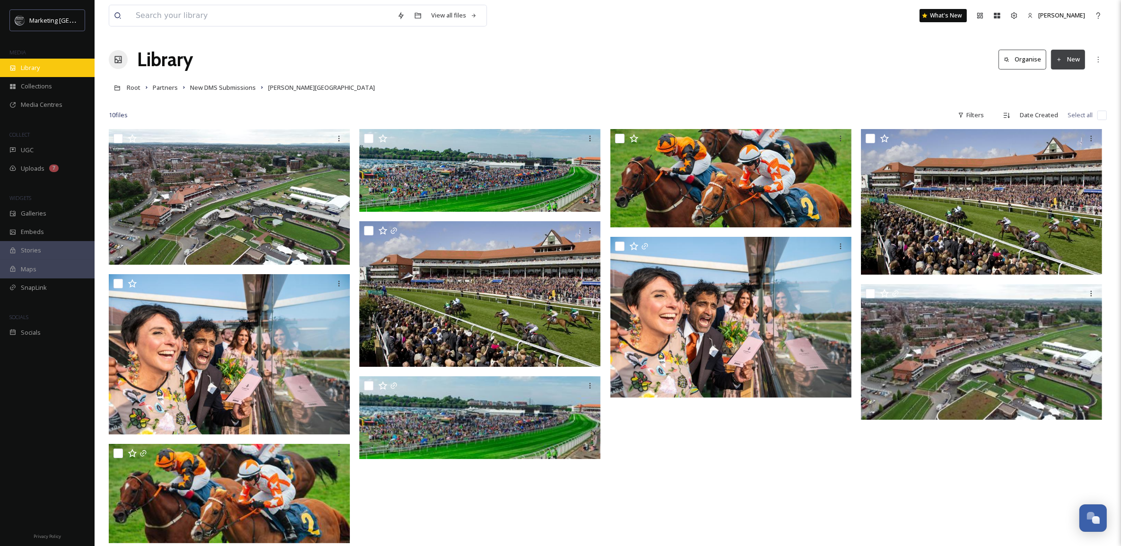
click at [31, 67] on span "Library" at bounding box center [30, 67] width 19 height 9
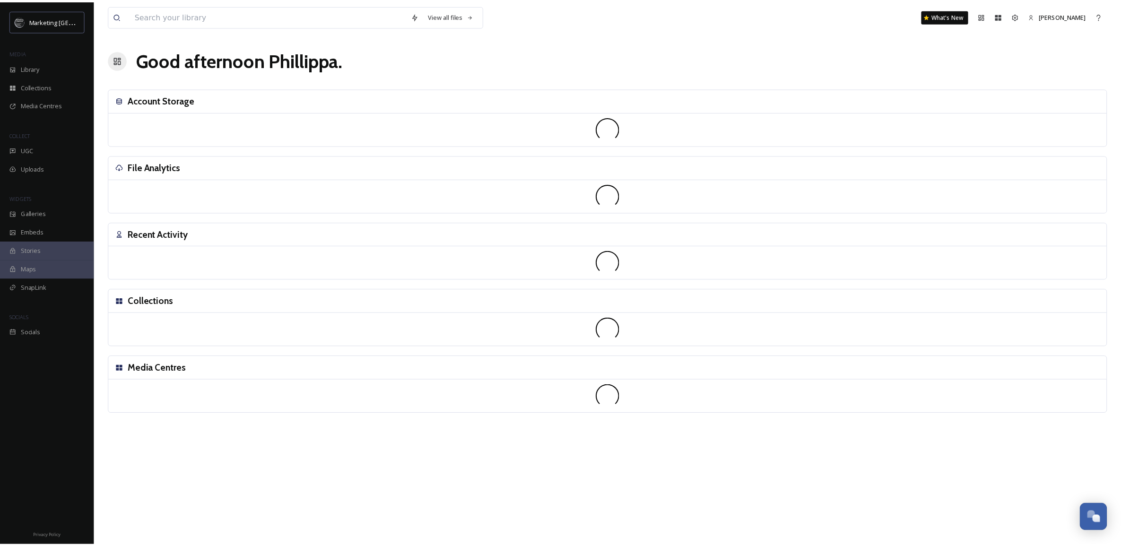
scroll to position [359, 0]
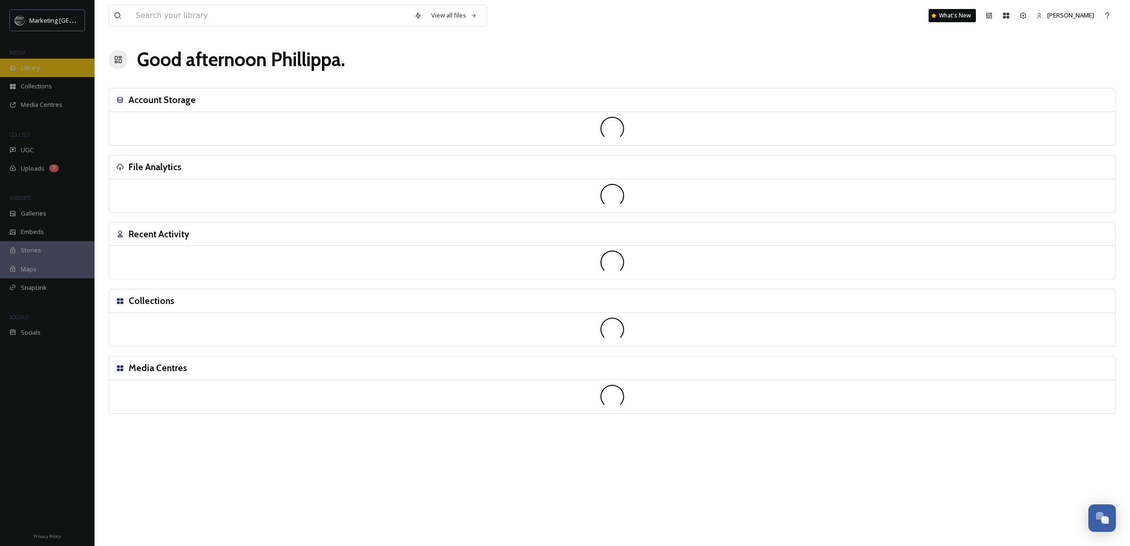
click at [47, 69] on div "Library" at bounding box center [47, 68] width 95 height 18
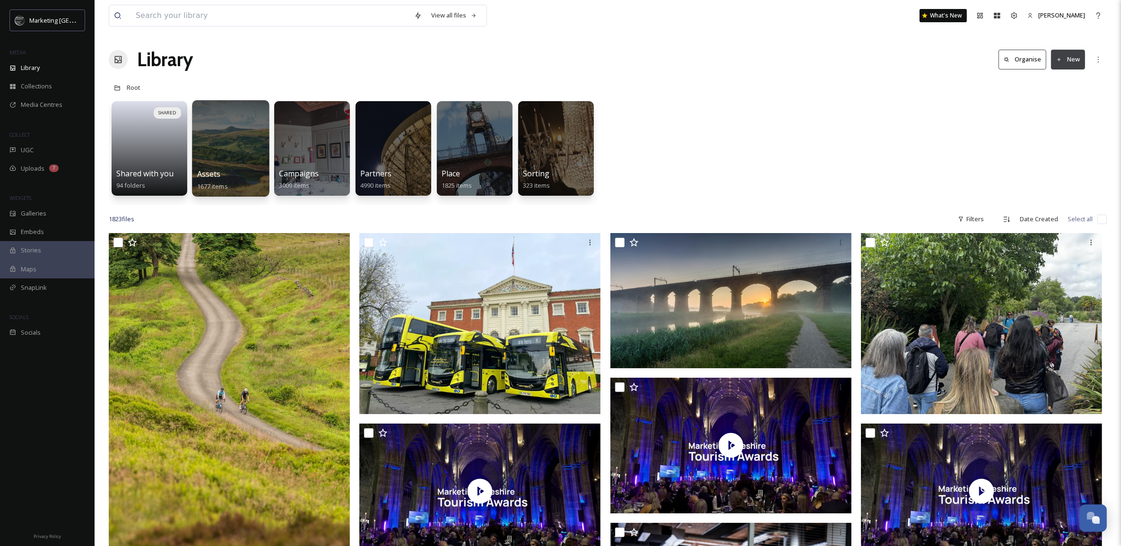
click at [228, 156] on div at bounding box center [230, 148] width 77 height 96
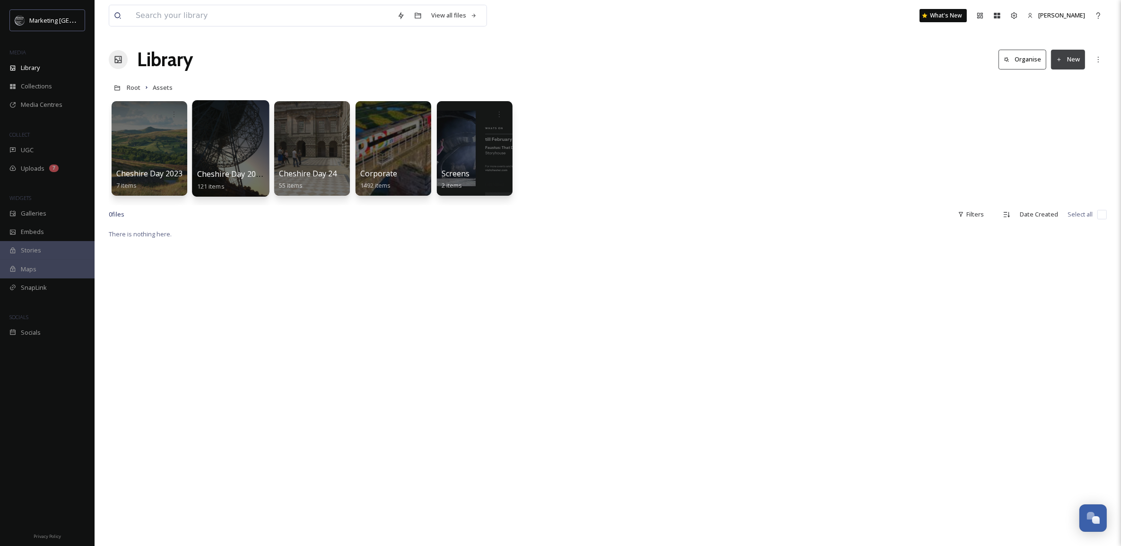
click at [228, 165] on div at bounding box center [230, 148] width 77 height 96
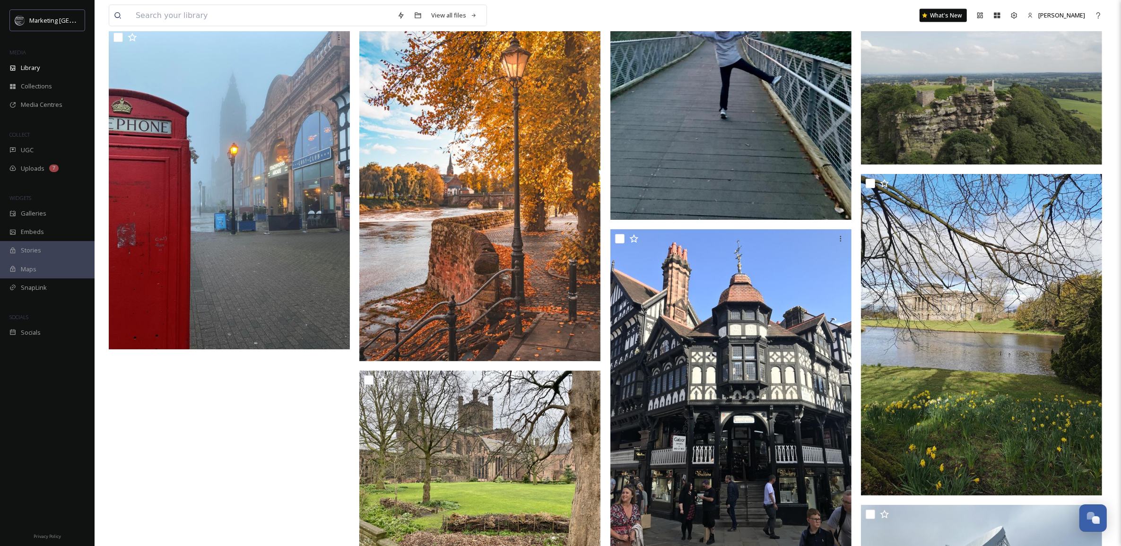
scroll to position [6487, 0]
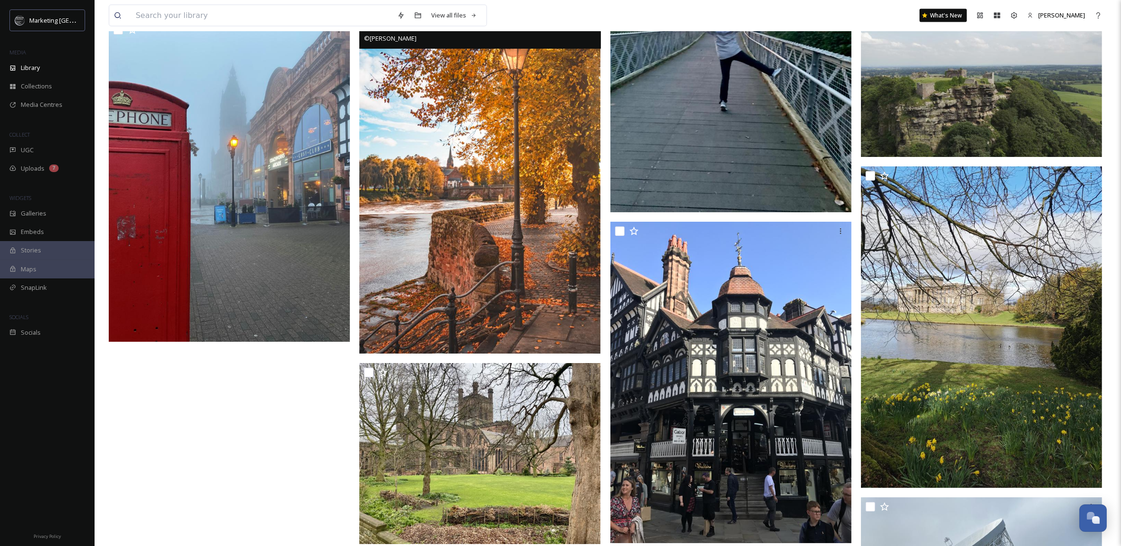
click at [515, 262] on img at bounding box center [479, 173] width 241 height 362
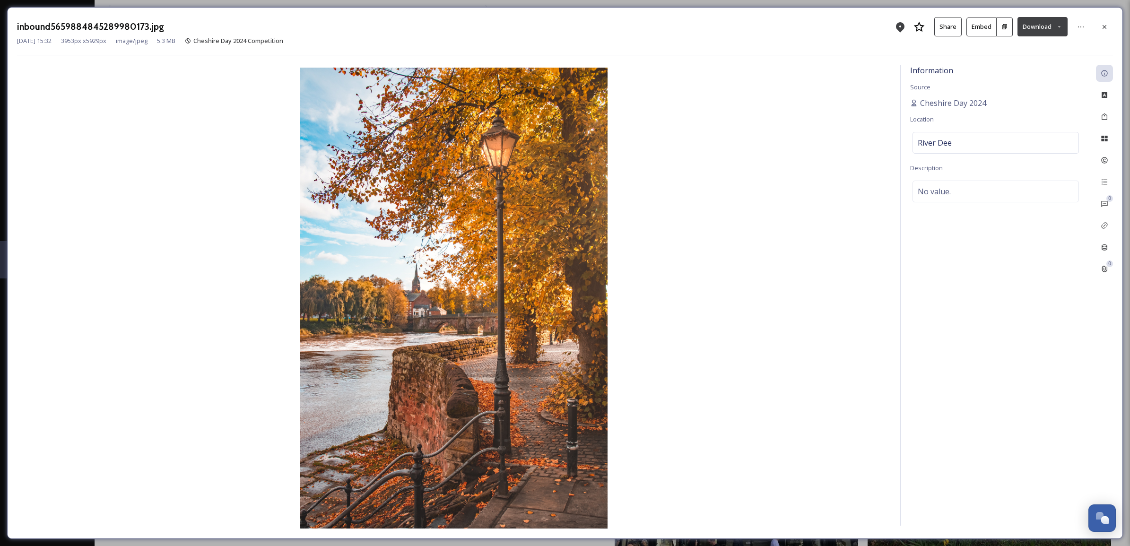
click at [1054, 26] on button "Download" at bounding box center [1042, 26] width 50 height 19
click at [1050, 50] on span "Download Original (3953 x 5929)" at bounding box center [1017, 48] width 89 height 9
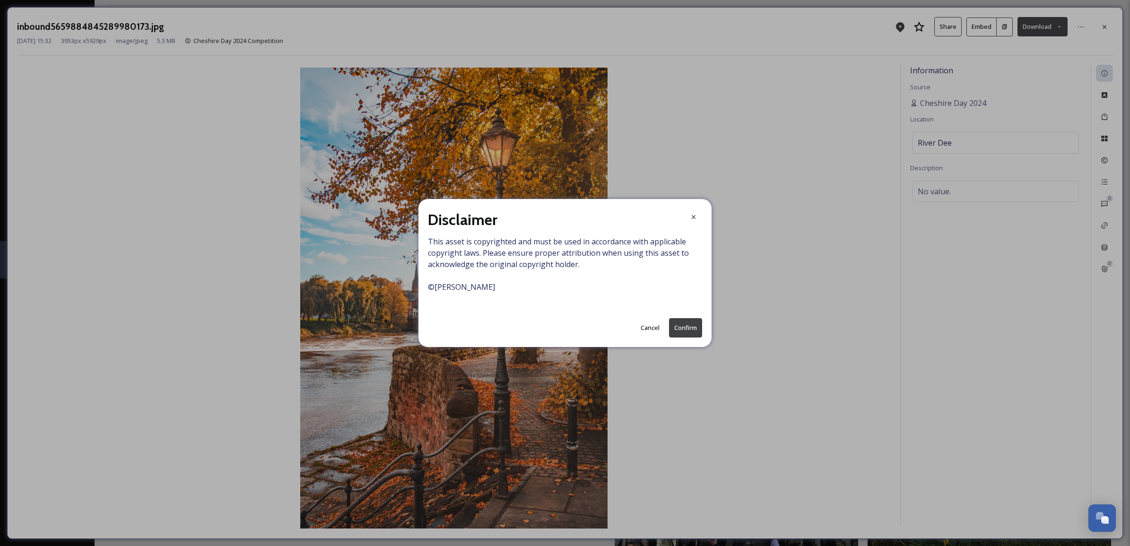
click at [684, 318] on button "Confirm" at bounding box center [685, 327] width 33 height 19
